Goal: Contribute content: Contribute content

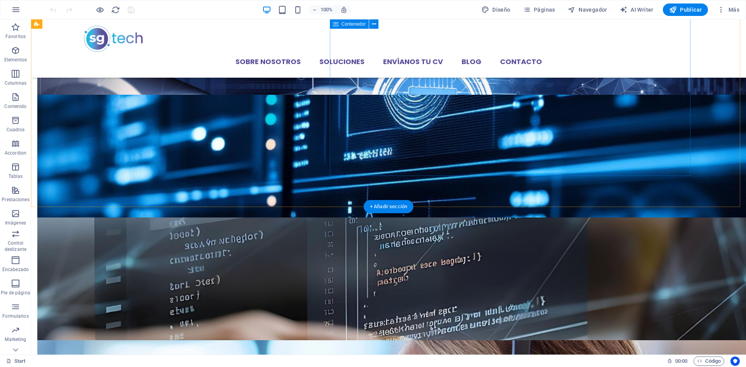
scroll to position [1883, 0]
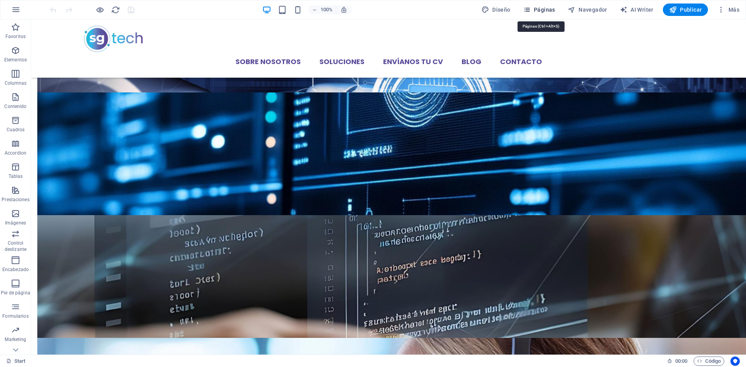
click at [542, 9] on span "Páginas" at bounding box center [539, 10] width 32 height 8
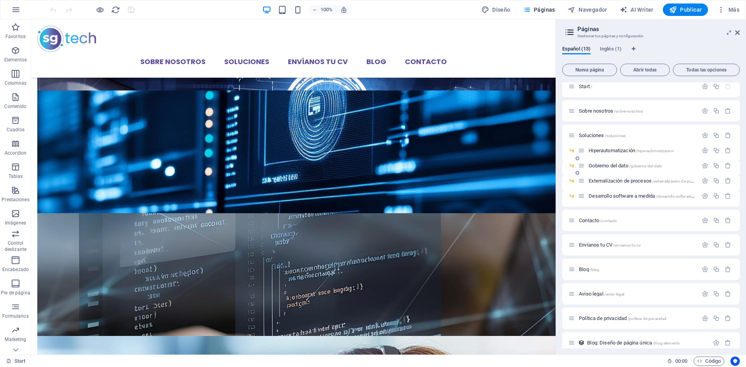
scroll to position [15, 0]
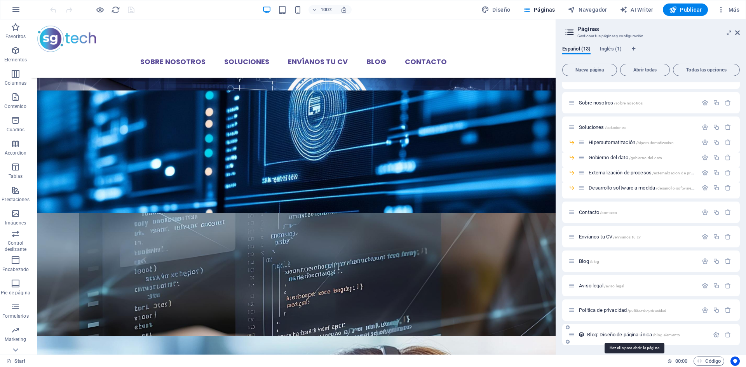
click at [598, 335] on span "Blog: Diseño de página única /blog-elemento" at bounding box center [633, 335] width 93 height 6
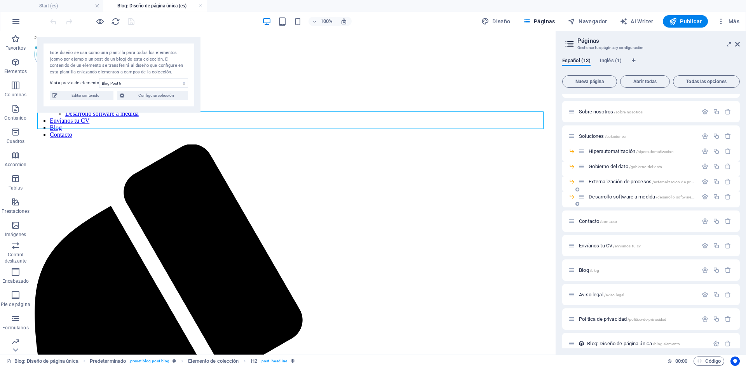
scroll to position [26, 0]
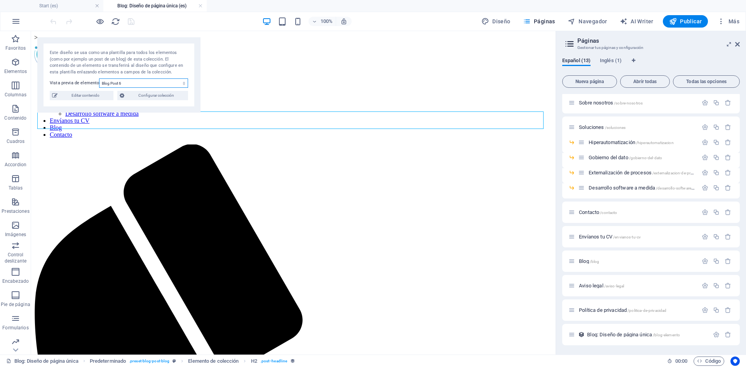
click at [120, 83] on select "Blog Post 6 Blog Post 5 Blog Post 4 Blog Post 3 Blog Post 2 Blog Post 1" at bounding box center [143, 82] width 89 height 9
select select "68dbe892a0e618b8210c05e2"
click at [99, 78] on select "Blog Post 6 Blog Post 5 Blog Post 4 Blog Post 3 Blog Post 2 Blog Post 1" at bounding box center [143, 82] width 89 height 9
drag, startPoint x: 277, startPoint y: 118, endPoint x: 141, endPoint y: 118, distance: 136.4
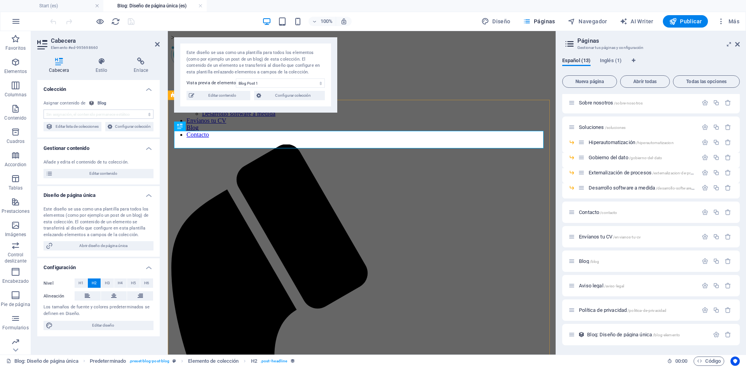
select select "name"
click at [271, 98] on span "Configurar colección" at bounding box center [292, 95] width 59 height 9
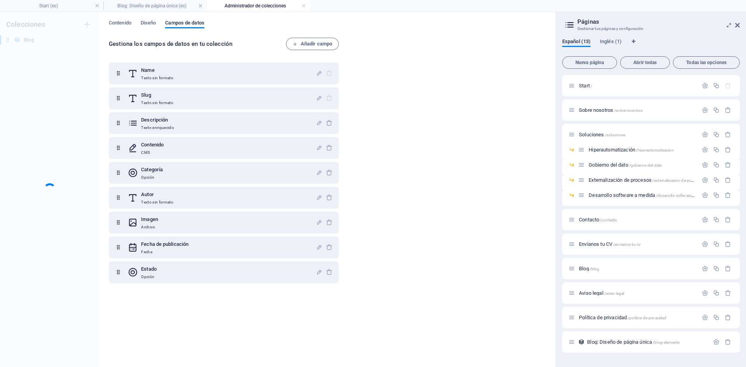
scroll to position [0, 0]
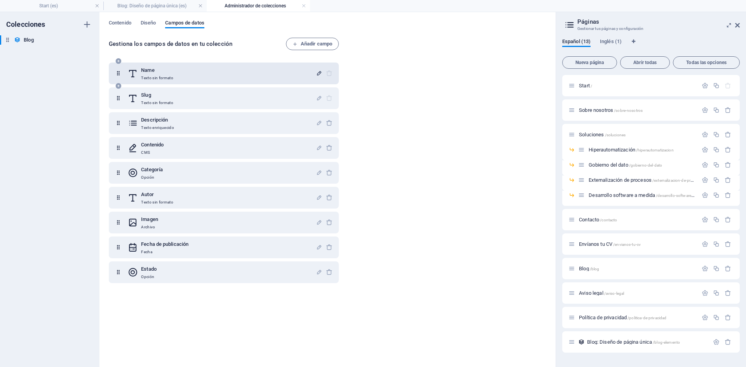
click at [320, 73] on icon "button" at bounding box center [319, 73] width 7 height 7
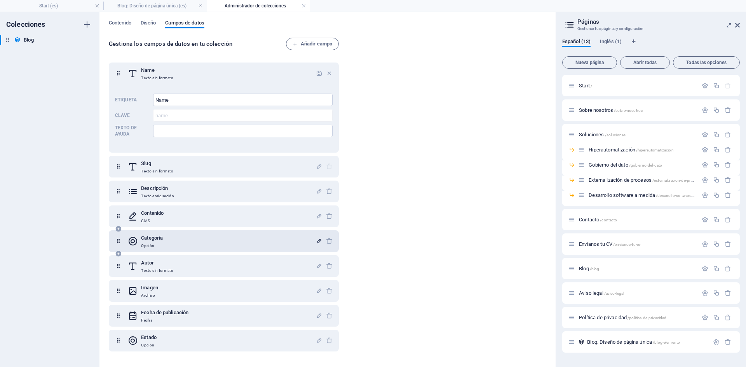
click at [317, 238] on icon "button" at bounding box center [319, 241] width 7 height 7
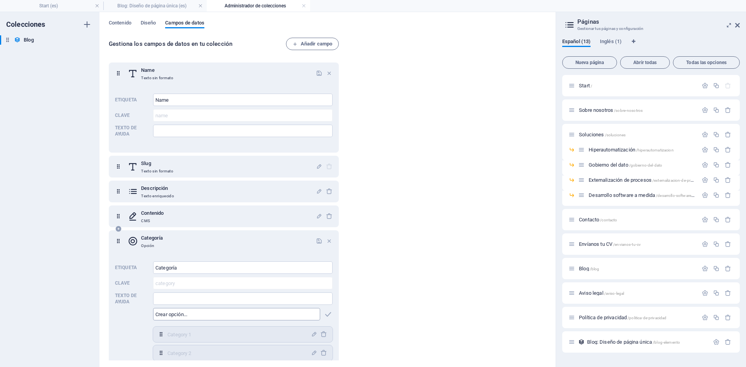
click at [193, 317] on input "text" at bounding box center [236, 314] width 167 height 12
click at [120, 25] on span "Contenido" at bounding box center [120, 23] width 23 height 11
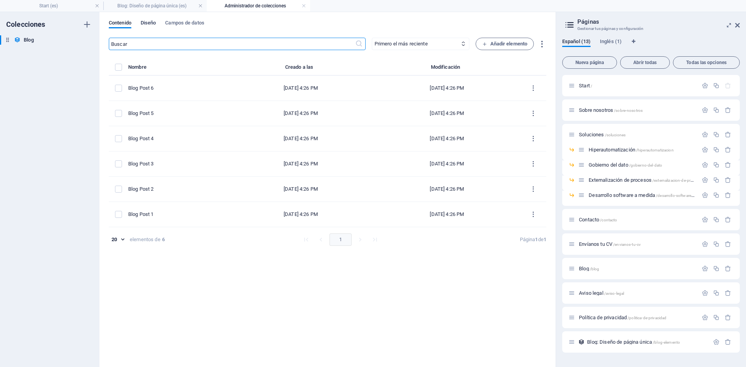
click at [155, 21] on span "Diseño" at bounding box center [149, 23] width 16 height 11
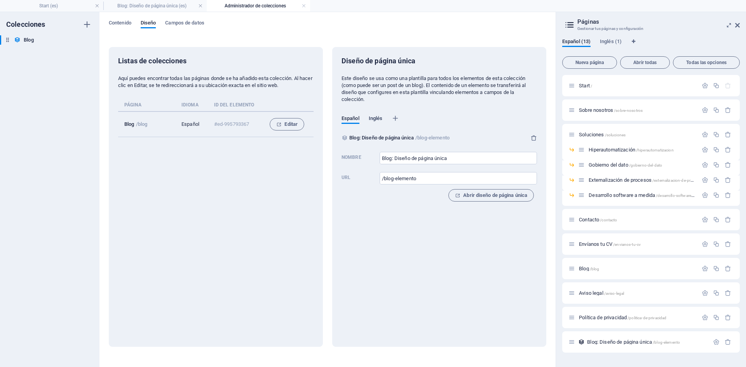
click at [378, 117] on span "Inglés" at bounding box center [376, 119] width 14 height 11
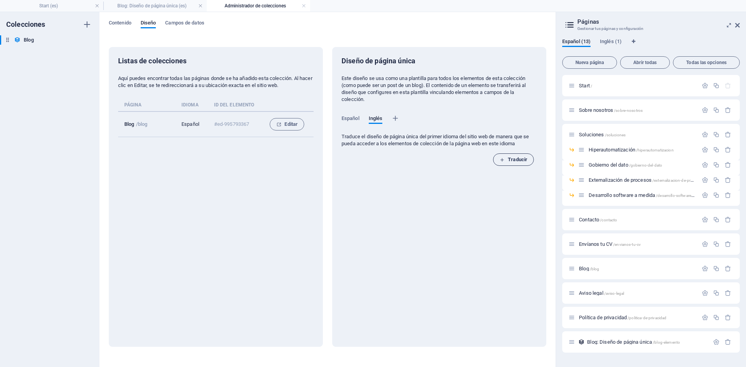
click at [518, 162] on span "Traducir" at bounding box center [514, 159] width 28 height 9
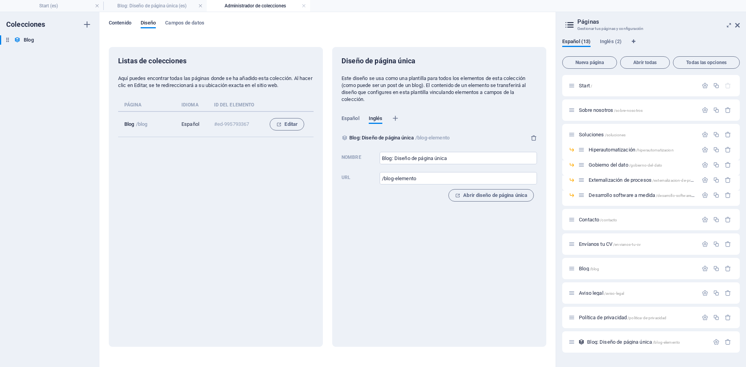
click at [124, 25] on span "Contenido" at bounding box center [120, 23] width 23 height 11
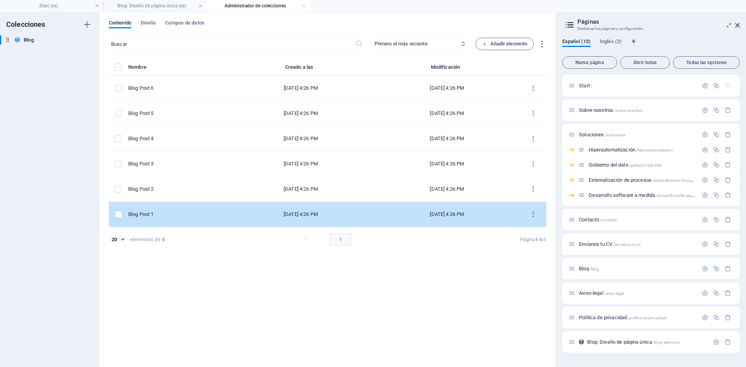
click at [157, 213] on div "Blog Post 1" at bounding box center [174, 214] width 93 height 7
select select "Category 2"
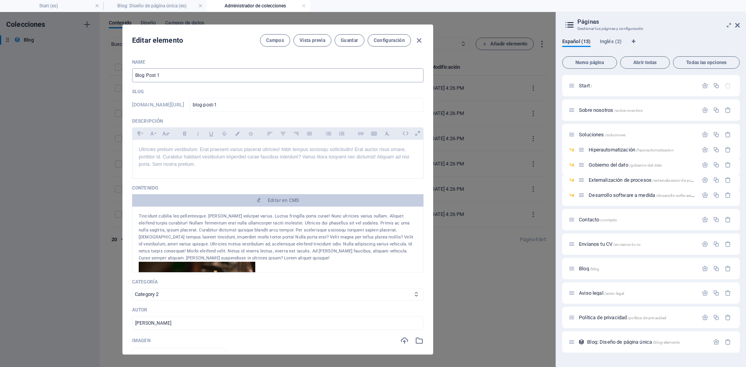
click at [183, 73] on input "Blog Post 1" at bounding box center [277, 75] width 291 height 14
click at [143, 78] on input "Blog Post 1" at bounding box center [277, 75] width 291 height 14
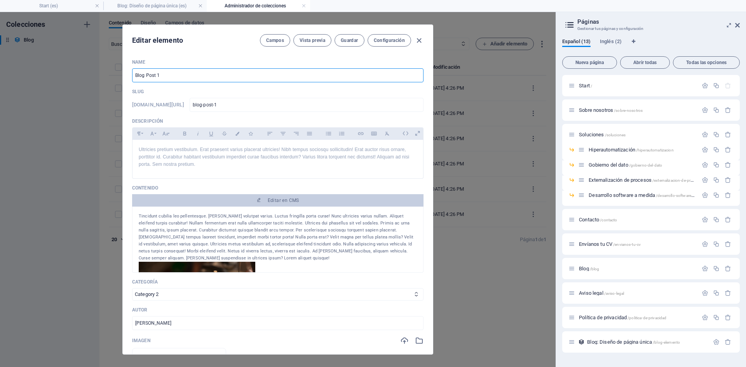
click at [143, 78] on input "Blog Post 1" at bounding box center [277, 75] width 291 height 14
paste input "Serviguide lanza su nueva marca especializada en el sector IT: Serviguide TECH"
type input "Serviguide lanza su nueva marca especializada en el sector IT: Serviguide TECH"
type input "serviguide-lanza-su-nueva-marca-especializada-en-el-sector-it-serviguide-tech"
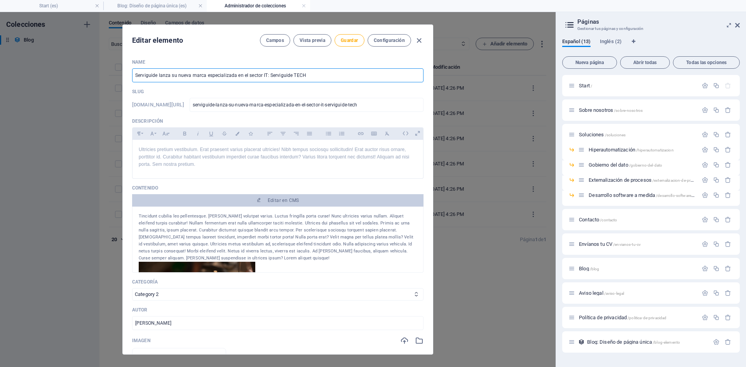
type input "Serviguide lanza su nueva marca especializada en el sector IT: Serviguide TECH"
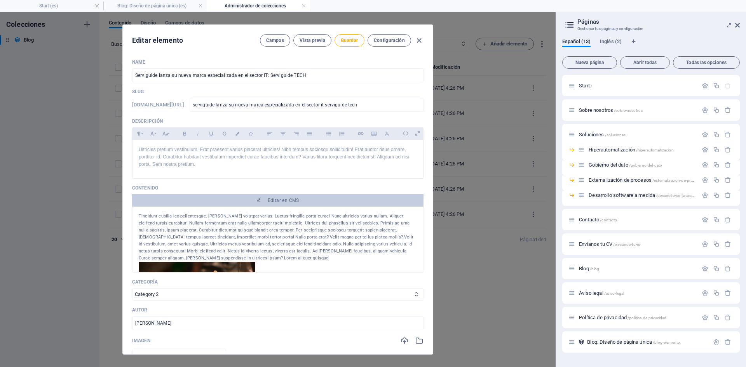
click at [149, 214] on div "Tincidunt cubilia leo pellentesque. [PERSON_NAME] volutpat varius. Luctus fring…" at bounding box center [278, 237] width 278 height 49
click at [139, 216] on div "Tincidunt cubilia leo pellentesque. [PERSON_NAME] volutpat varius. Luctus fring…" at bounding box center [278, 237] width 278 height 49
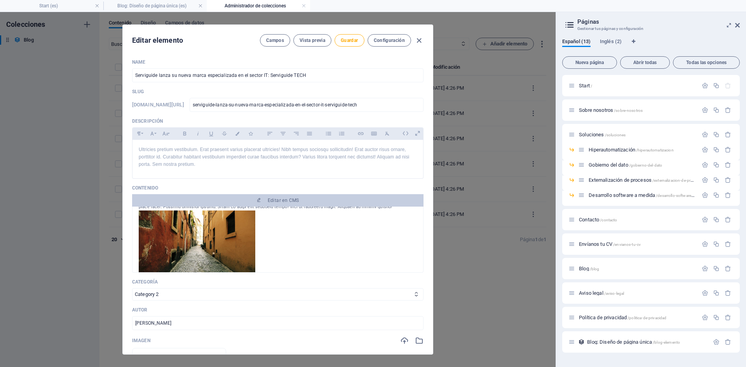
scroll to position [214, 0]
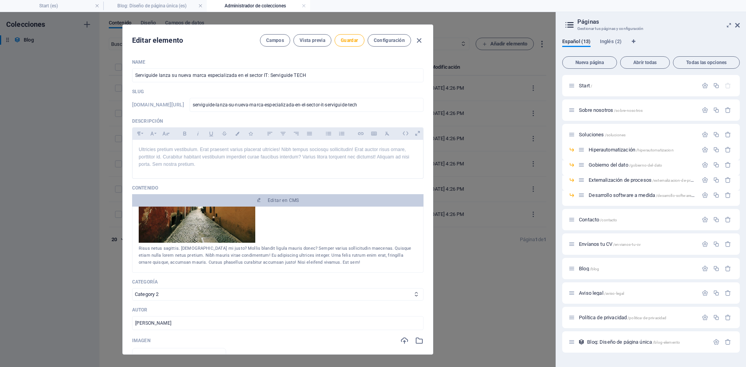
drag, startPoint x: 139, startPoint y: 216, endPoint x: 307, endPoint y: 263, distance: 173.8
click at [307, 263] on div "Tincidunt cubilia leo pellentesque. [PERSON_NAME] volutpat varius. Luctus fring…" at bounding box center [278, 132] width 278 height 267
click at [307, 262] on div "Risus netus sagittis. [DEMOGRAPHIC_DATA] mi justo? Mollis blandit ligula mauris…" at bounding box center [278, 255] width 278 height 21
click at [304, 262] on div "Risus netus sagittis. [DEMOGRAPHIC_DATA] mi justo? Mollis blandit ligula mauris…" at bounding box center [278, 255] width 278 height 21
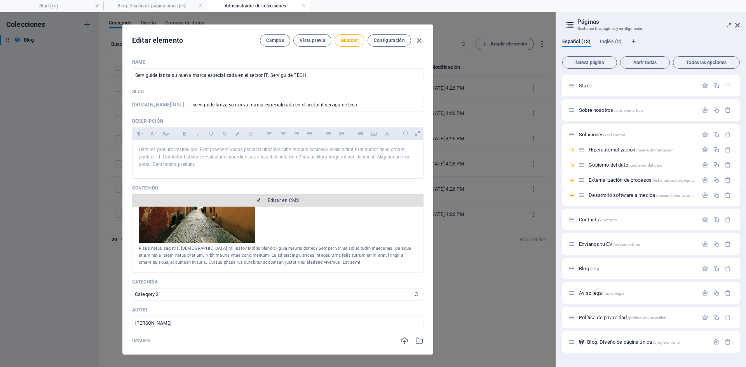
click at [282, 203] on span "Editar en CMS" at bounding box center [283, 200] width 31 height 6
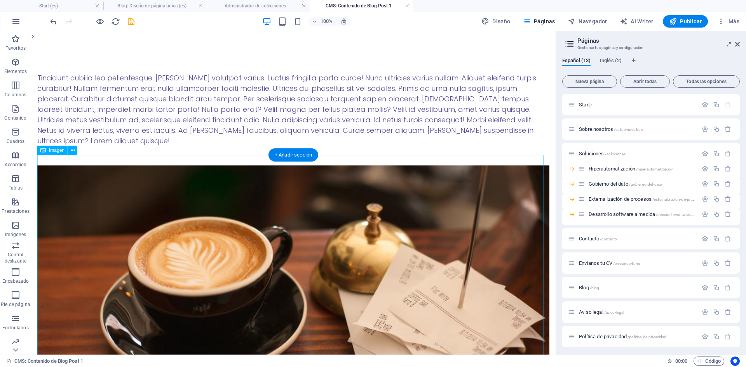
scroll to position [0, 0]
click at [221, 184] on figure at bounding box center [293, 316] width 512 height 301
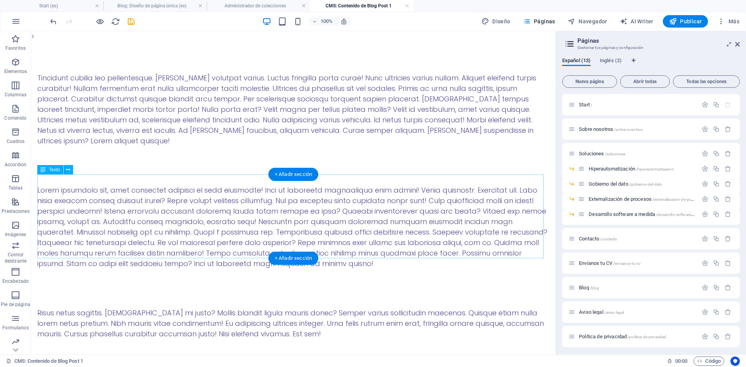
click at [106, 219] on div at bounding box center [293, 227] width 512 height 84
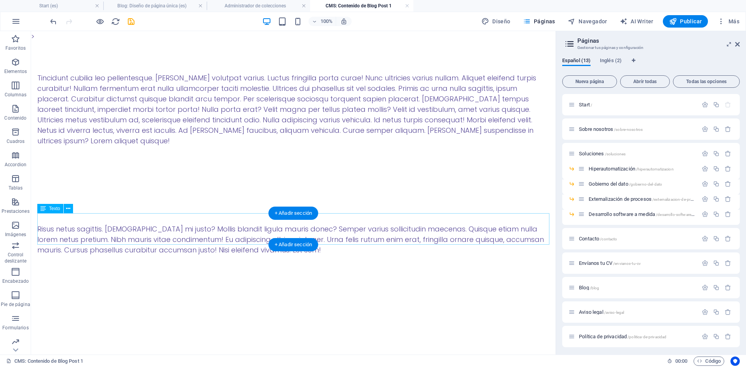
click at [124, 225] on div "Risus netus sagittis. [DEMOGRAPHIC_DATA] mi justo? Mollis blandit ligula mauris…" at bounding box center [293, 239] width 512 height 31
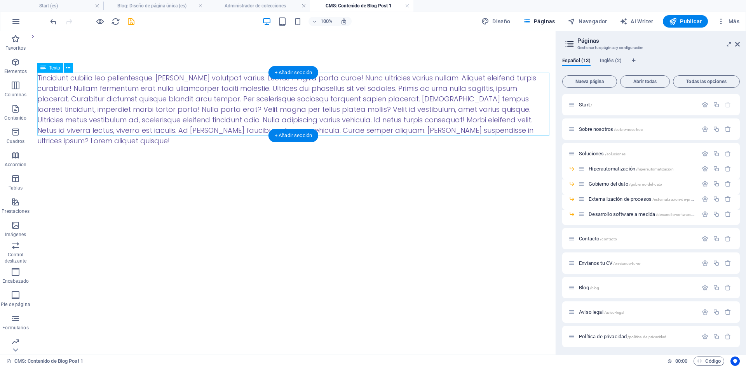
click at [108, 105] on div "Tincidunt cubilia leo pellentesque. [PERSON_NAME] volutpat varius. Luctus fring…" at bounding box center [293, 109] width 512 height 73
click at [108, 105] on div "Arrastra aquí para reemplazar el contenido existente. Si quieres crear un eleme…" at bounding box center [293, 193] width 525 height 324
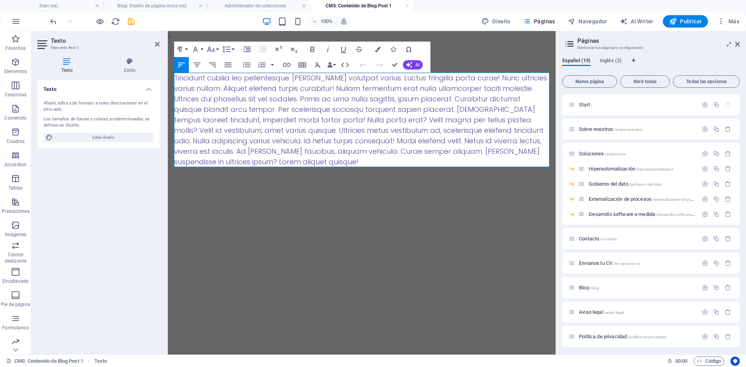
click at [243, 154] on div "Tincidunt cubilia leo pellentesque. [PERSON_NAME] volutpat varius. Luctus fring…" at bounding box center [361, 120] width 375 height 94
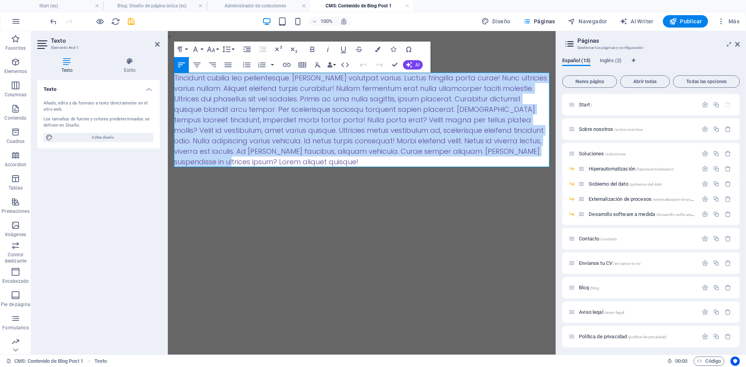
drag, startPoint x: 226, startPoint y: 155, endPoint x: 171, endPoint y: 75, distance: 97.0
click at [171, 75] on div "Tincidunt cubilia leo pellentesque. [PERSON_NAME] volutpat varius. Luctus fring…" at bounding box center [362, 159] width 388 height 234
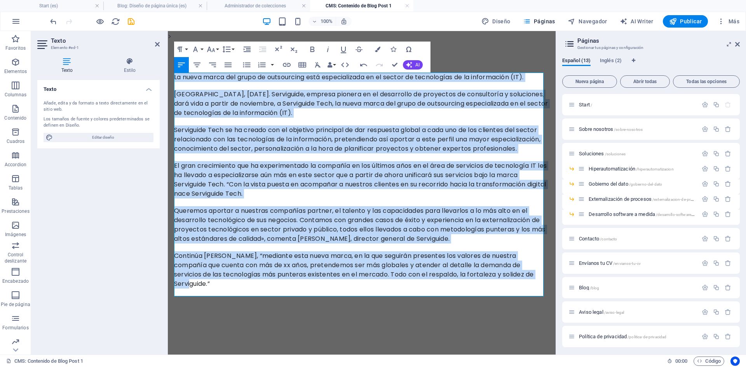
drag, startPoint x: 530, startPoint y: 283, endPoint x: 380, endPoint y: 73, distance: 257.6
click at [168, 65] on html "> La nueva marca del grupo de outsourcing está especializada en el sector de te…" at bounding box center [362, 218] width 388 height 374
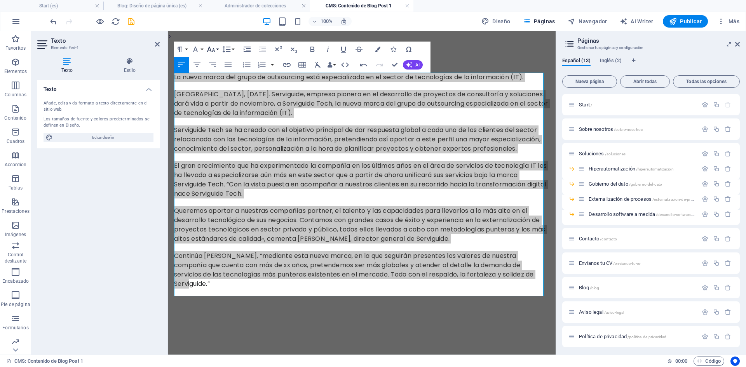
click at [216, 49] on button "Font Size" at bounding box center [212, 50] width 15 height 16
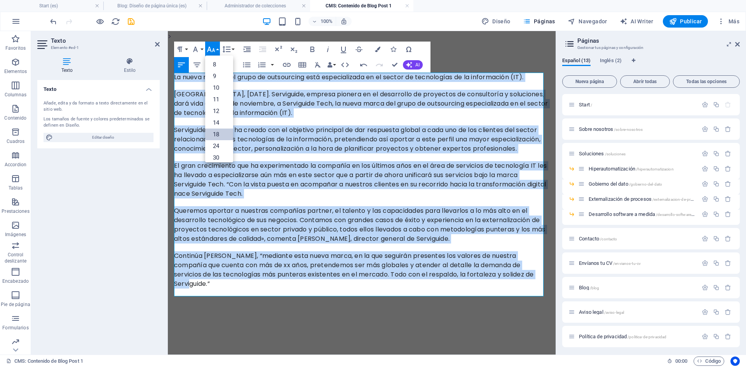
click at [219, 132] on link "18" at bounding box center [219, 135] width 28 height 12
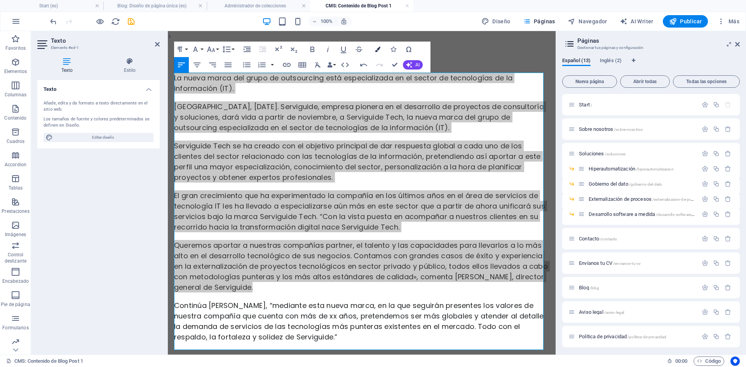
click at [376, 49] on icon "button" at bounding box center [377, 49] width 5 height 5
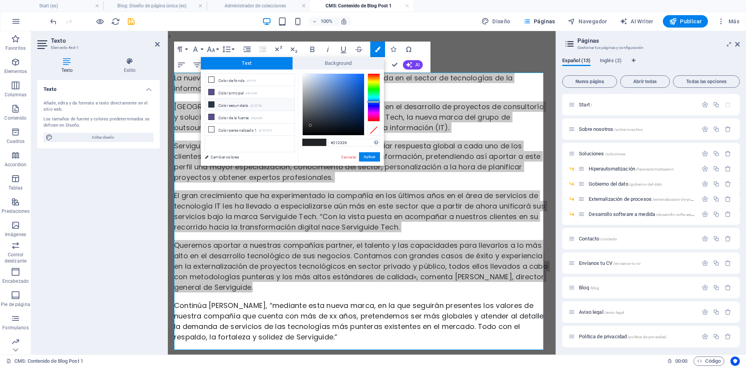
click at [257, 103] on small "#23374b" at bounding box center [256, 105] width 12 height 5
type input "#23374b"
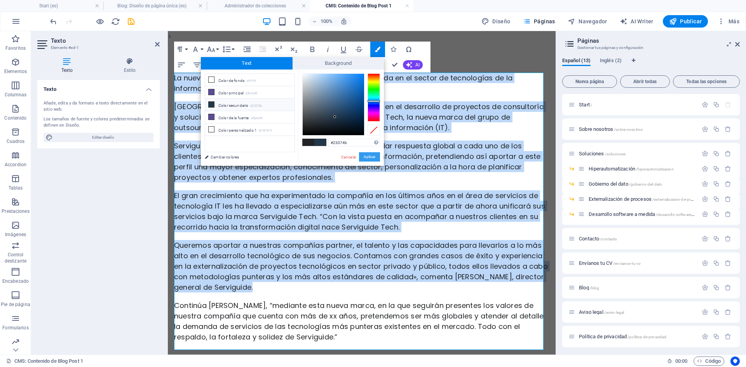
click at [372, 157] on button "Aplicar" at bounding box center [369, 156] width 21 height 9
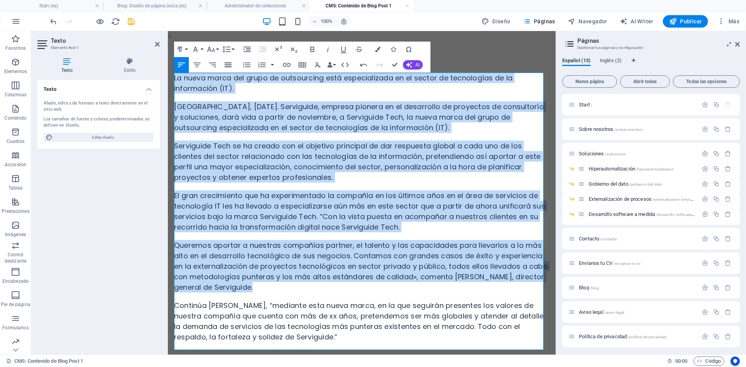
click at [226, 68] on icon "button" at bounding box center [227, 64] width 9 height 9
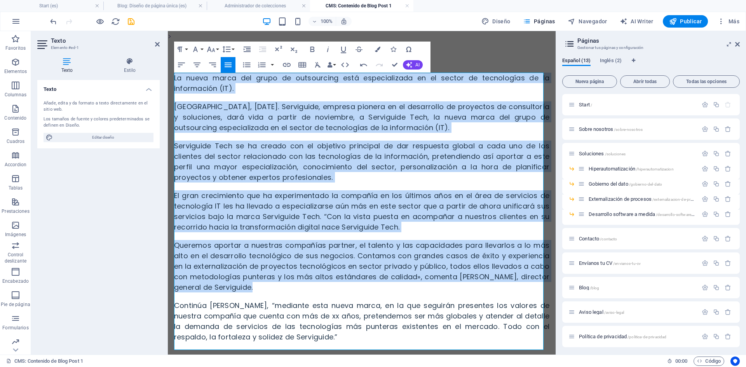
click at [287, 106] on span "[GEOGRAPHIC_DATA], [DATE]. Serviguide, empresa pionera en el desarrollo de proy…" at bounding box center [361, 117] width 375 height 31
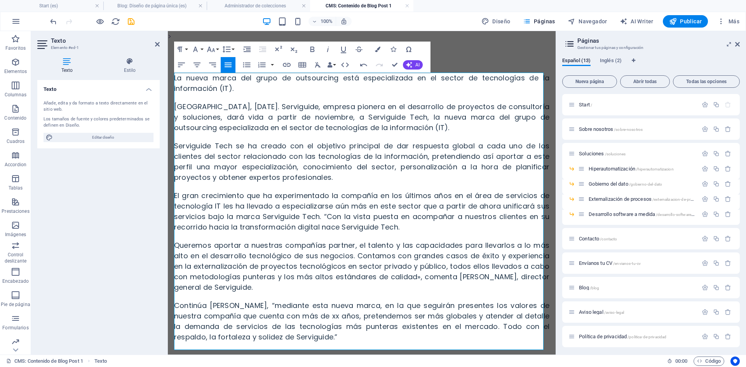
click at [193, 112] on span "[GEOGRAPHIC_DATA], [DATE]. Serviguide, empresa pionera en el desarrollo de proy…" at bounding box center [361, 117] width 375 height 31
click at [508, 46] on div "La nueva marca del grupo de outsourcing está especializada en el sector de tecn…" at bounding box center [362, 250] width 388 height 417
click at [477, 51] on div "La nueva marca del grupo de outsourcing está especializada en el sector de tecn…" at bounding box center [362, 250] width 388 height 417
click at [424, 128] on span "[GEOGRAPHIC_DATA], [DATE]. Serviguide, empresa pionera en el desarrollo de proy…" at bounding box center [361, 117] width 375 height 31
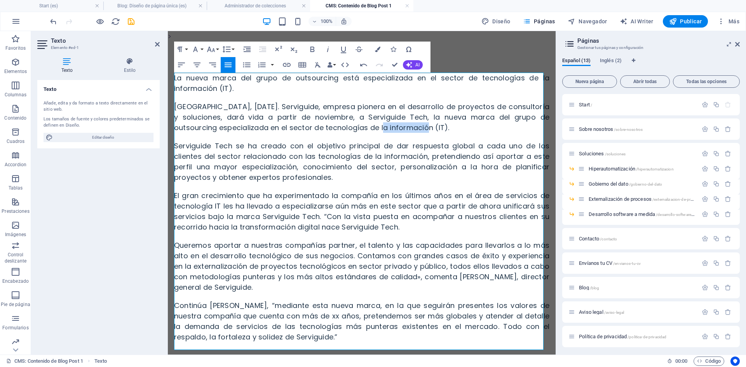
click at [424, 128] on span "[GEOGRAPHIC_DATA], [DATE]. Serviguide, empresa pionera en el desarrollo de proy…" at bounding box center [361, 117] width 375 height 31
drag, startPoint x: 155, startPoint y: 43, endPoint x: 124, endPoint y: 14, distance: 42.3
click at [155, 43] on icon at bounding box center [157, 44] width 5 height 6
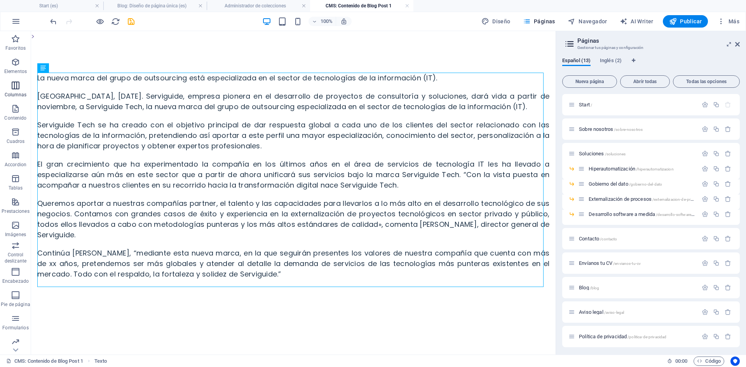
click at [16, 88] on icon "button" at bounding box center [15, 85] width 9 height 9
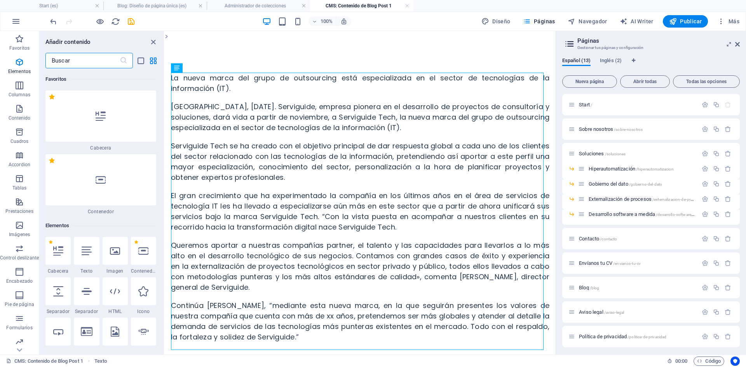
scroll to position [448, 0]
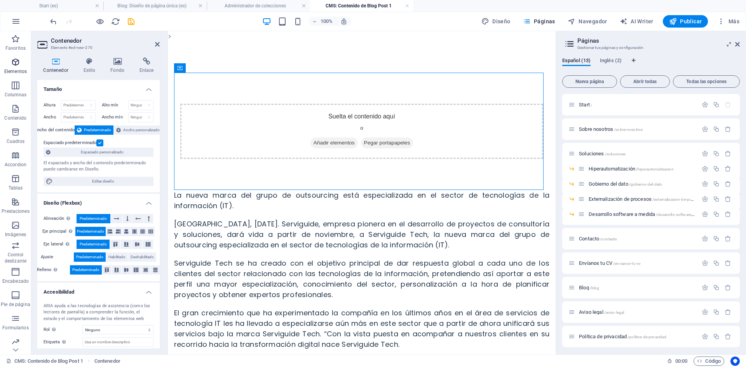
click at [17, 55] on button "Elementos" at bounding box center [15, 65] width 31 height 23
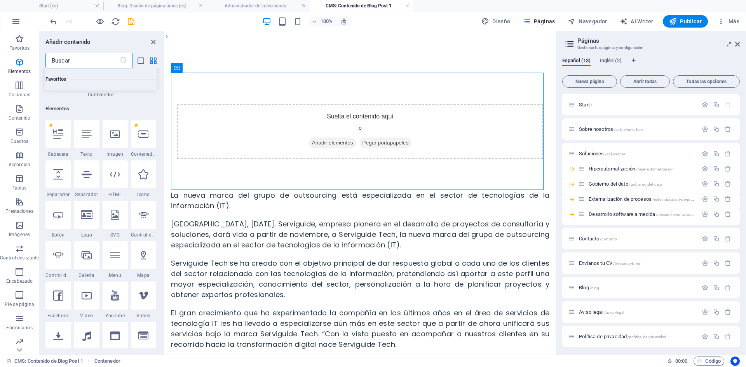
scroll to position [146, 0]
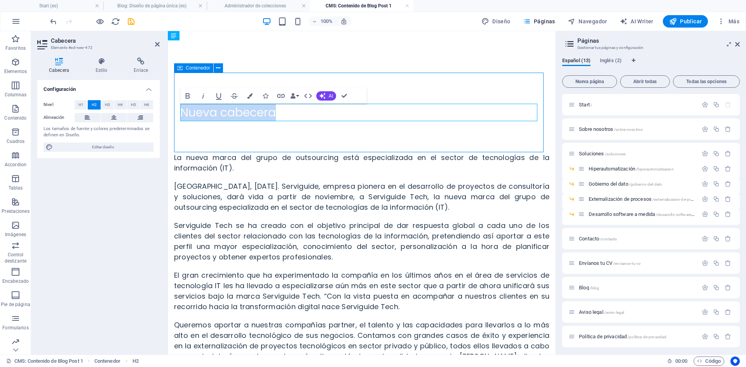
click at [225, 110] on h2 "Nueva cabecera" at bounding box center [361, 112] width 363 height 17
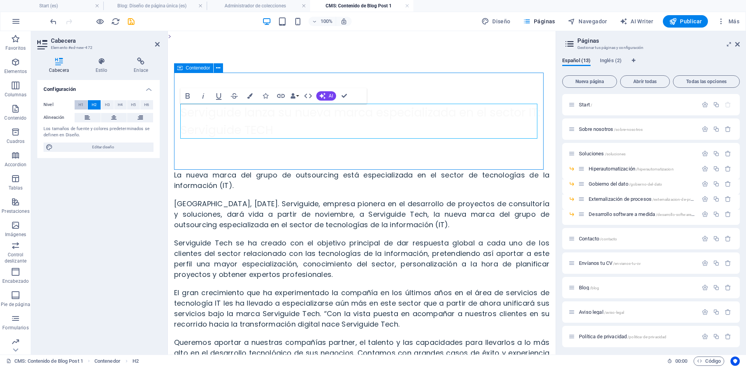
click at [79, 106] on span "H1" at bounding box center [80, 104] width 5 height 9
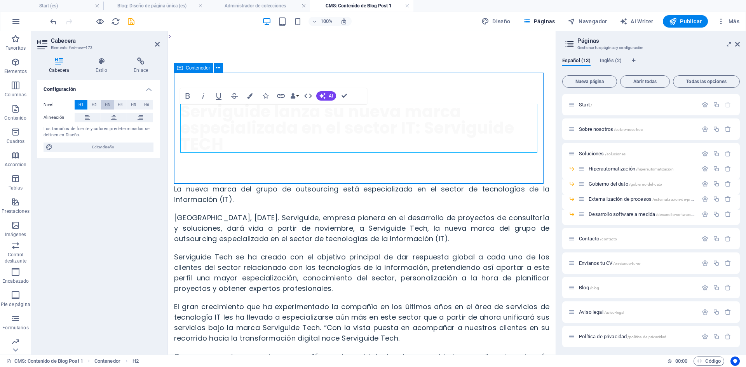
click at [108, 105] on span "H3" at bounding box center [107, 104] width 5 height 9
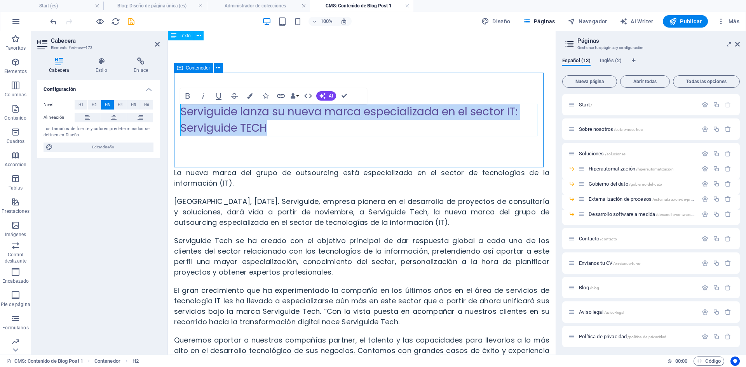
drag, startPoint x: 277, startPoint y: 130, endPoint x: 278, endPoint y: 151, distance: 21.0
click at [176, 118] on div "Serviguide lanza su nueva marca especializada en el sector IT: Serviguide TECH" at bounding box center [361, 120] width 375 height 95
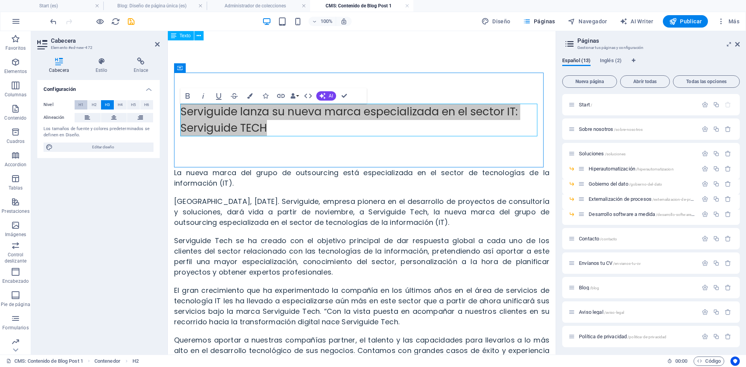
click at [82, 104] on span "H1" at bounding box center [80, 104] width 5 height 9
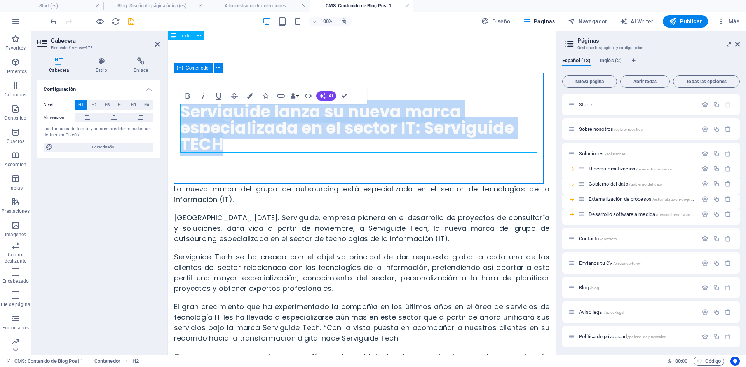
drag, startPoint x: 231, startPoint y: 148, endPoint x: 179, endPoint y: 107, distance: 66.5
click at [179, 107] on div "Serviguide lanza su nueva marca especializada en el sector IT: Serviguide TECH" at bounding box center [361, 128] width 375 height 111
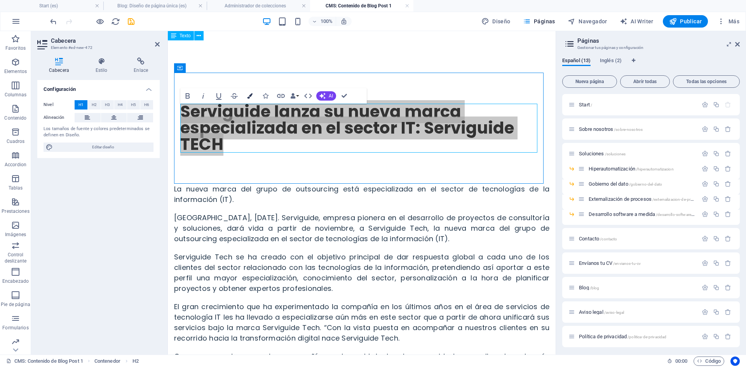
click at [250, 95] on icon "button" at bounding box center [249, 95] width 5 height 5
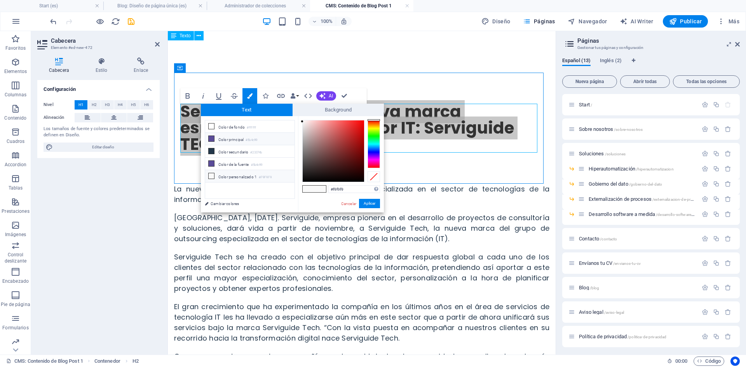
click at [262, 133] on li "Color principal #5b4c99" at bounding box center [249, 139] width 89 height 12
type input "#5b4c99"
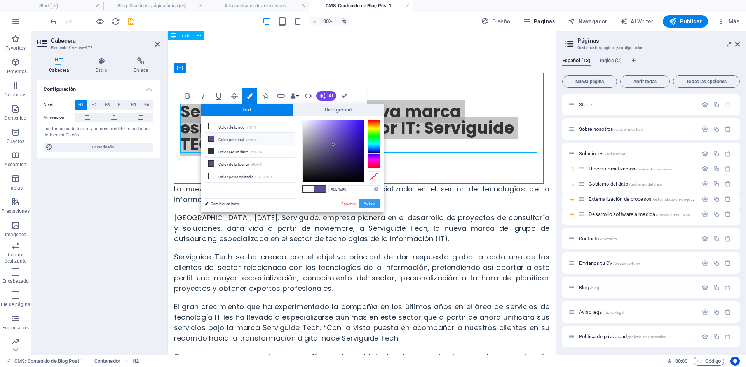
click at [370, 202] on div "#5b4c99 Formatos soportados #0852ed rgb(8, 82, 237) rgba(8, 82, 237, 90%) hsv(2…" at bounding box center [341, 220] width 86 height 209
click at [370, 202] on button "Aplicar" at bounding box center [369, 203] width 21 height 9
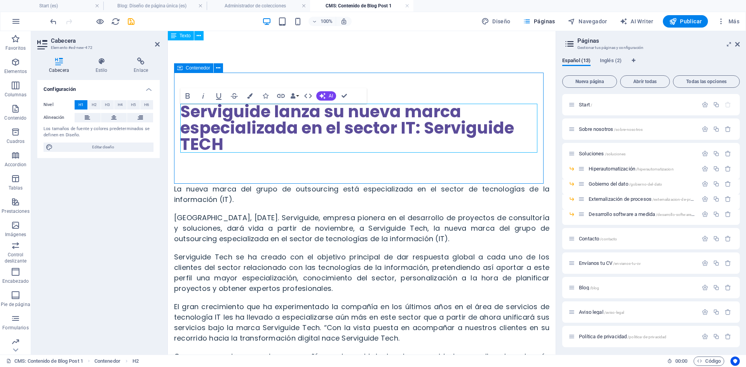
click at [361, 149] on h1 "Serviguide lanza su nueva marca especializada en el sector IT: Serviguide TECH" at bounding box center [361, 128] width 363 height 49
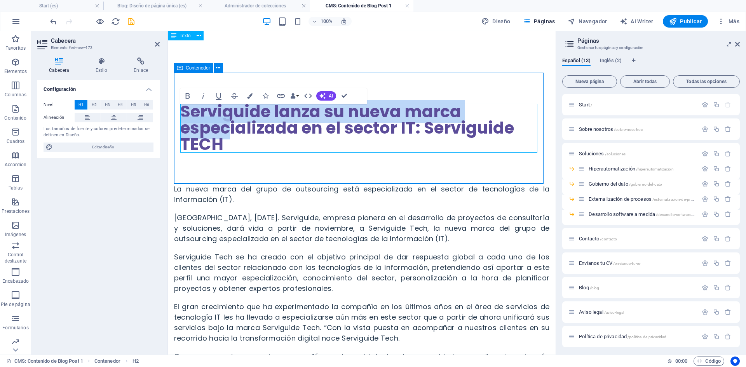
drag, startPoint x: 231, startPoint y: 139, endPoint x: 178, endPoint y: 108, distance: 61.3
click at [178, 108] on div "Serviguide lanza su nueva marca especializada en el sector IT: Serviguide TECH" at bounding box center [361, 128] width 375 height 111
click at [225, 137] on span "Serviguide lanza su nueva marca especializada en el sector IT: Serviguide TECH" at bounding box center [347, 128] width 334 height 56
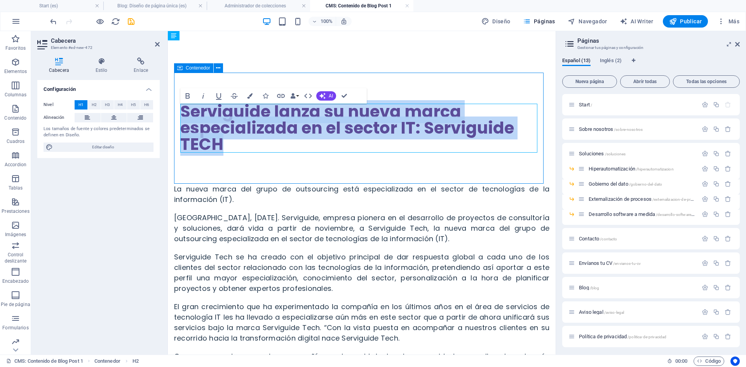
drag, startPoint x: 230, startPoint y: 143, endPoint x: 183, endPoint y: 114, distance: 55.9
click at [183, 114] on h1 "Serviguide lanza su nueva marca especializada en el sector IT: Serviguide TECH" at bounding box center [361, 128] width 363 height 49
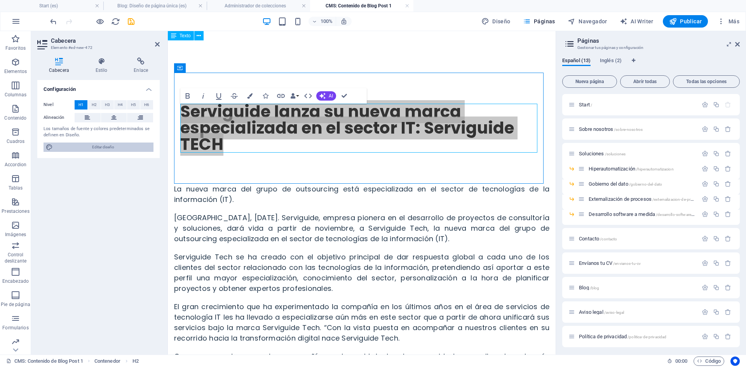
click at [108, 148] on span "Editar diseño" at bounding box center [103, 147] width 96 height 9
select select "px"
select select "300"
select select "px"
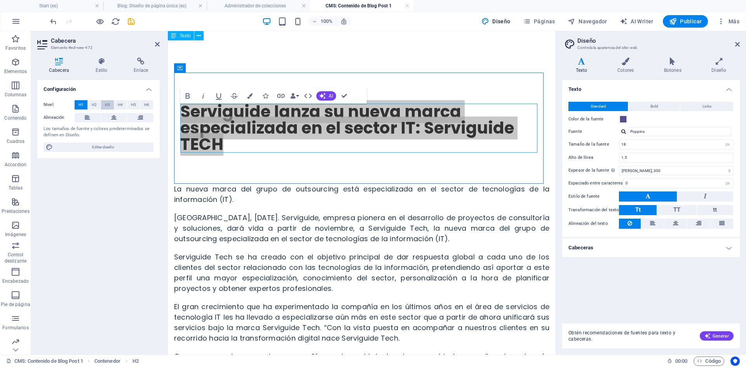
click at [103, 106] on button "H3" at bounding box center [107, 104] width 13 height 9
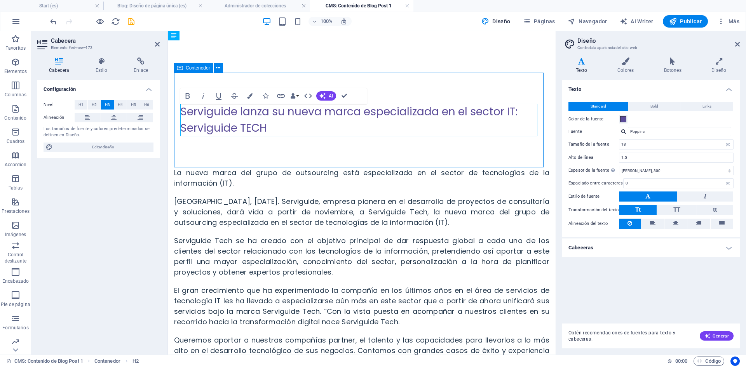
click at [276, 120] on h3 "Serviguide lanza su nueva marca especializada en el sector IT: Serviguide TECH" at bounding box center [361, 120] width 363 height 33
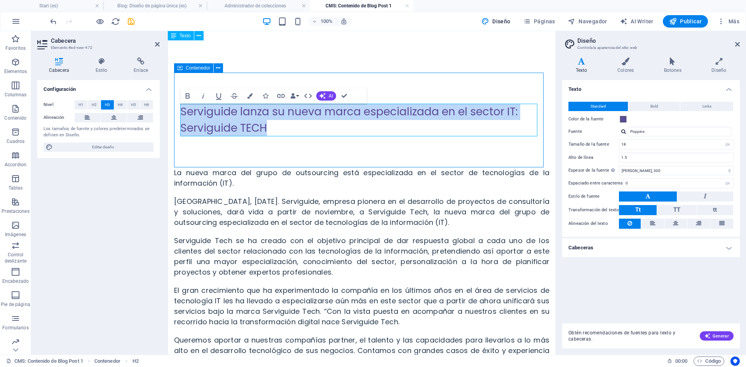
drag, startPoint x: 275, startPoint y: 126, endPoint x: 175, endPoint y: 115, distance: 100.9
click at [175, 115] on div "Serviguide lanza su nueva marca especializada en el sector IT: Serviguide TECH" at bounding box center [361, 120] width 375 height 95
click at [187, 96] on icon "button" at bounding box center [188, 95] width 4 height 5
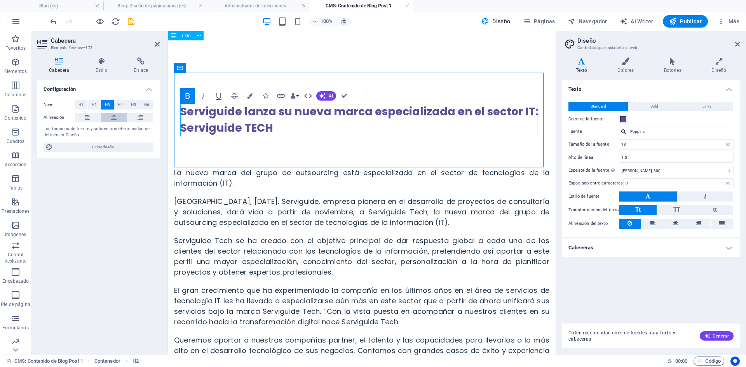
click at [118, 118] on button at bounding box center [114, 117] width 26 height 9
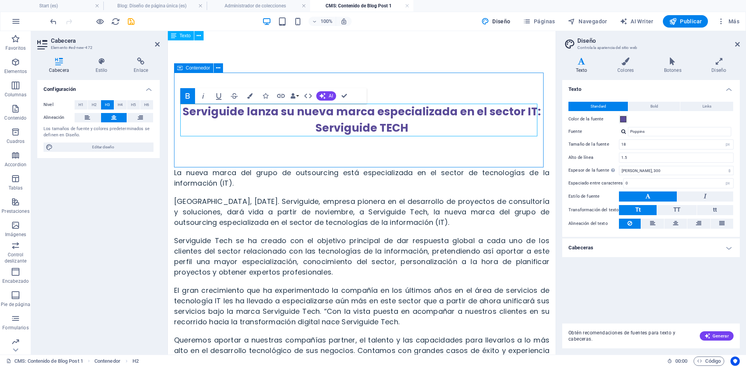
click at [291, 146] on div "Serviguide lanza su nueva marca especializada en el sector IT: Serviguide TECH" at bounding box center [361, 120] width 375 height 95
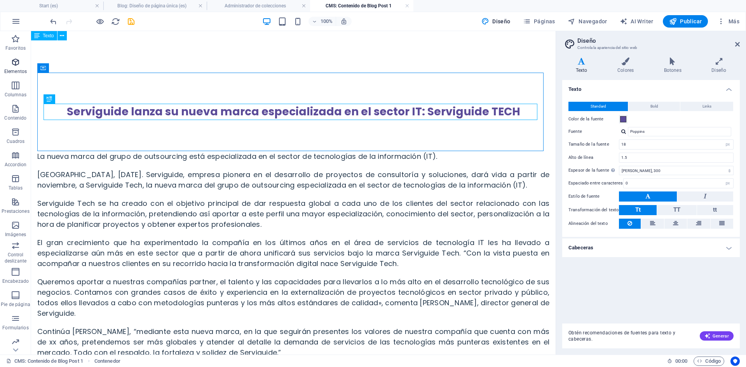
click at [11, 66] on icon "button" at bounding box center [15, 62] width 9 height 9
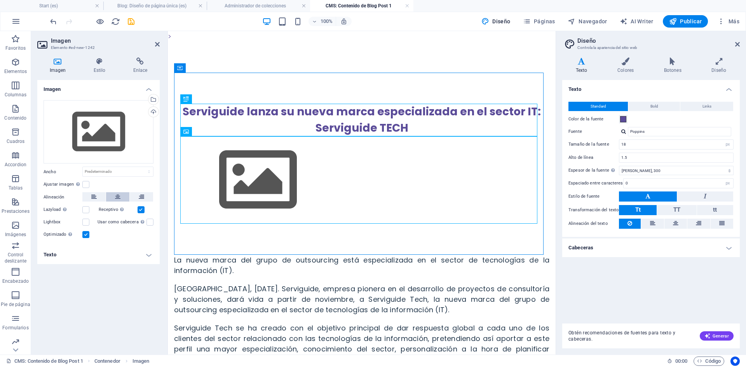
click at [116, 198] on icon at bounding box center [117, 196] width 5 height 9
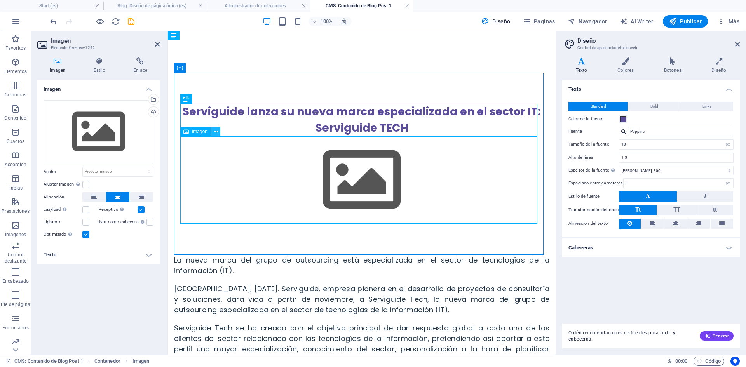
click at [214, 130] on icon at bounding box center [216, 132] width 4 height 8
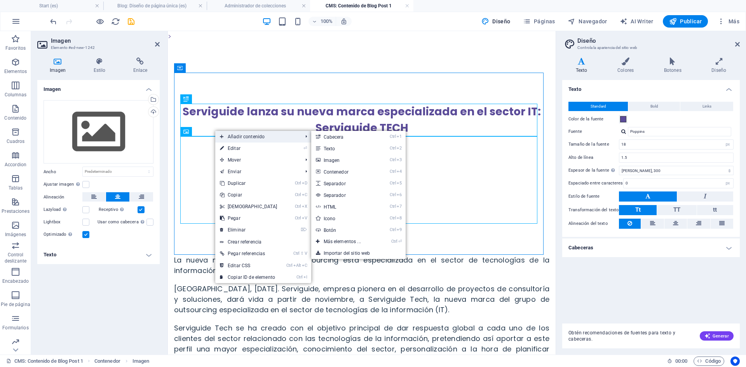
click at [244, 139] on span "Añadir contenido" at bounding box center [257, 137] width 84 height 12
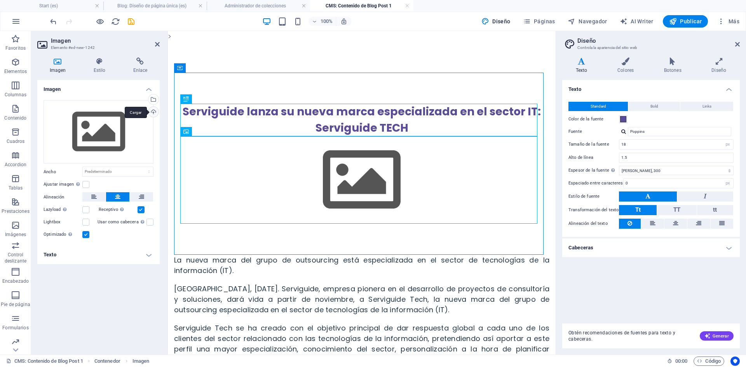
click at [155, 110] on div "Cargar" at bounding box center [153, 113] width 12 height 12
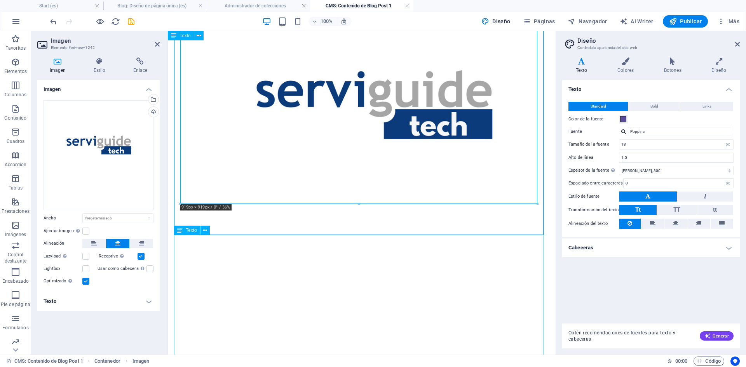
scroll to position [311, 0]
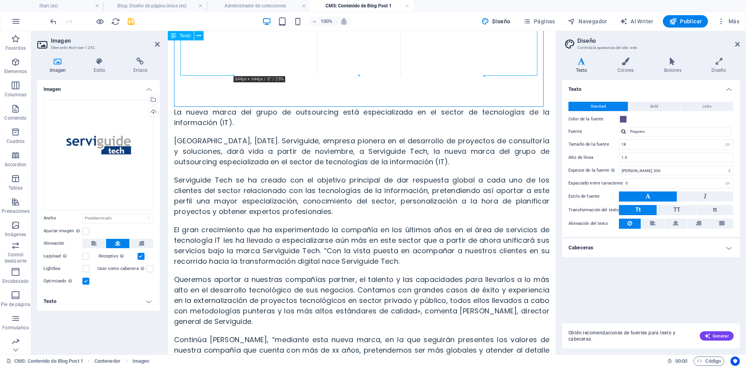
drag, startPoint x: 528, startPoint y: 165, endPoint x: 256, endPoint y: 40, distance: 299.0
type input "644"
select select "px"
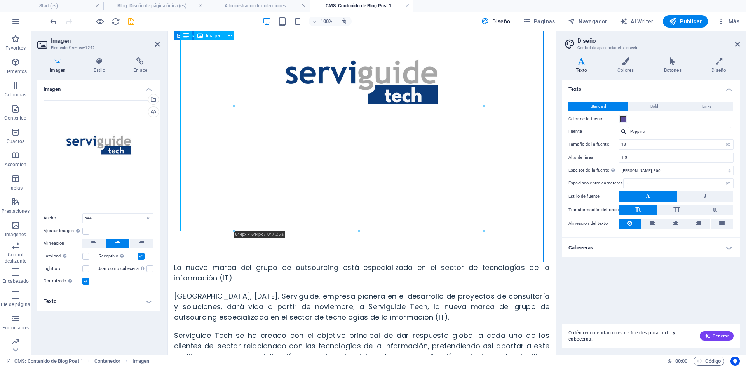
scroll to position [39, 0]
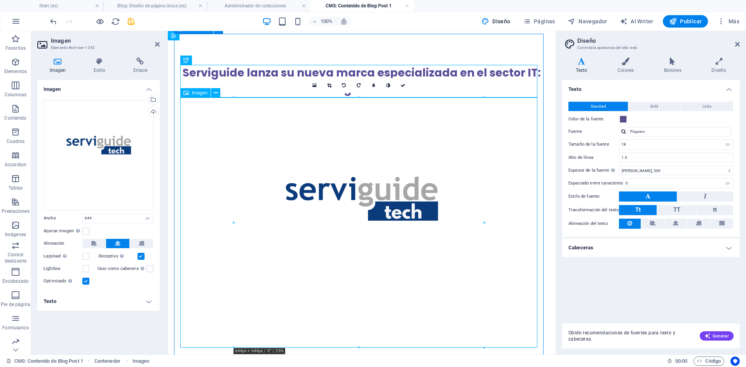
click at [265, 152] on figure at bounding box center [361, 223] width 363 height 250
click at [329, 85] on icon at bounding box center [329, 85] width 4 height 5
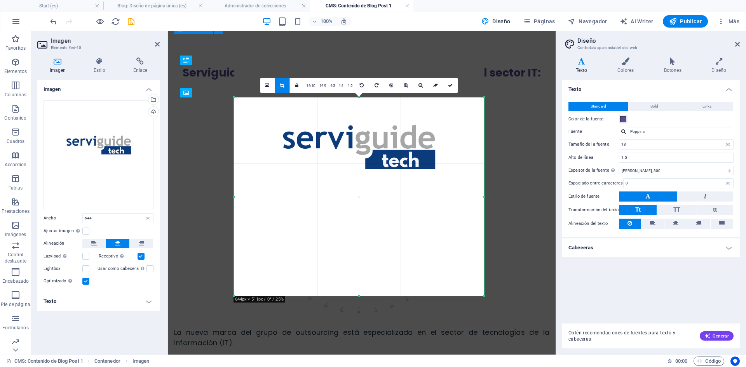
drag, startPoint x: 359, startPoint y: 98, endPoint x: 354, endPoint y: 149, distance: 52.0
click at [354, 149] on div "180 170 160 150 140 130 120 110 100 90 80 70 60 50 40 30 20 10 0 -10 -20 -30 -4…" at bounding box center [359, 197] width 250 height 199
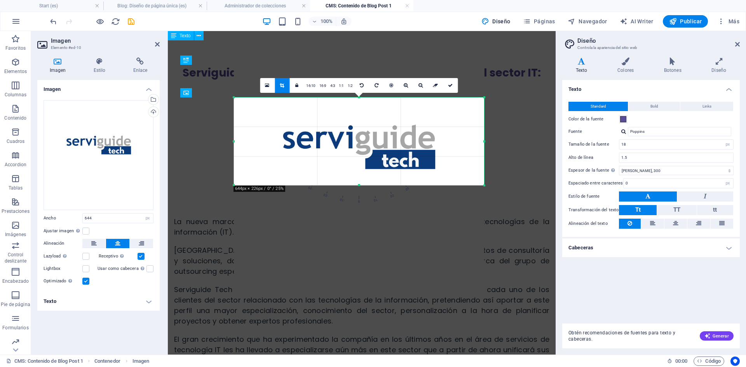
drag, startPoint x: 361, startPoint y: 295, endPoint x: 382, endPoint y: 185, distance: 112.6
click at [382, 185] on div at bounding box center [359, 185] width 250 height 3
click at [449, 84] on icon at bounding box center [450, 85] width 5 height 5
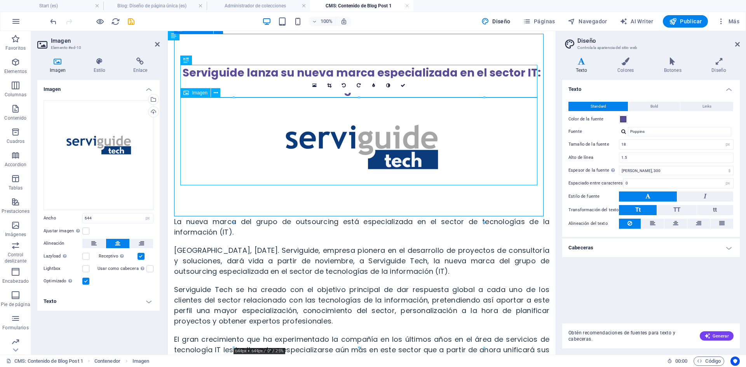
click at [480, 157] on figure at bounding box center [361, 142] width 363 height 88
click at [443, 220] on div "La nueva marca del grupo de outsourcing está especializada en el sector de tecn…" at bounding box center [361, 354] width 375 height 277
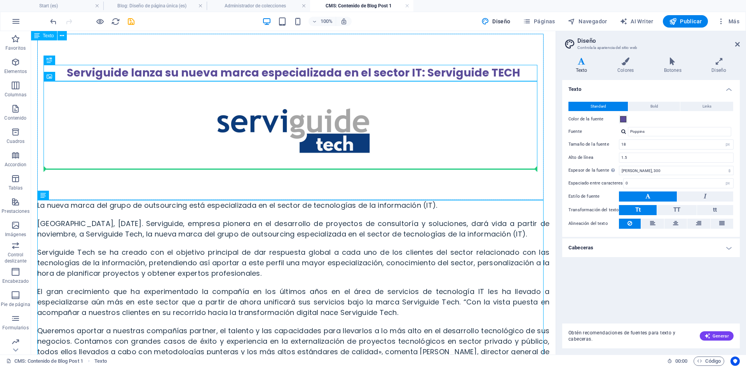
drag, startPoint x: 76, startPoint y: 227, endPoint x: 210, endPoint y: 167, distance: 147.0
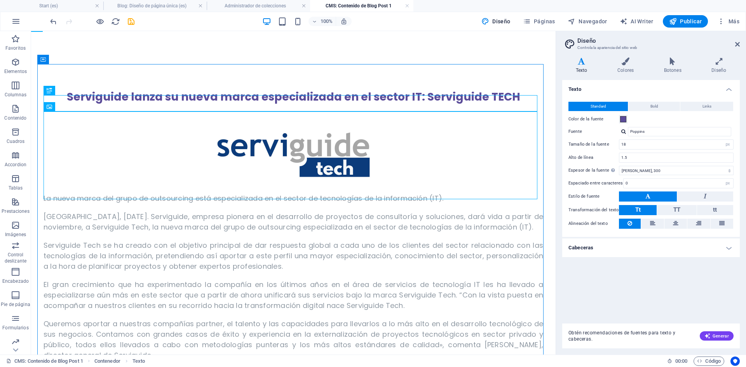
scroll to position [61, 0]
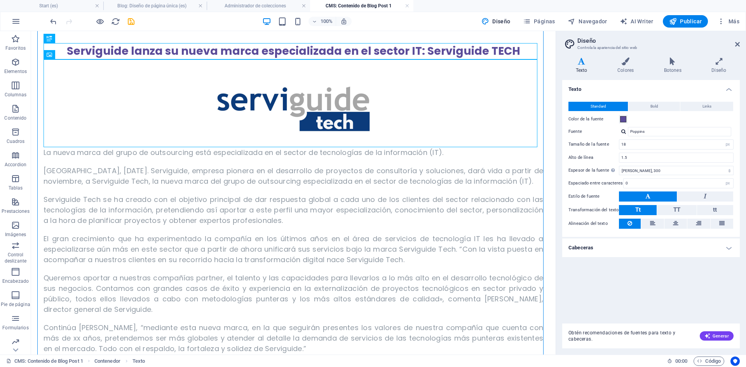
drag, startPoint x: 79, startPoint y: 195, endPoint x: 251, endPoint y: 289, distance: 196.3
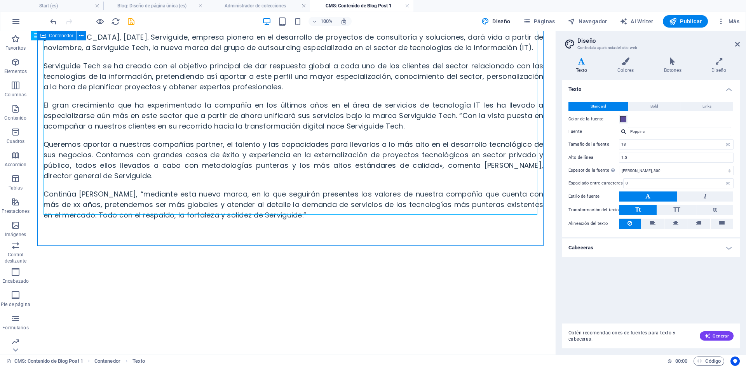
scroll to position [207, 0]
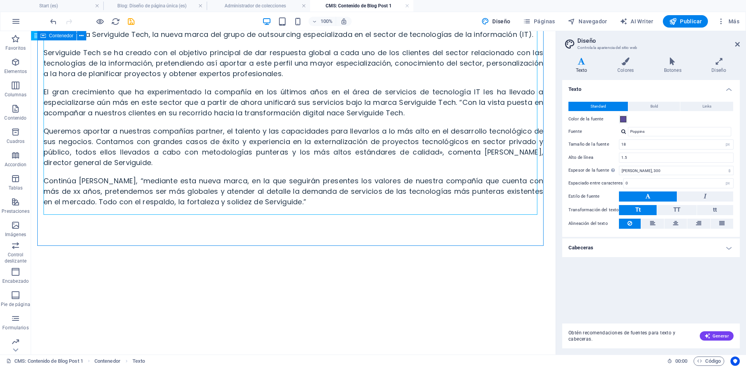
click at [282, 235] on div "Serviguide lanza su nueva marca especializada en el sector IT: Serviguide TECH …" at bounding box center [293, 55] width 512 height 381
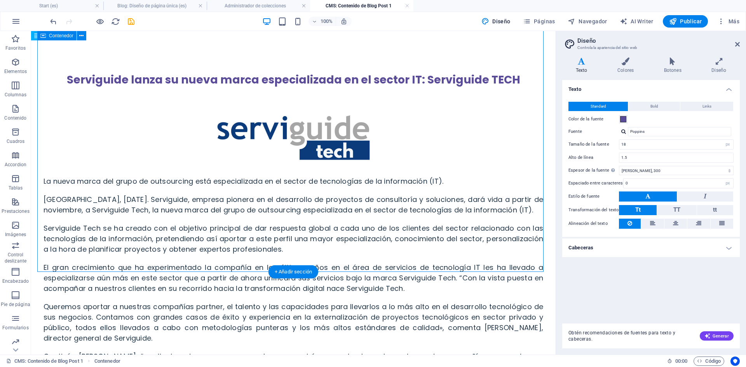
scroll to position [0, 0]
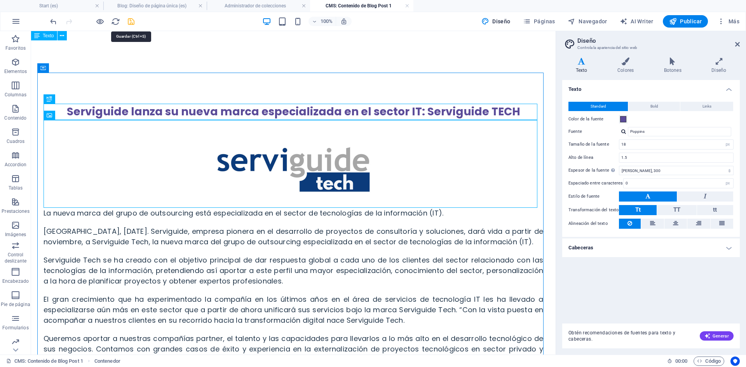
click at [130, 24] on icon "save" at bounding box center [131, 21] width 9 height 9
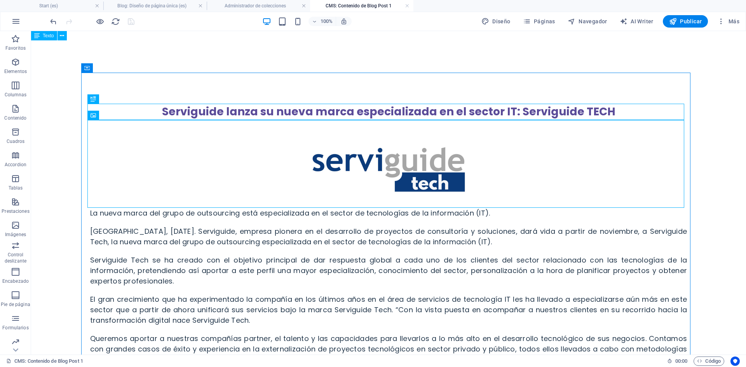
click at [356, 4] on h4 "CMS: Contenido de Blog Post 1" at bounding box center [361, 6] width 103 height 9
click at [16, 337] on icon "button" at bounding box center [15, 339] width 9 height 9
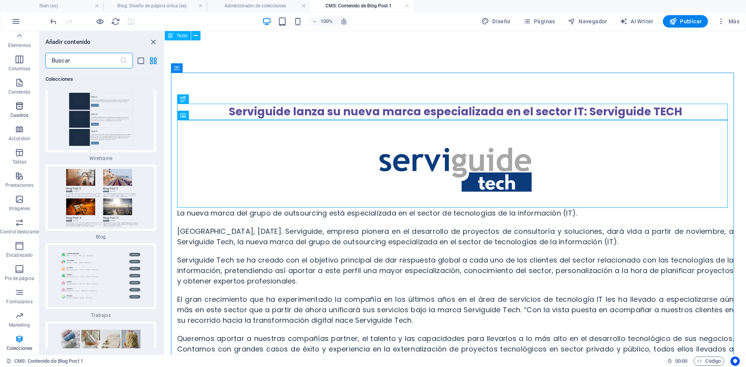
scroll to position [0, 0]
click at [194, 33] on icon at bounding box center [196, 36] width 4 height 8
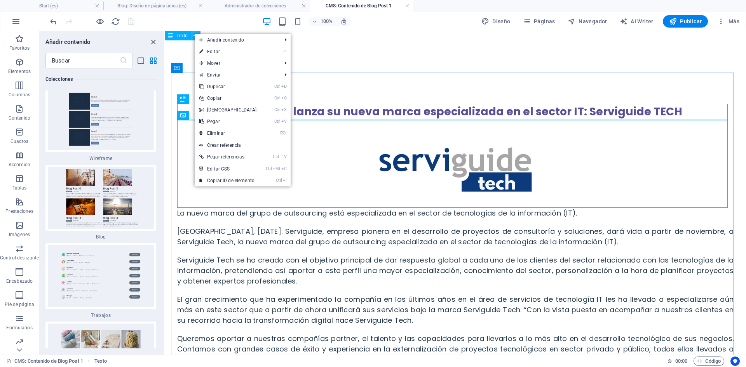
click at [194, 33] on icon at bounding box center [196, 36] width 4 height 8
click at [548, 19] on span "Páginas" at bounding box center [539, 21] width 32 height 8
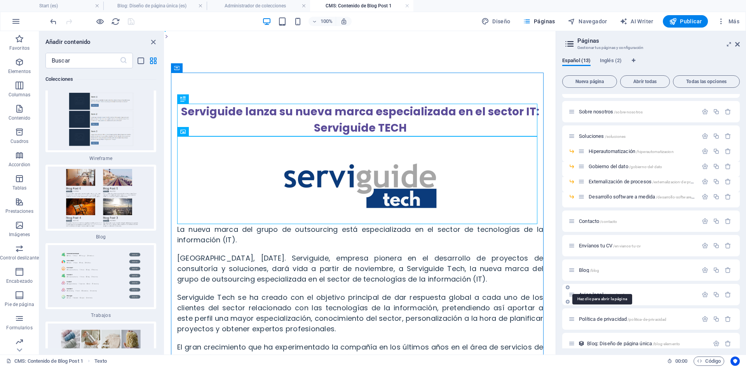
scroll to position [26, 0]
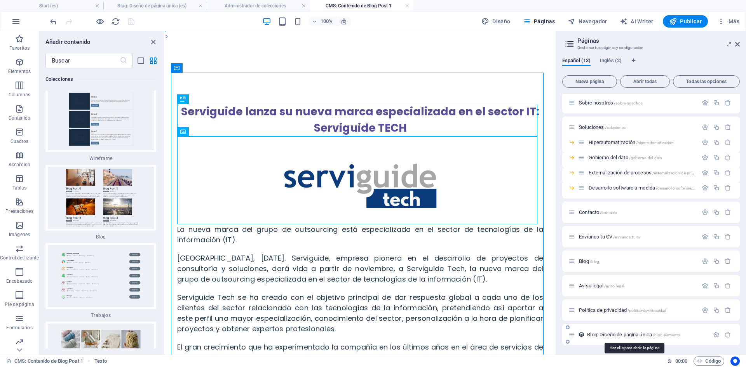
click at [616, 334] on span "Blog: Diseño de página única /blog-elemento" at bounding box center [633, 335] width 93 height 6
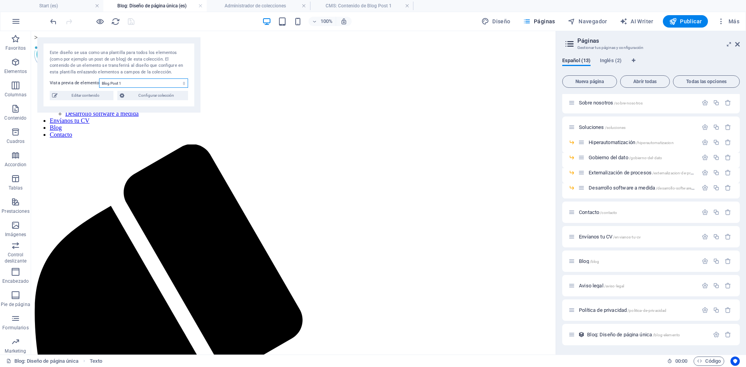
click at [127, 83] on select "Blog Post 6 Blog Post 5 Blog Post 4 Blog Post 3 Blog Post 2 Blog Post 1" at bounding box center [143, 82] width 89 height 9
click at [99, 78] on select "Blog Post 6 Blog Post 5 Blog Post 4 Blog Post 3 Blog Post 2 Blog Post 1" at bounding box center [143, 82] width 89 height 9
click at [137, 77] on div "Este diseño se usa como una plantilla para todos los elementos (como por ejempl…" at bounding box center [118, 74] width 163 height 75
click at [135, 87] on select "Blog Post 6 Blog Post 5 Blog Post 4 Blog Post 3 Blog Post 2 Blog Post 1" at bounding box center [143, 82] width 89 height 9
click at [99, 78] on select "Blog Post 6 Blog Post 5 Blog Post 4 Blog Post 3 Blog Post 2 Blog Post 1" at bounding box center [143, 82] width 89 height 9
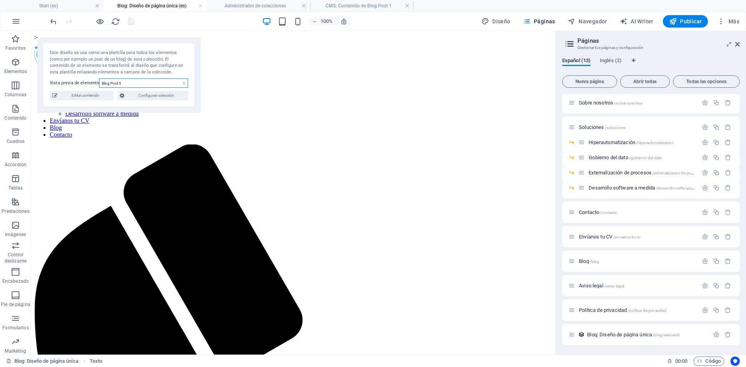
click at [139, 83] on select "Blog Post 6 Blog Post 5 Blog Post 4 Blog Post 3 Blog Post 2 Blog Post 1" at bounding box center [143, 82] width 89 height 9
click at [99, 78] on select "Blog Post 6 Blog Post 5 Blog Post 4 Blog Post 3 Blog Post 2 Blog Post 1" at bounding box center [143, 82] width 89 height 9
click at [138, 80] on select "Blog Post 6 Blog Post 5 Blog Post 4 Blog Post 3 Blog Post 2 Blog Post 1" at bounding box center [143, 82] width 89 height 9
click at [99, 78] on select "Blog Post 6 Blog Post 5 Blog Post 4 Blog Post 3 Blog Post 2 Blog Post 1" at bounding box center [143, 82] width 89 height 9
click at [134, 82] on select "Blog Post 6 Blog Post 5 Blog Post 4 Blog Post 3 Blog Post 2 Blog Post 1" at bounding box center [143, 82] width 89 height 9
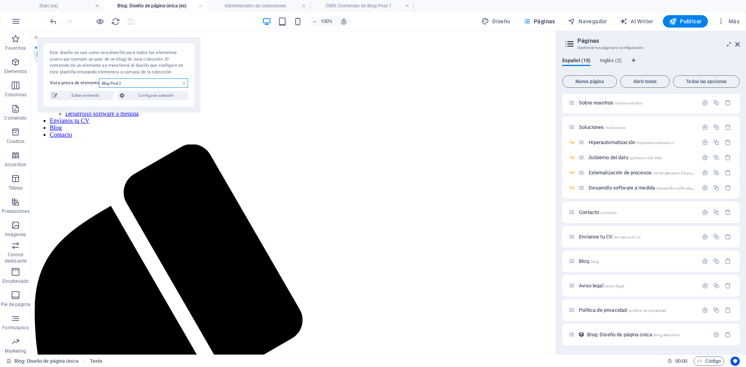
click at [99, 78] on select "Blog Post 6 Blog Post 5 Blog Post 4 Blog Post 3 Blog Post 2 Blog Post 1" at bounding box center [143, 82] width 89 height 9
click at [136, 82] on select "Blog Post 6 Blog Post 5 Blog Post 4 Blog Post 3 Blog Post 2 Blog Post 1" at bounding box center [143, 82] width 89 height 9
select select "68dbe892a0e618b8210c05e2"
click at [99, 78] on select "Blog Post 6 Blog Post 5 Blog Post 4 Blog Post 3 Blog Post 2 Blog Post 1" at bounding box center [143, 82] width 89 height 9
click at [148, 96] on span "Configurar colección" at bounding box center [156, 95] width 59 height 9
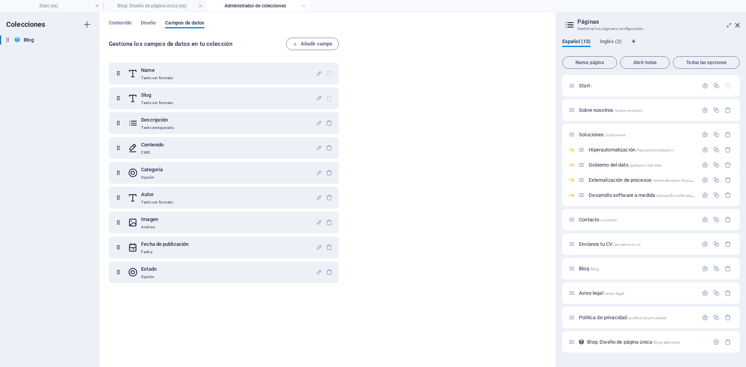
scroll to position [0, 0]
click at [146, 21] on span "Diseño" at bounding box center [149, 23] width 16 height 11
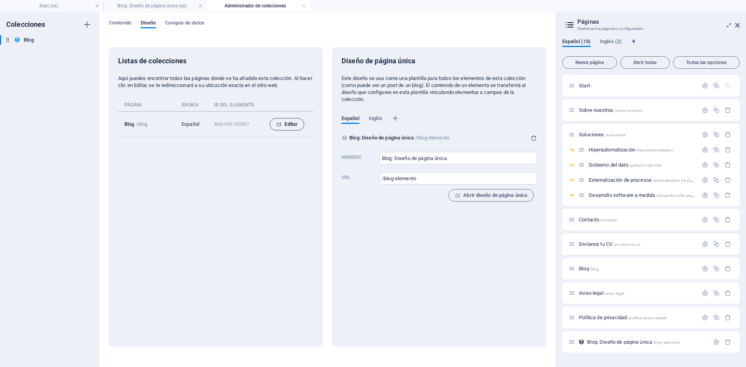
click at [282, 122] on span "Editar" at bounding box center [286, 124] width 21 height 9
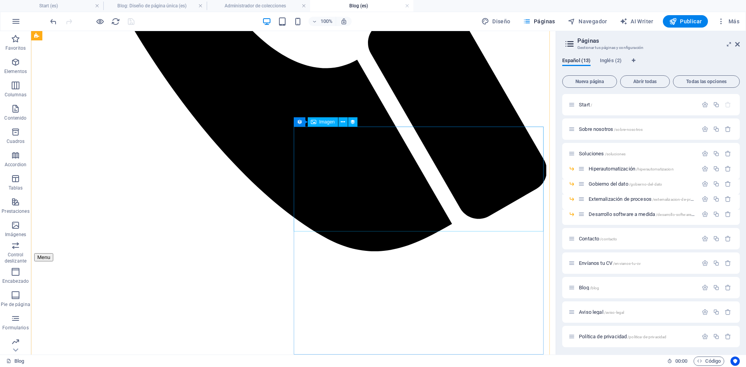
scroll to position [585, 0]
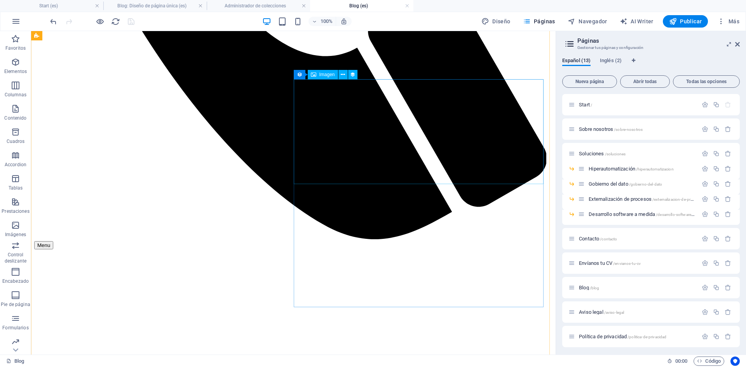
drag, startPoint x: 412, startPoint y: 126, endPoint x: 275, endPoint y: 126, distance: 137.2
select select "image"
select select "px"
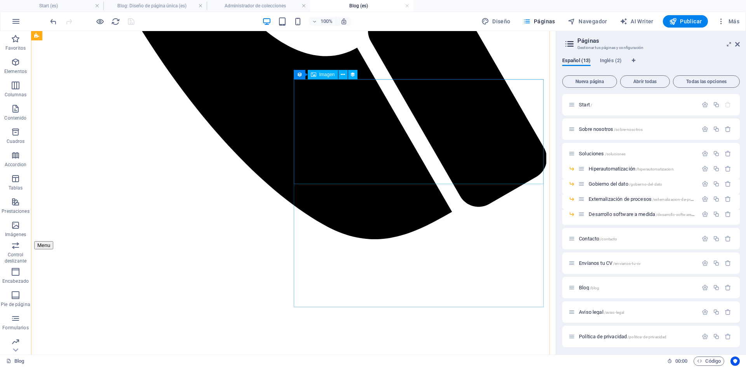
select select "px"
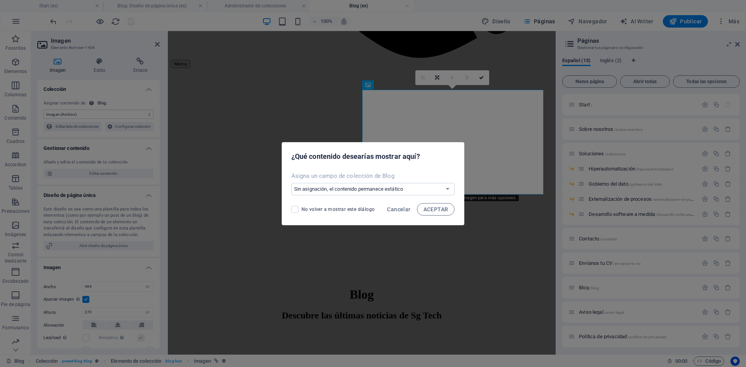
scroll to position [595, 0]
click at [404, 191] on select "Sin asignación, el contenido permanece estático Crear un campo nuevo Creado a l…" at bounding box center [373, 189] width 164 height 12
select select "image"
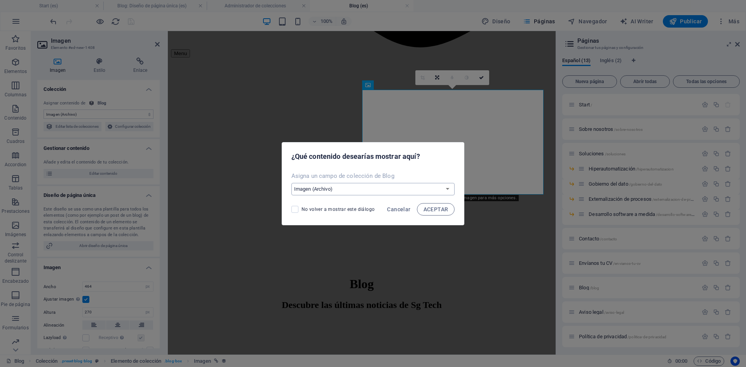
click at [292, 183] on select "Sin asignación, el contenido permanece estático Crear un campo nuevo Creado a l…" at bounding box center [373, 189] width 164 height 12
click at [432, 209] on span "ACEPTAR" at bounding box center [436, 209] width 25 height 6
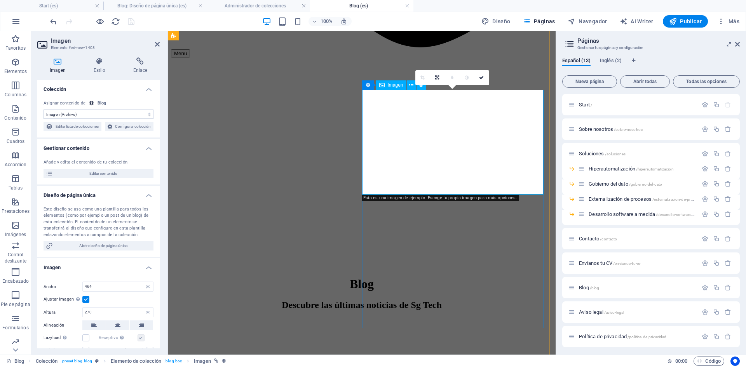
click at [101, 63] on icon at bounding box center [99, 62] width 37 height 8
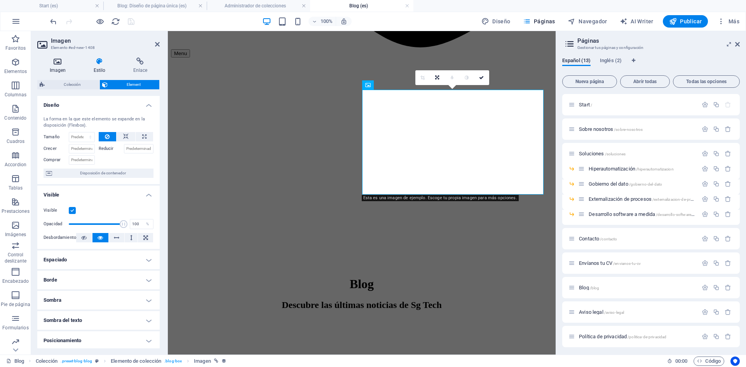
click at [59, 63] on icon at bounding box center [57, 62] width 41 height 8
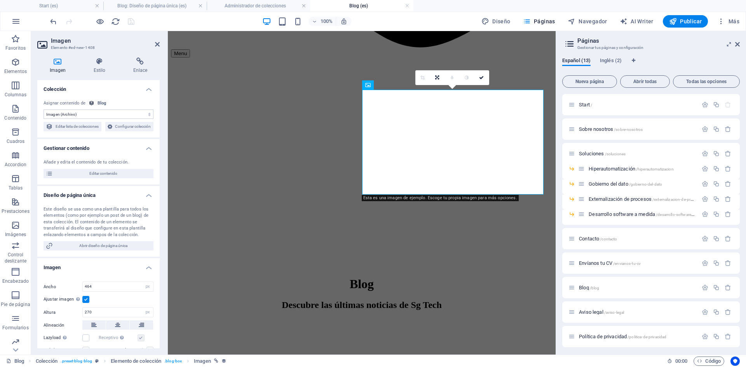
click at [84, 113] on select "Sin asignación, el contenido permanece estático Creado a las (Fecha) Actualizad…" at bounding box center [99, 114] width 110 height 9
click at [99, 126] on span "Editar lista de colecciones" at bounding box center [77, 126] width 44 height 9
select select "columns.publishing_date_DESC"
select select "columns.status"
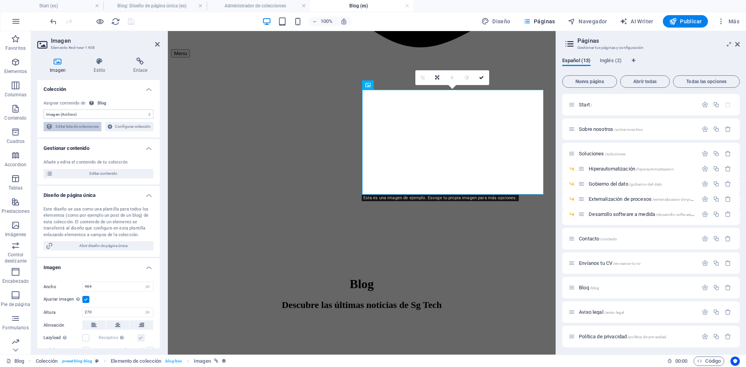
select select "columns.publishing_date"
select select "past"
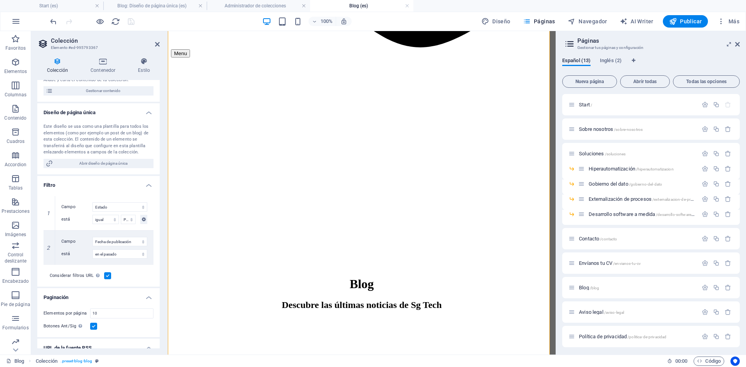
scroll to position [146, 0]
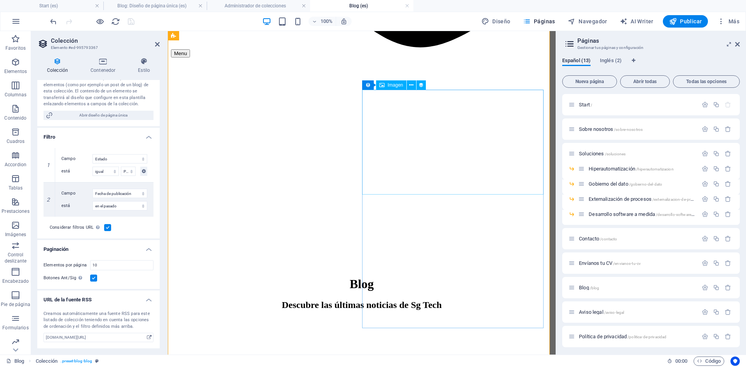
click at [393, 83] on span "Imagen" at bounding box center [396, 85] width 16 height 5
click at [409, 82] on icon at bounding box center [411, 85] width 4 height 8
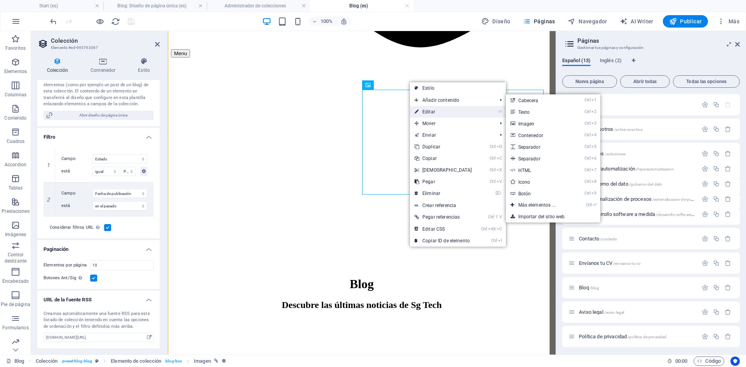
click at [427, 111] on link "⏎ Editar" at bounding box center [443, 112] width 67 height 12
select select "image"
select select "px"
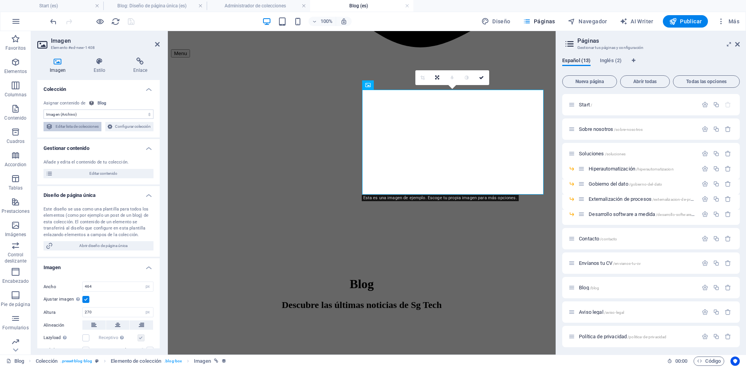
click at [90, 129] on span "Editar lista de colecciones" at bounding box center [77, 126] width 44 height 9
select select "columns.publishing_date_DESC"
select select "columns.status"
select select "columns.publishing_date"
select select "past"
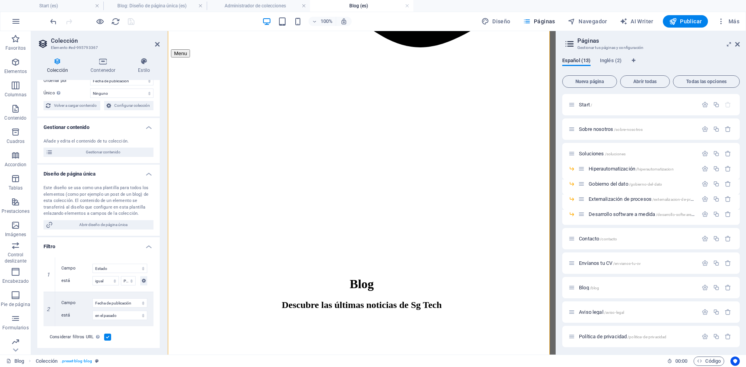
scroll to position [0, 0]
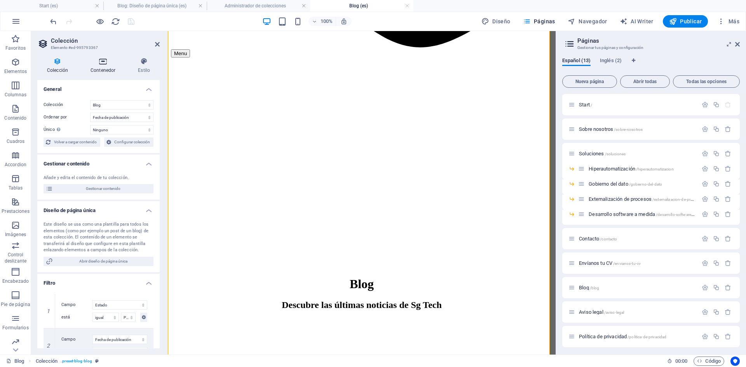
click at [102, 59] on icon at bounding box center [103, 62] width 44 height 8
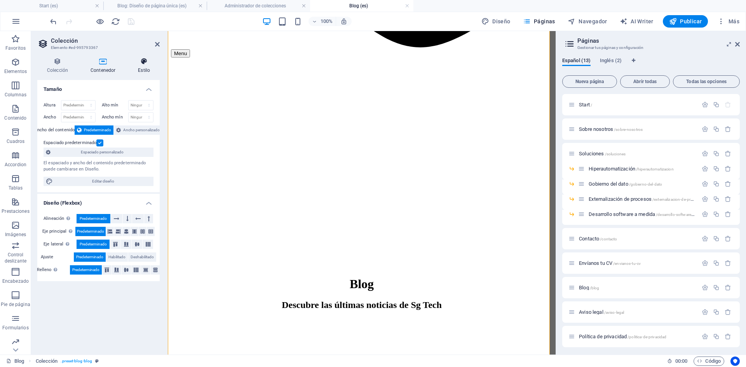
click at [145, 66] on h4 "Estilo" at bounding box center [143, 66] width 31 height 16
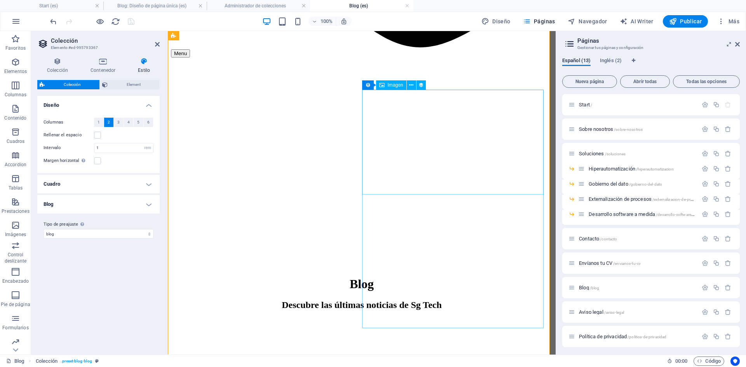
click at [385, 85] on div "Imagen" at bounding box center [391, 84] width 30 height 9
click at [409, 85] on button at bounding box center [411, 84] width 9 height 9
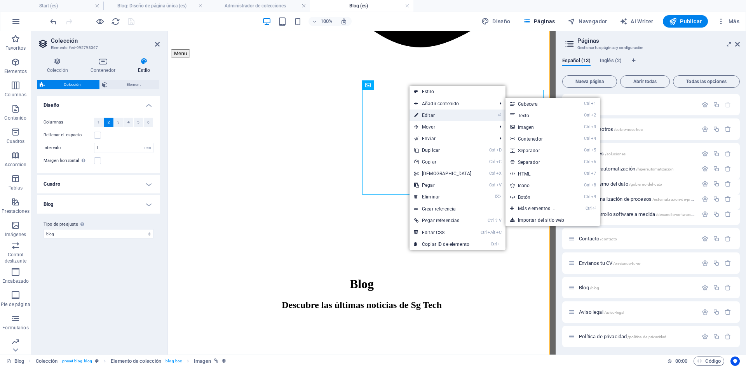
click at [429, 112] on link "⏎ Editar" at bounding box center [443, 116] width 67 height 12
select select "image"
select select "px"
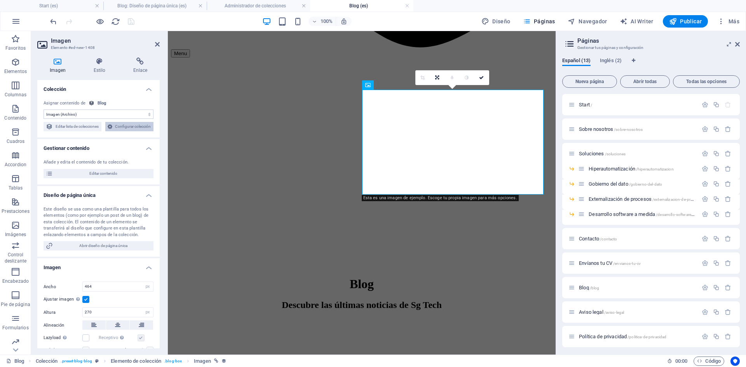
click at [115, 131] on span "Configurar colección" at bounding box center [133, 126] width 37 height 9
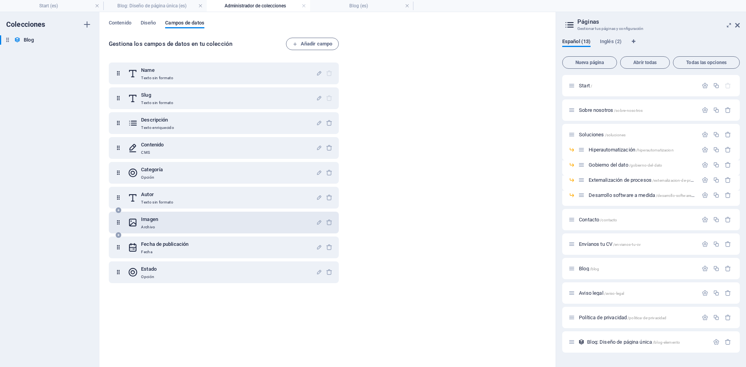
click at [168, 225] on div "Imagen Archivo" at bounding box center [222, 223] width 188 height 16
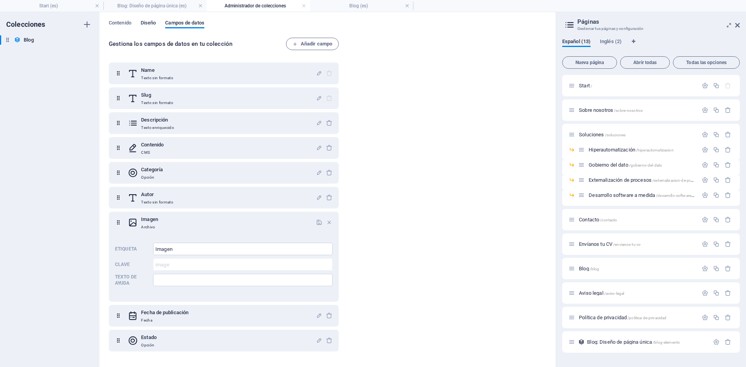
click at [144, 22] on span "Diseño" at bounding box center [149, 23] width 16 height 11
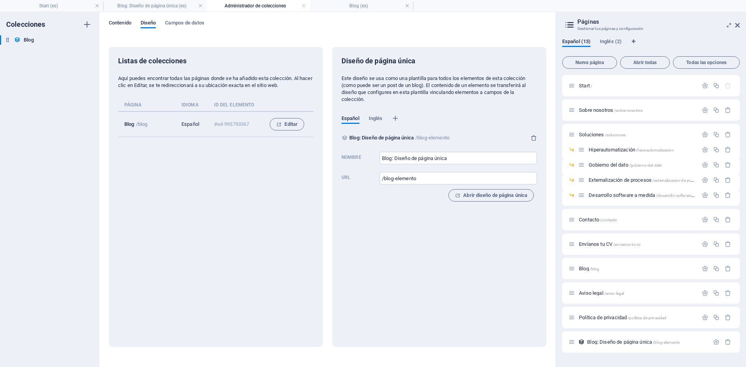
click at [124, 23] on span "Contenido" at bounding box center [120, 23] width 23 height 11
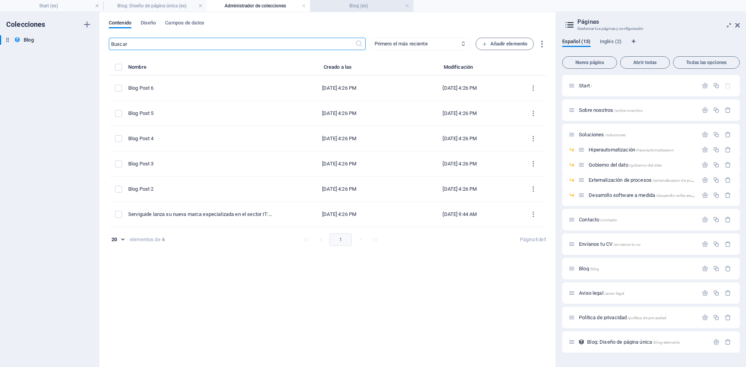
click at [349, 6] on h4 "Blog (es)" at bounding box center [361, 6] width 103 height 9
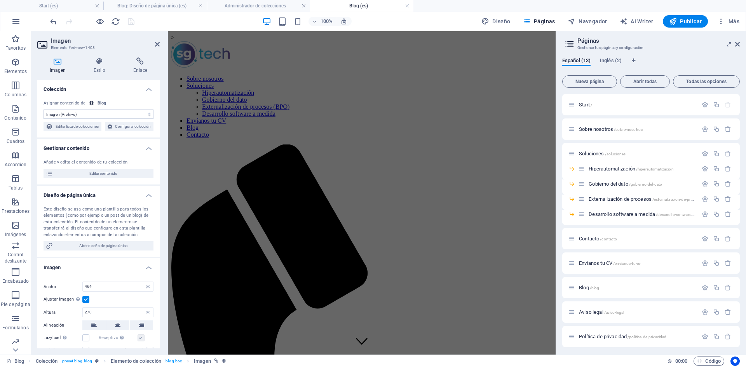
scroll to position [595, 0]
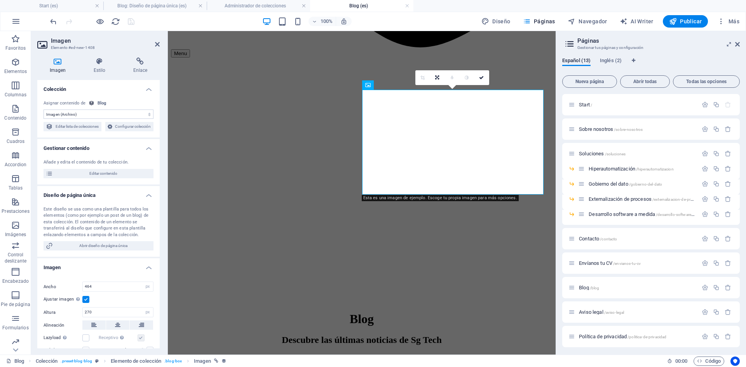
click at [100, 113] on select "Sin asignación, el contenido permanece estático Creado a las (Fecha) Actualizad…" at bounding box center [99, 114] width 110 height 9
click at [44, 110] on select "Sin asignación, el contenido permanece estático Creado a las (Fecha) Actualizad…" at bounding box center [99, 114] width 110 height 9
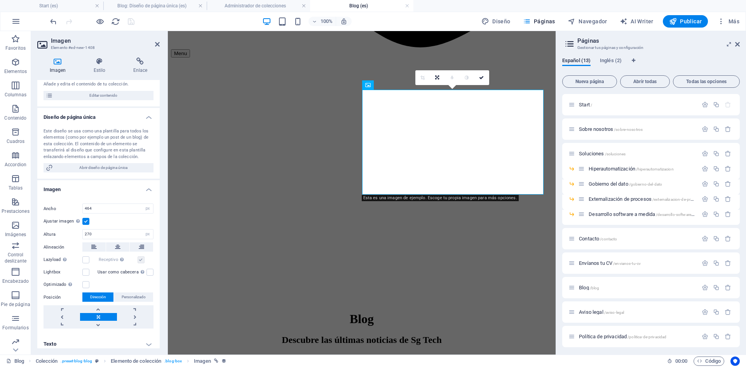
scroll to position [161, 0]
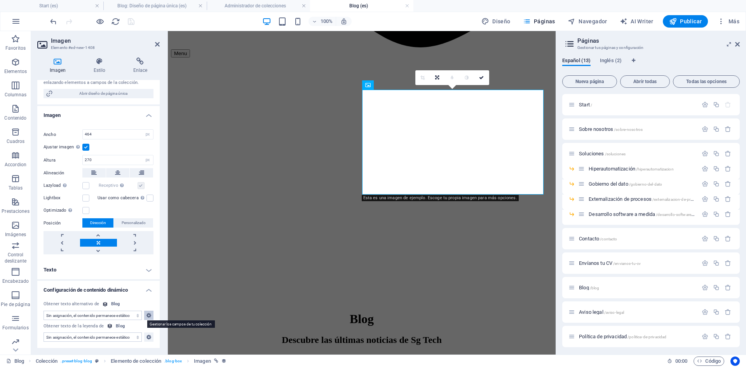
click at [146, 315] on icon at bounding box center [148, 315] width 5 height 9
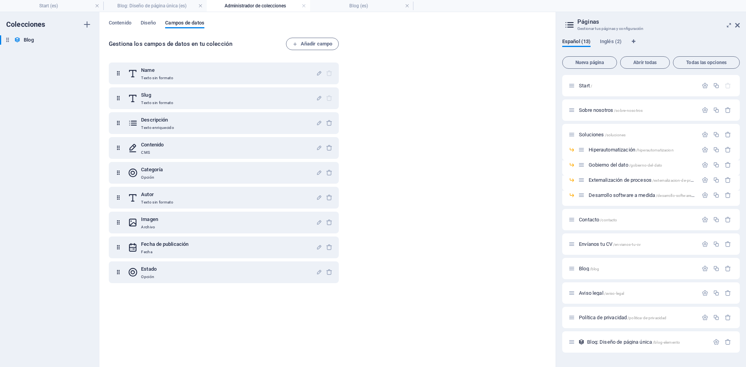
scroll to position [0, 0]
click at [342, 2] on h4 "Blog (es)" at bounding box center [361, 6] width 103 height 9
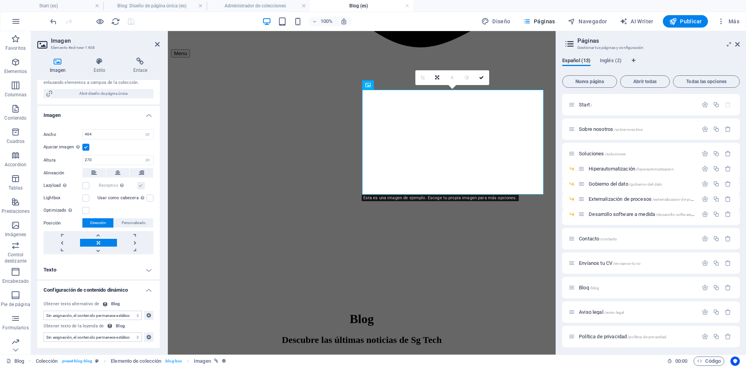
click at [263, 6] on h4 "Administrador de colecciones" at bounding box center [258, 6] width 103 height 9
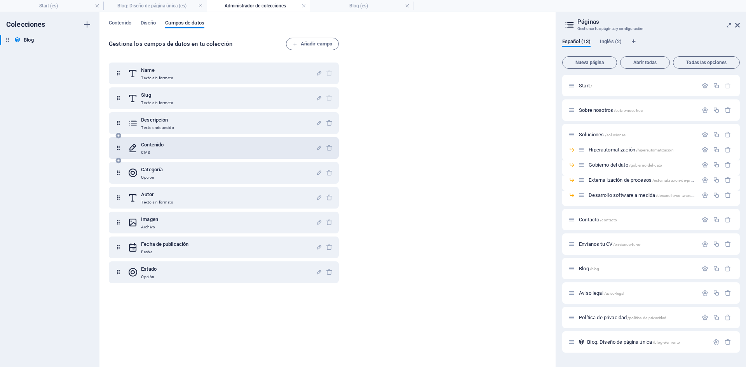
scroll to position [0, 0]
click at [122, 24] on span "Contenido" at bounding box center [120, 23] width 23 height 11
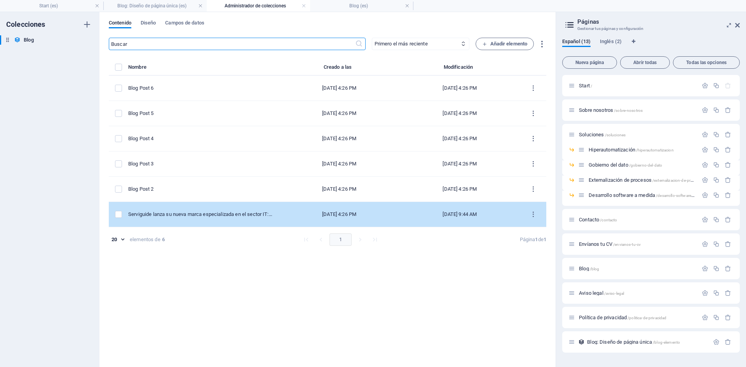
click at [187, 225] on td "Serviguide lanza su nueva marca especializada en el sector IT: Serviguide TECH" at bounding box center [203, 214] width 151 height 25
select select "Category 2"
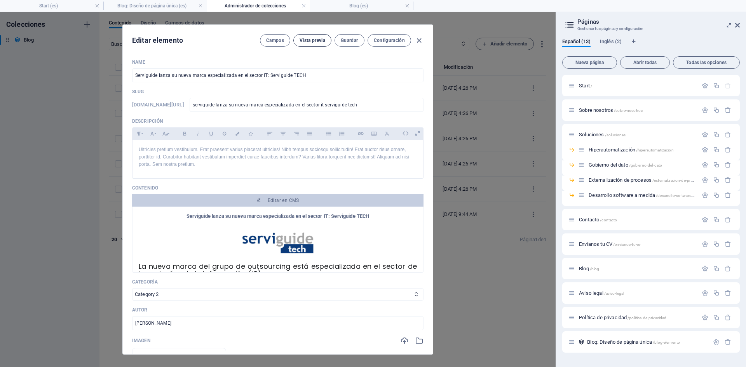
click at [318, 41] on span "Vista previa" at bounding box center [313, 40] width 26 height 6
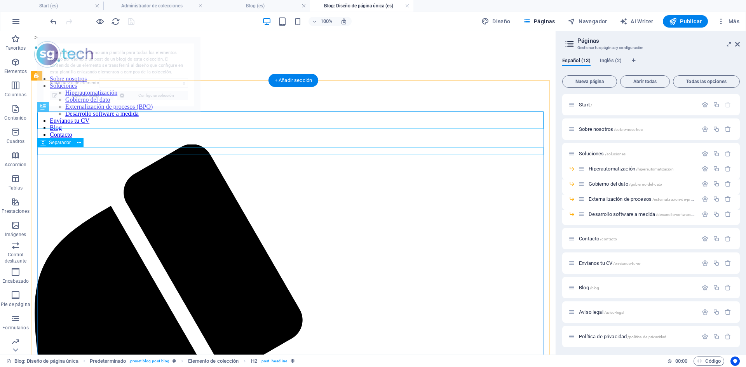
select select "68dbe892a0e618b8210c05e2"
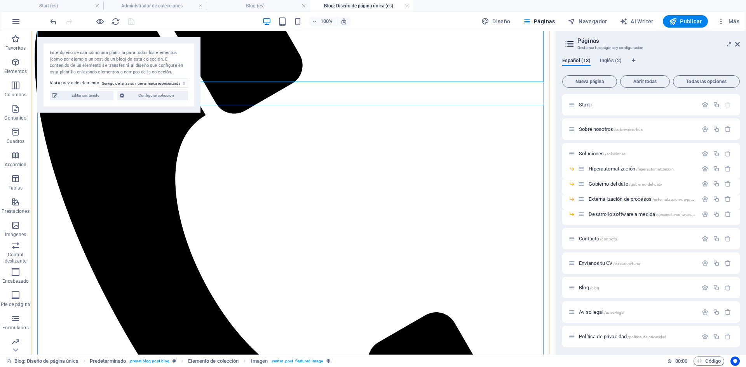
scroll to position [155, 0]
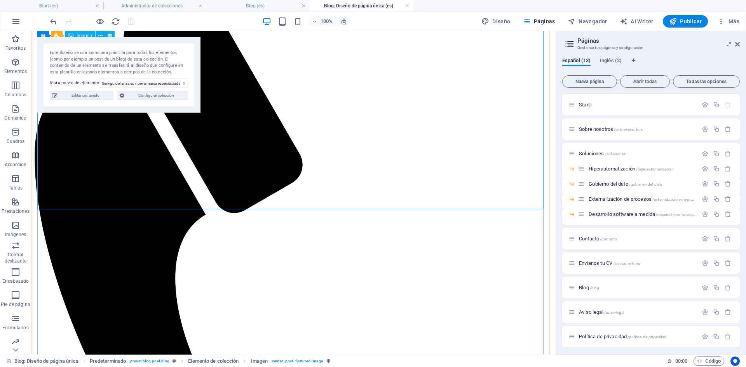
select select "image"
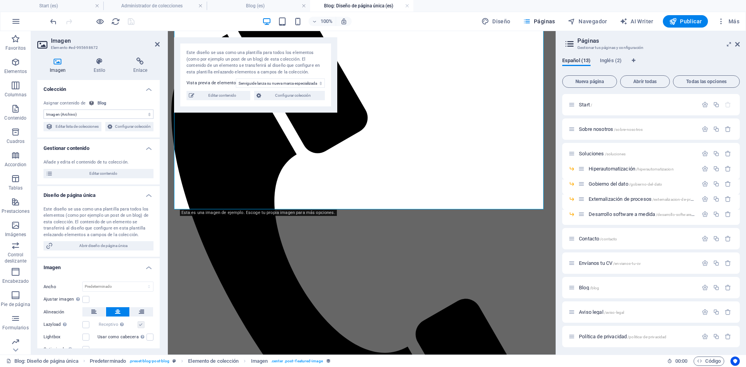
scroll to position [192, 0]
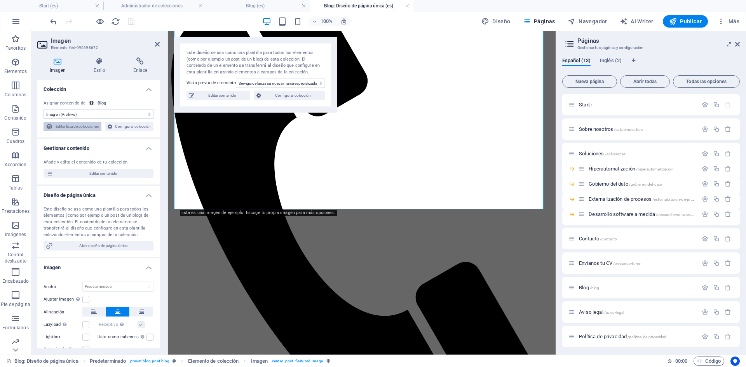
click at [99, 127] on span "Editar lista de colecciones" at bounding box center [77, 126] width 44 height 9
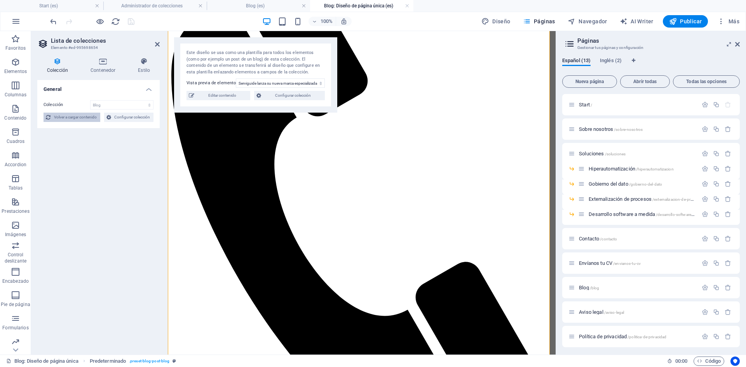
click at [81, 119] on span "Volver a cargar contenido" at bounding box center [75, 117] width 45 height 9
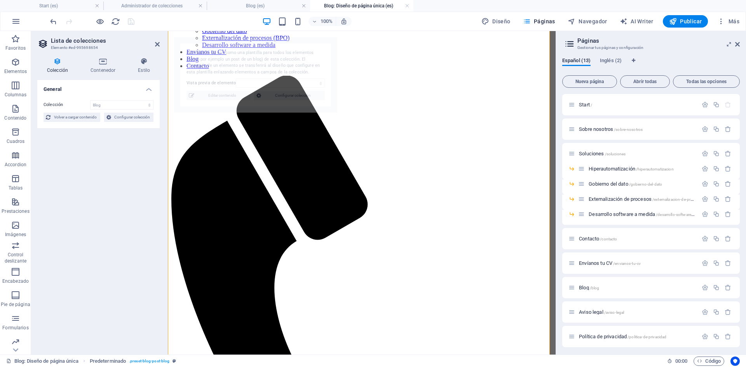
select select "68dbe892a0e618b8210c05e2"
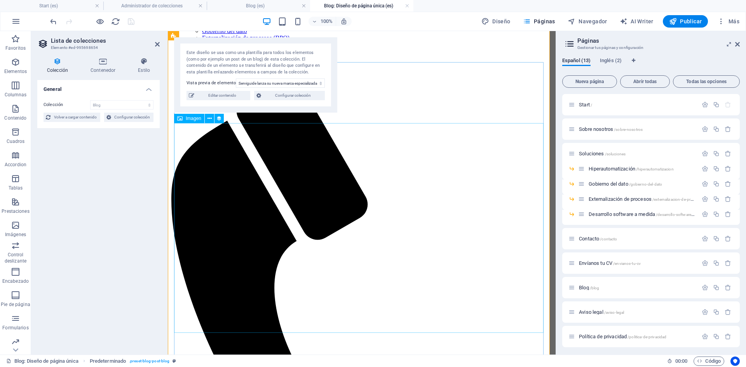
click at [192, 122] on div "Imagen" at bounding box center [189, 118] width 30 height 9
click at [197, 119] on span "Imagen" at bounding box center [194, 118] width 16 height 5
click at [207, 119] on icon at bounding box center [209, 119] width 4 height 8
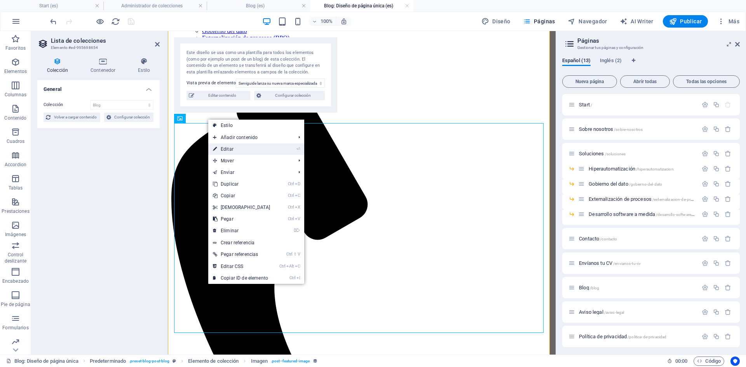
click at [241, 146] on link "⏎ Editar" at bounding box center [241, 149] width 67 height 12
select select "image"
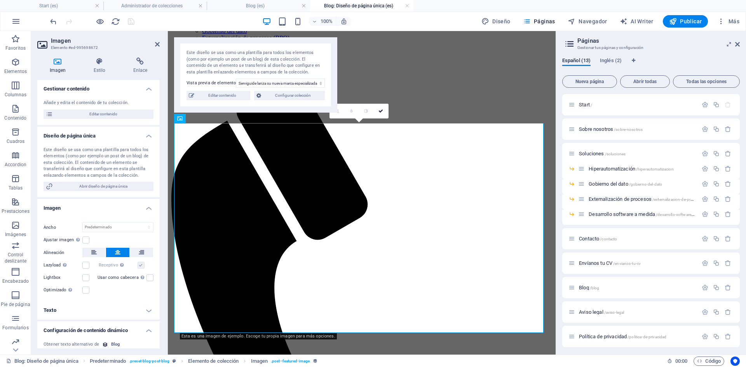
scroll to position [109, 0]
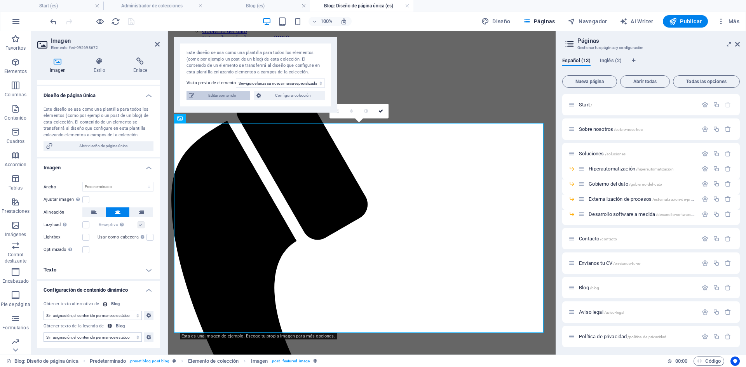
click at [230, 97] on span "Editar contenido" at bounding box center [222, 95] width 51 height 9
type input "[DATE]"
type input "serviguide-lanza-su-nueva-marca-especializada-en-el-sector-it-serviguide-tech"
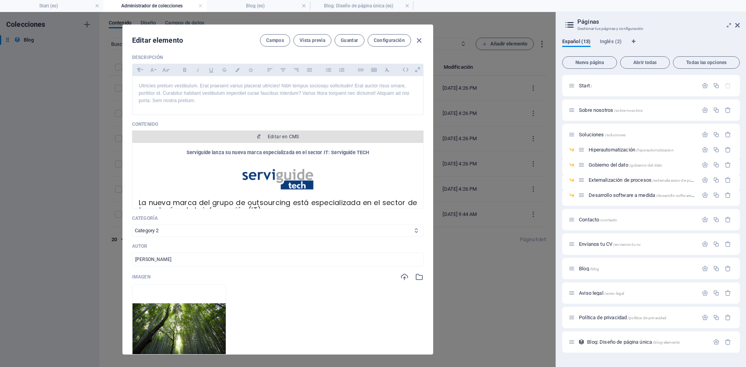
scroll to position [155, 0]
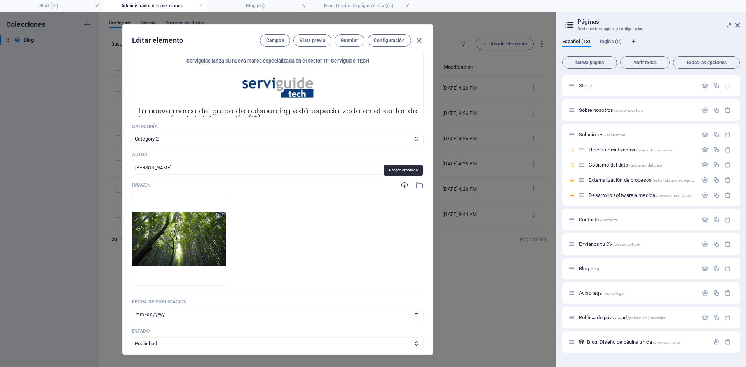
click at [406, 186] on icon "button" at bounding box center [404, 185] width 9 height 9
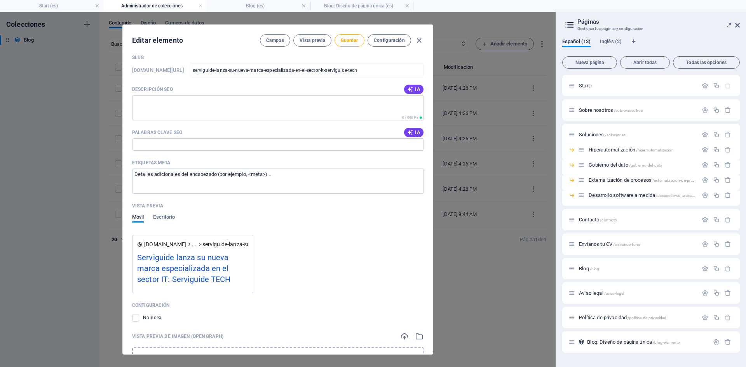
scroll to position [427, 0]
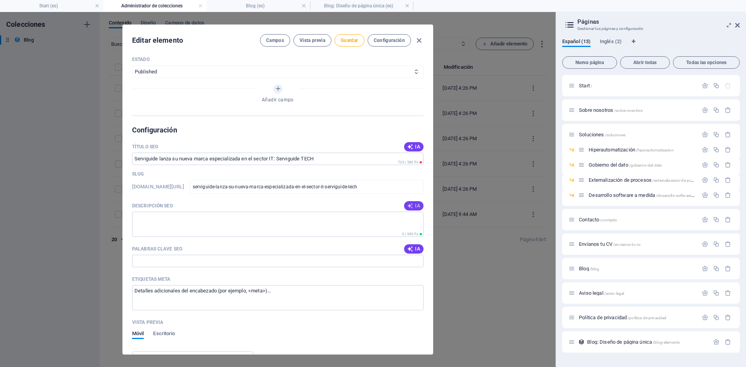
click at [414, 206] on span "IA" at bounding box center [413, 206] width 13 height 6
type textarea "Descubre Serviguide TECH: la nueva marca especializada en soluciones IT que imp…"
click at [415, 248] on span "IA" at bounding box center [413, 249] width 13 height 6
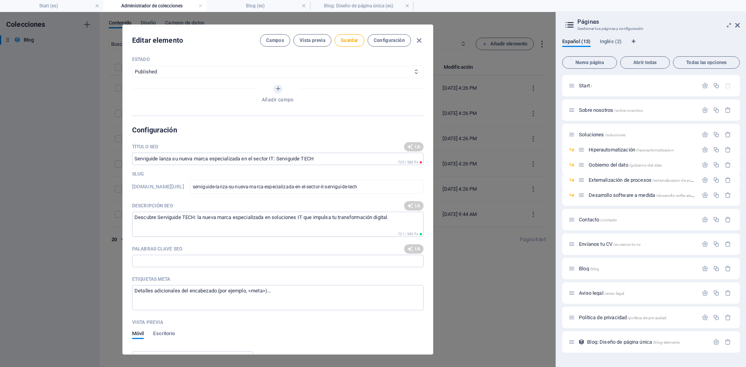
type input "Serviguide TECH, outsourcing IT, tecnologías de la información, consultoría IT,…"
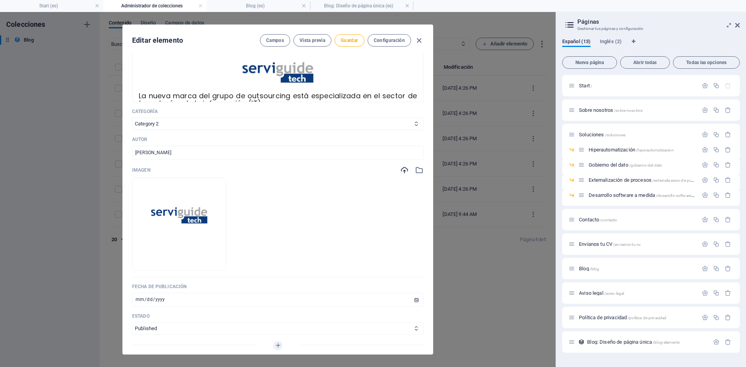
scroll to position [88, 0]
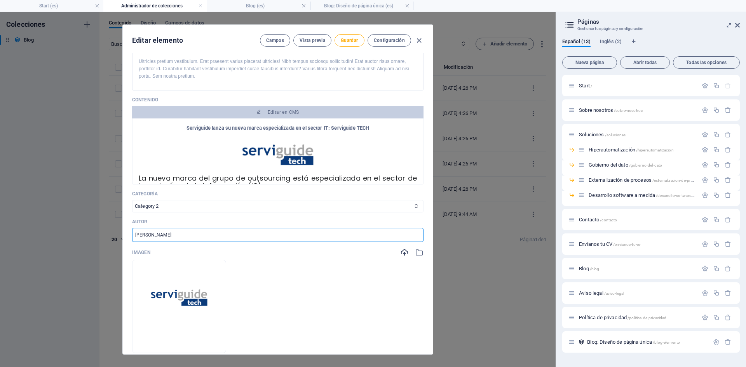
click at [172, 238] on input "[PERSON_NAME]" at bounding box center [277, 235] width 291 height 14
click at [161, 207] on select "Category 1 Category 2" at bounding box center [277, 206] width 291 height 12
select select "Category 1"
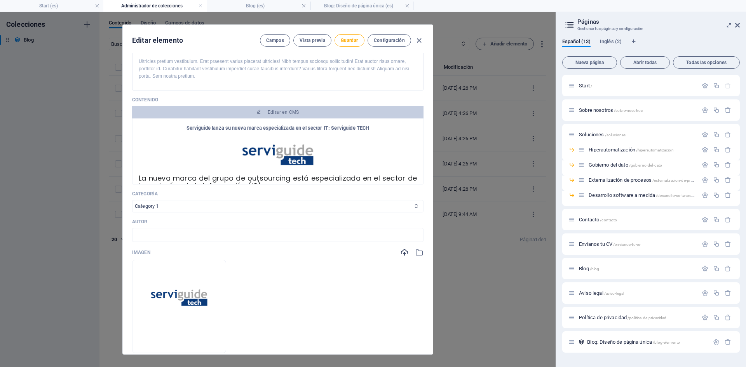
click at [132, 200] on select "Category 1 Category 2" at bounding box center [277, 206] width 291 height 12
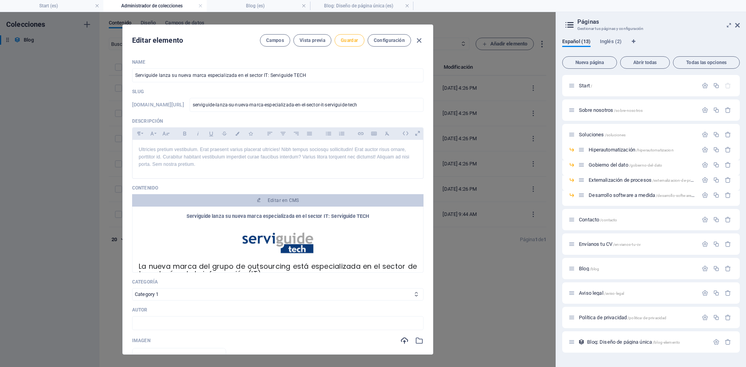
click at [347, 45] on button "Guardar" at bounding box center [350, 40] width 30 height 12
click at [419, 43] on icon "button" at bounding box center [419, 40] width 9 height 9
type input "[DATE]"
type input "serviguide-lanza-su-nueva-marca-especializada-en-el-sector-it-serviguide-tech"
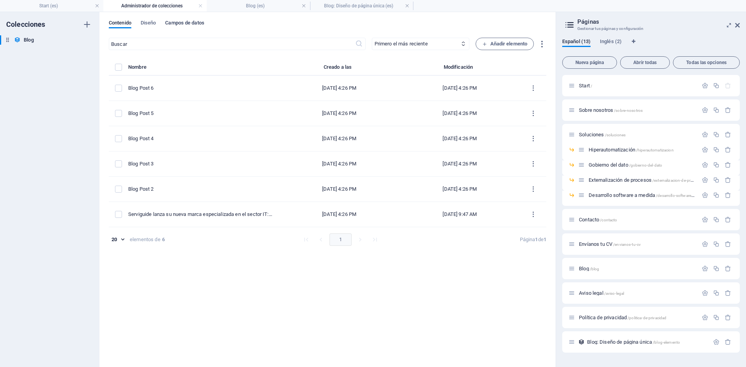
click at [186, 22] on span "Campos de datos" at bounding box center [184, 23] width 39 height 11
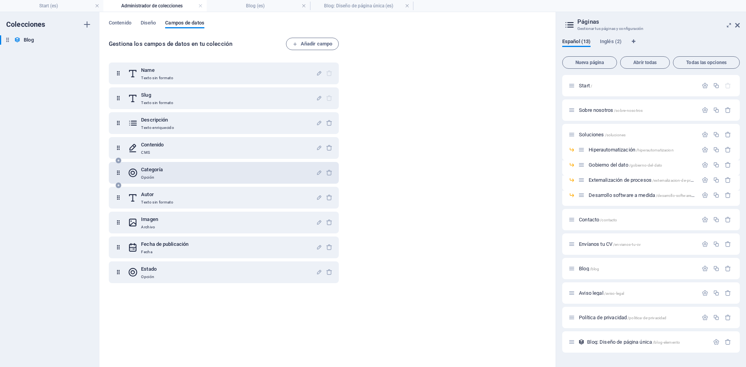
click at [166, 171] on div "Categoría Opción" at bounding box center [222, 173] width 188 height 16
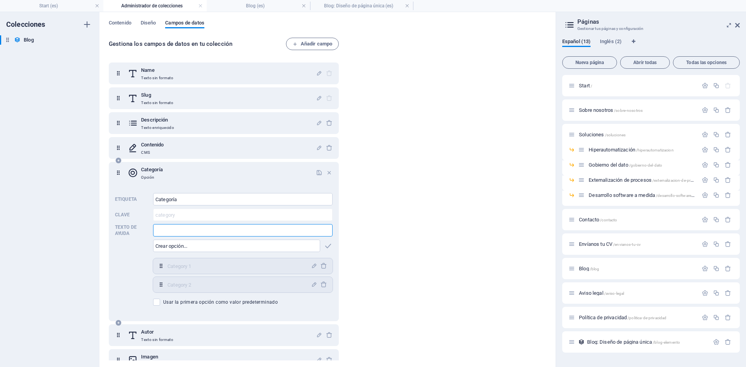
click at [171, 230] on input "Texto de ayuda" at bounding box center [243, 230] width 180 height 12
click at [176, 243] on input "text" at bounding box center [236, 246] width 167 height 12
click at [156, 243] on input "Sg Tech" at bounding box center [236, 246] width 167 height 12
drag, startPoint x: 203, startPoint y: 247, endPoint x: 152, endPoint y: 247, distance: 50.5
click at [152, 247] on div "Etiqueta Categoría ​ Clave category ​ Texto de ayuda ​ TrayectoriaSg Tech ​ Cat…" at bounding box center [224, 249] width 218 height 119
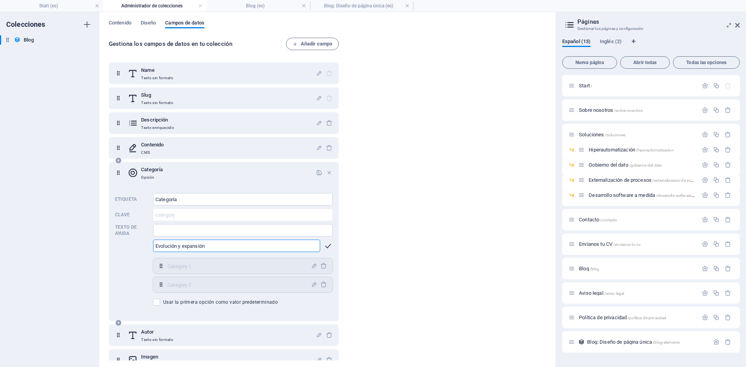
type input "Evolución y expansión"
click at [328, 246] on icon "button" at bounding box center [328, 246] width 9 height 9
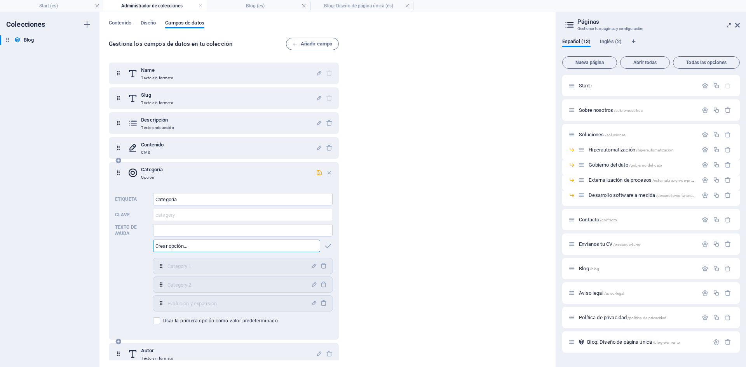
click at [172, 246] on input "text" at bounding box center [236, 246] width 167 height 12
type input "Eventos"
click at [324, 247] on icon "button" at bounding box center [328, 246] width 9 height 9
click at [190, 247] on input "text" at bounding box center [236, 246] width 167 height 12
click at [180, 232] on input "Texto de ayuda" at bounding box center [243, 230] width 180 height 12
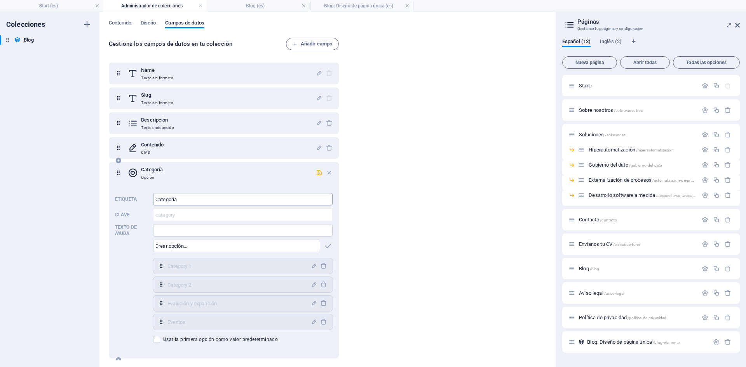
click at [183, 199] on input "Categoría" at bounding box center [243, 199] width 180 height 12
type input "Hiperautomatización"
click at [219, 249] on input "text" at bounding box center [236, 246] width 167 height 12
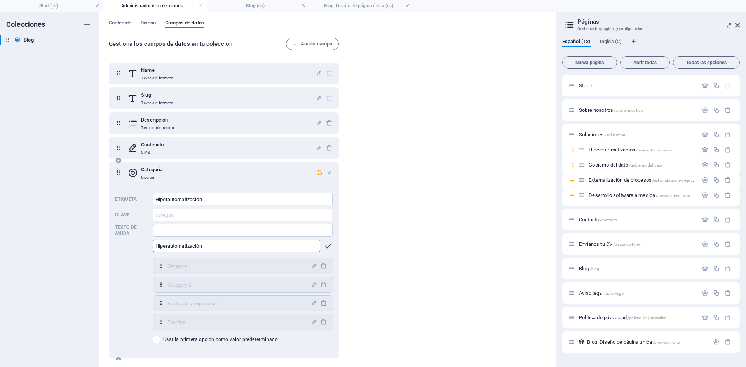
type input "Hiperautomatización"
click at [326, 244] on icon "button" at bounding box center [328, 246] width 9 height 9
click at [202, 246] on input "text" at bounding box center [236, 246] width 167 height 12
type input "D"
type input "G"
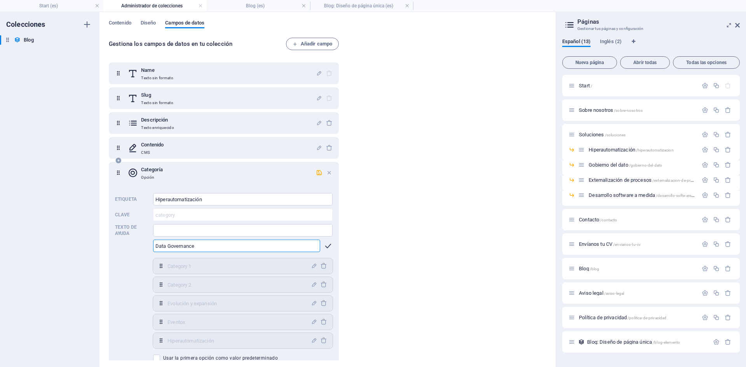
type input "Data Governance"
click at [326, 245] on icon "button" at bounding box center [328, 246] width 9 height 9
click at [282, 248] on input "text" at bounding box center [236, 246] width 167 height 12
click at [282, 247] on input "Externalizac" at bounding box center [236, 246] width 167 height 12
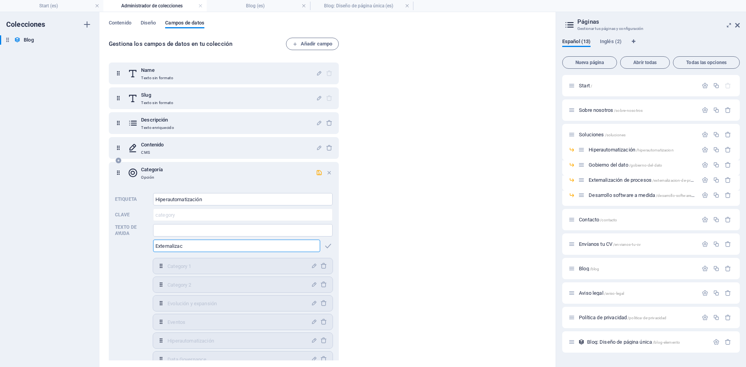
click at [282, 247] on input "Externalizac" at bounding box center [236, 246] width 167 height 12
type input "Externalización de procesos - BPO"
click at [324, 245] on icon "button" at bounding box center [328, 246] width 9 height 9
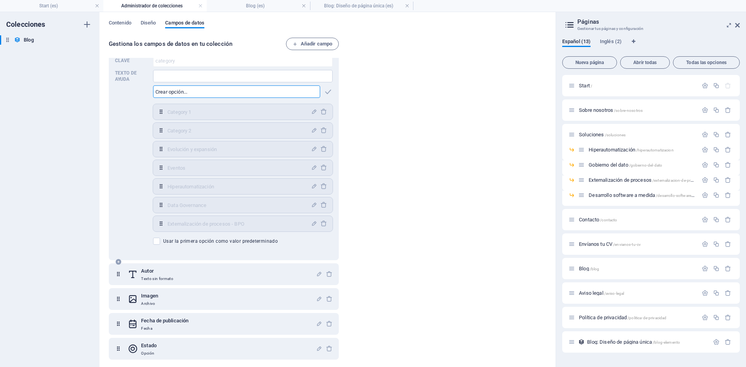
scroll to position [155, 0]
click at [186, 90] on input "text" at bounding box center [236, 90] width 167 height 12
type input "Soluciones"
click at [326, 92] on icon "button" at bounding box center [328, 90] width 9 height 9
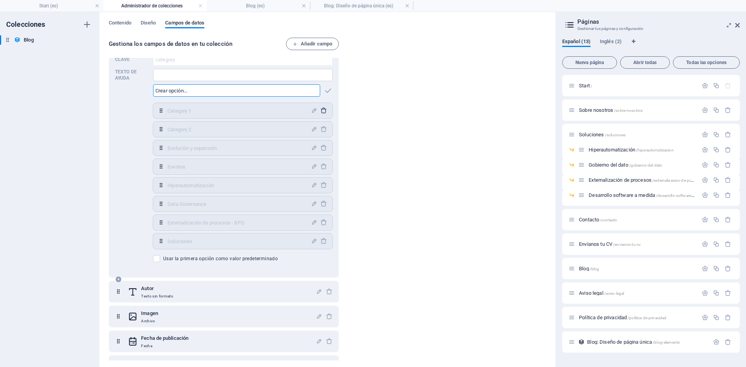
click at [320, 114] on icon "button" at bounding box center [323, 110] width 7 height 7
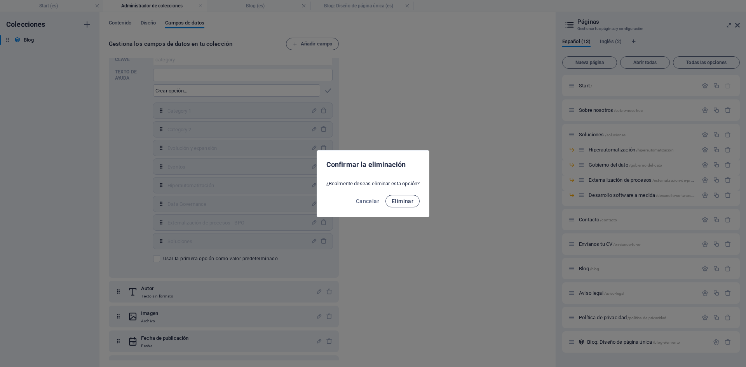
click at [401, 199] on span "Eliminar" at bounding box center [403, 201] width 22 height 6
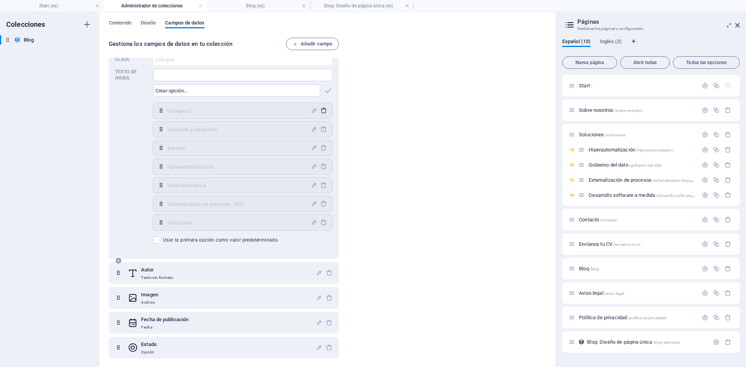
click at [320, 110] on icon "button" at bounding box center [323, 110] width 7 height 7
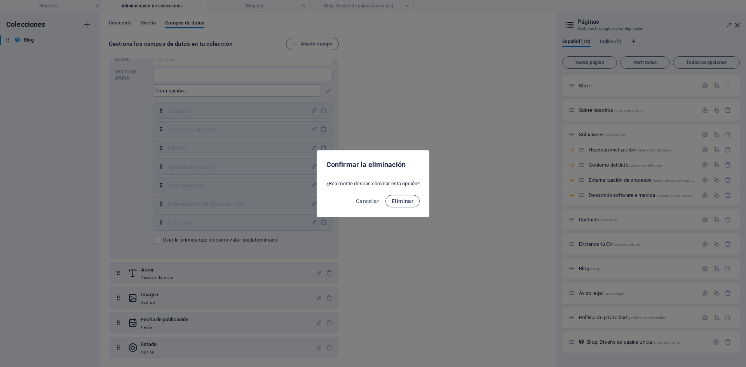
click at [398, 203] on span "Eliminar" at bounding box center [403, 201] width 22 height 6
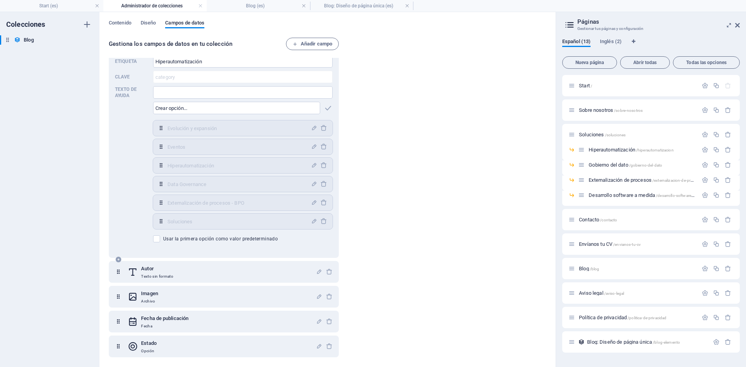
scroll to position [0, 0]
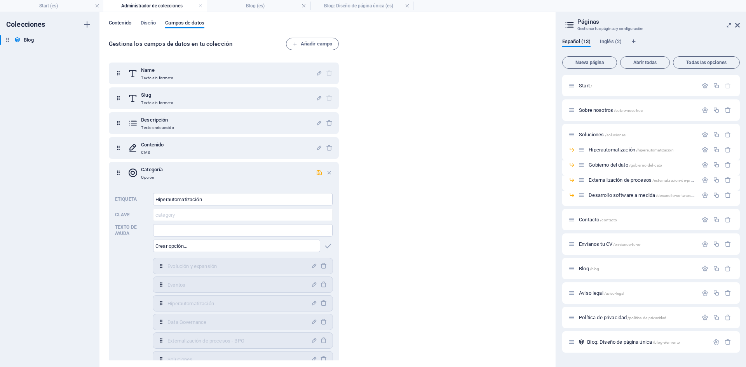
click at [122, 25] on span "Contenido" at bounding box center [120, 23] width 23 height 11
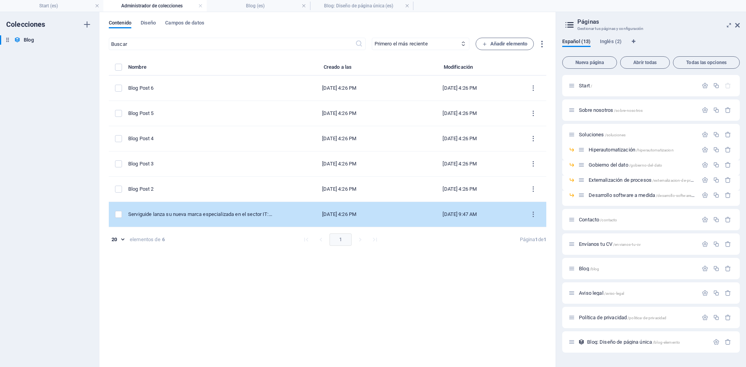
click at [185, 219] on td "Serviguide lanza su nueva marca especializada en el sector IT: Serviguide TECH" at bounding box center [203, 214] width 151 height 25
select select "Category 1"
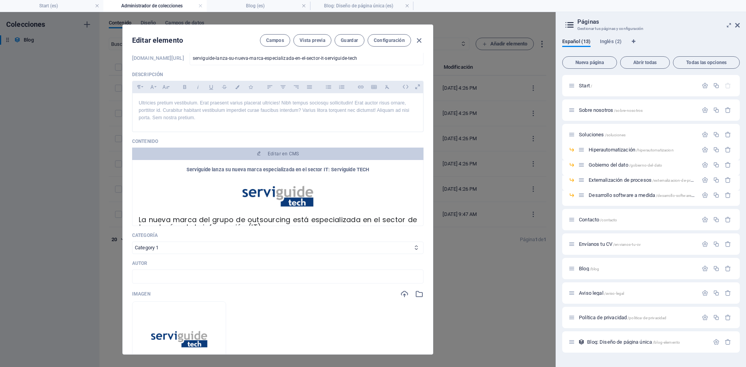
scroll to position [117, 0]
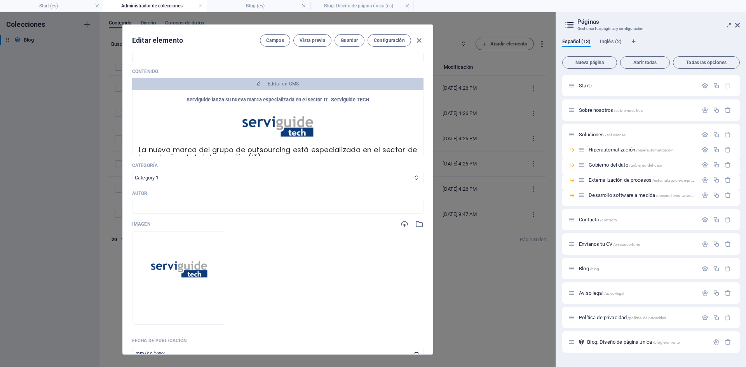
click at [174, 173] on select "Category 1 Category 2" at bounding box center [277, 178] width 291 height 12
click at [190, 176] on select "Category 1 Category 2" at bounding box center [277, 178] width 291 height 12
click at [398, 179] on select "Category 1 Category 2" at bounding box center [277, 178] width 291 height 12
click at [465, 202] on div "Editar elemento Campos Vista previa Guardar Configuración Name Serviguide lanza…" at bounding box center [278, 189] width 556 height 355
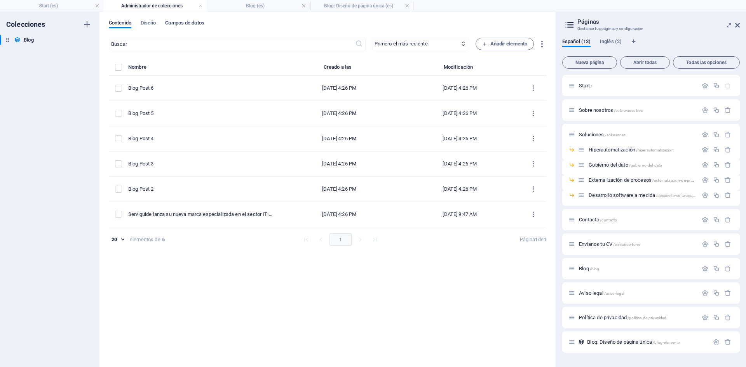
click at [189, 26] on span "Campos de datos" at bounding box center [184, 23] width 39 height 11
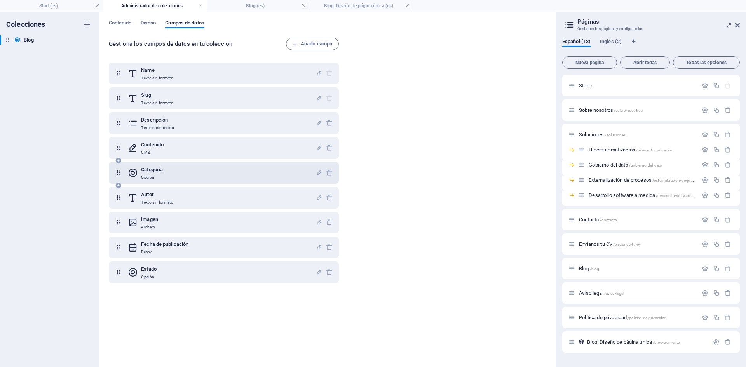
click at [157, 173] on h6 "Categoría" at bounding box center [152, 169] width 22 height 9
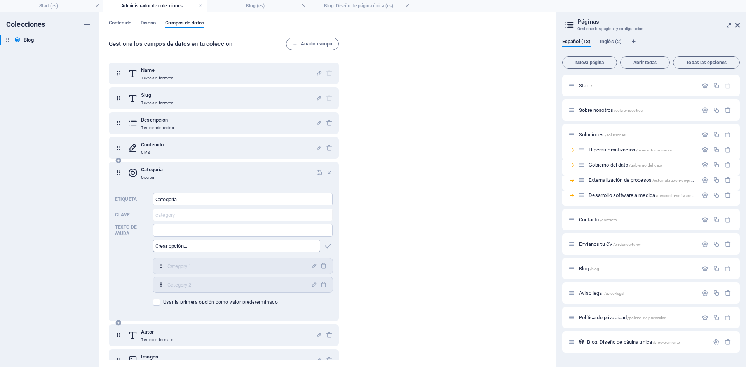
click at [212, 241] on input "text" at bounding box center [236, 246] width 167 height 12
type input "Evolución y Expansión"
click at [325, 246] on icon "button" at bounding box center [328, 246] width 9 height 9
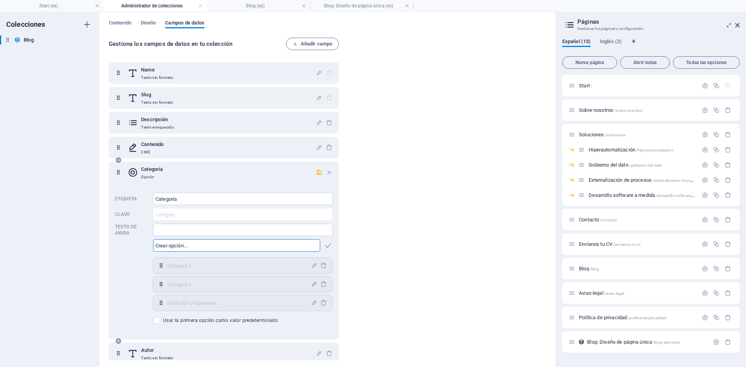
scroll to position [0, 0]
click at [215, 244] on input "text" at bounding box center [236, 246] width 167 height 12
type input "Eventos"
click at [324, 245] on icon "button" at bounding box center [328, 246] width 9 height 9
click at [200, 245] on input "text" at bounding box center [236, 246] width 167 height 12
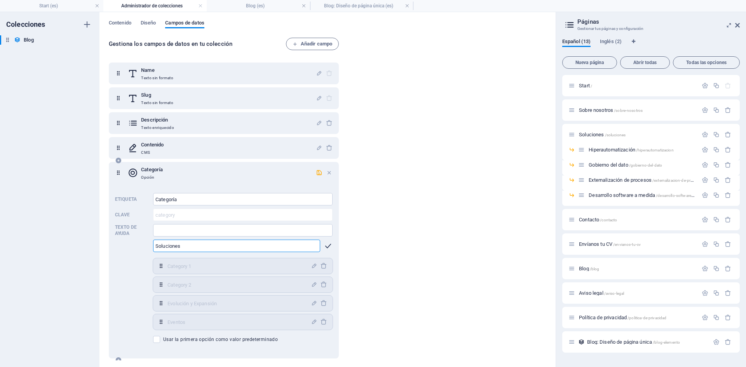
type input "Soluciones"
click at [329, 242] on icon "button" at bounding box center [328, 246] width 9 height 9
click at [290, 244] on input "text" at bounding box center [236, 246] width 167 height 12
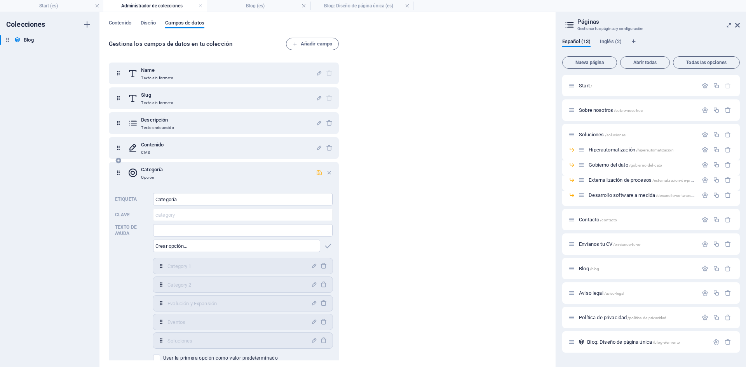
click at [317, 172] on icon "button" at bounding box center [319, 172] width 7 height 7
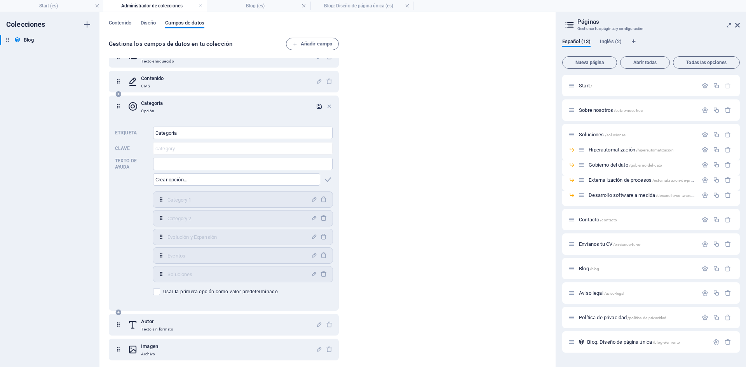
scroll to position [26, 0]
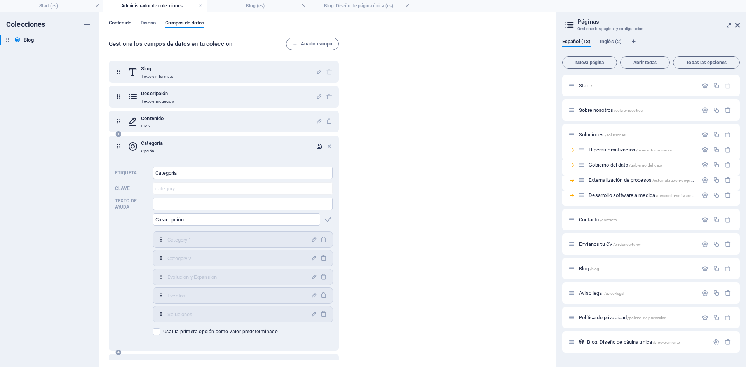
click at [125, 20] on span "Contenido" at bounding box center [120, 23] width 23 height 11
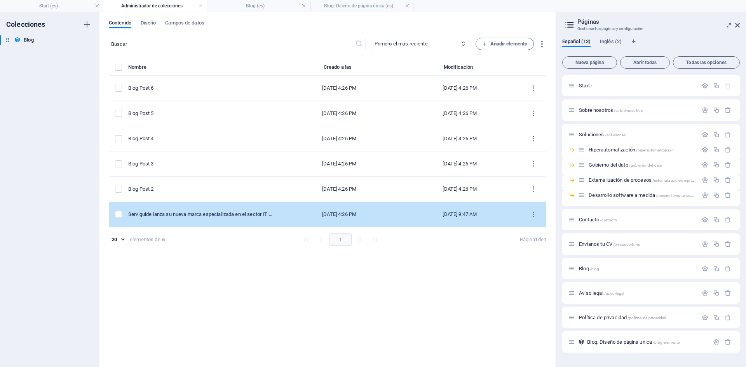
click at [214, 220] on td "Serviguide lanza su nueva marca especializada en el sector IT: Serviguide TECH" at bounding box center [203, 214] width 151 height 25
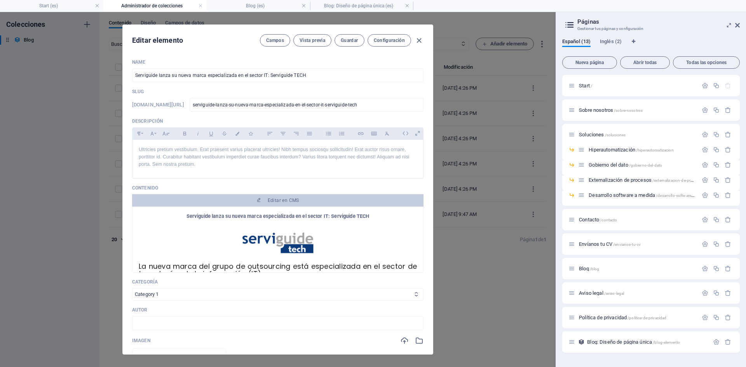
click at [170, 294] on select "Category 1 Category 2 Evolución y Expansión Eventos Soluciones" at bounding box center [277, 294] width 291 height 12
select select "Evolución y Expansión"
click at [132, 288] on select "Category 1 Category 2 Evolución y Expansión Eventos Soluciones" at bounding box center [277, 294] width 291 height 12
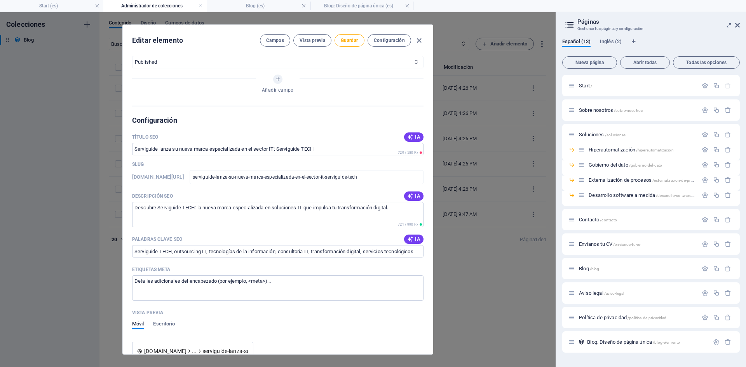
scroll to position [427, 0]
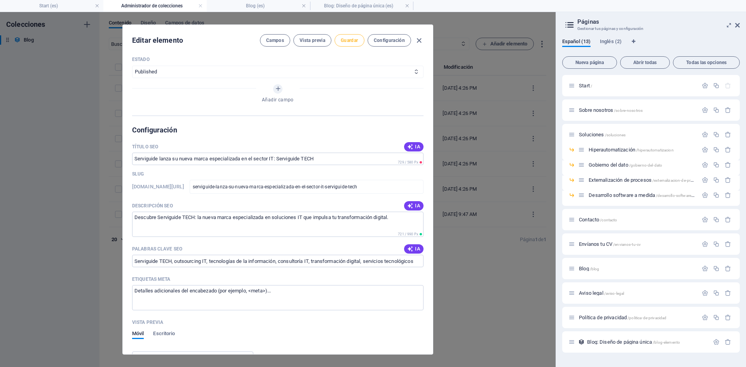
click at [352, 43] on span "Guardar" at bounding box center [349, 40] width 17 height 6
click at [418, 40] on icon "button" at bounding box center [419, 40] width 9 height 9
type input "[DATE]"
type input "serviguide-lanza-su-nueva-marca-especializada-en-el-sector-it-serviguide-tech"
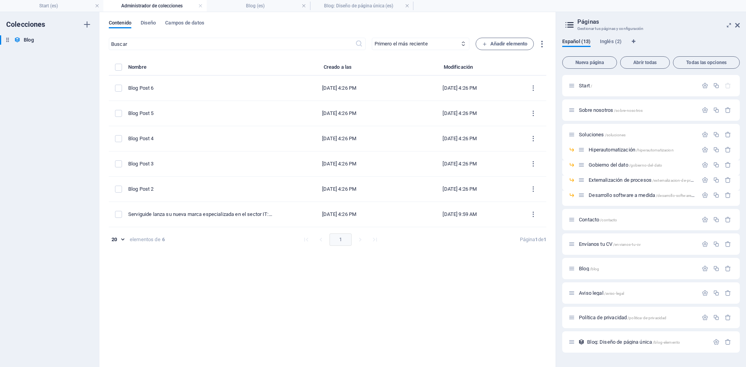
scroll to position [0, 0]
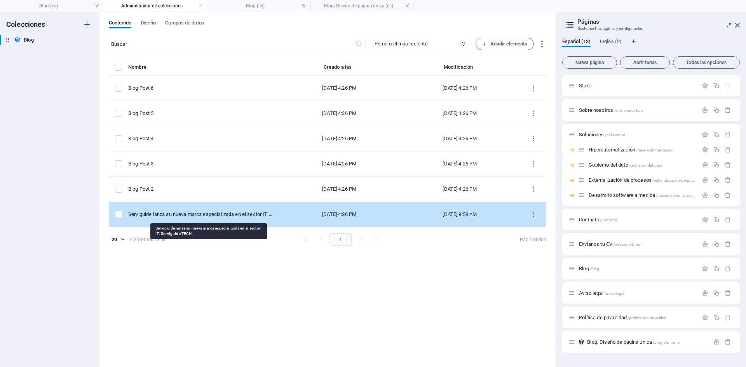
click at [213, 212] on div "Serviguide lanza su nueva marca especializada en el sector IT: Serviguide TECH" at bounding box center [200, 214] width 145 height 7
select select "Evolución y Expansión"
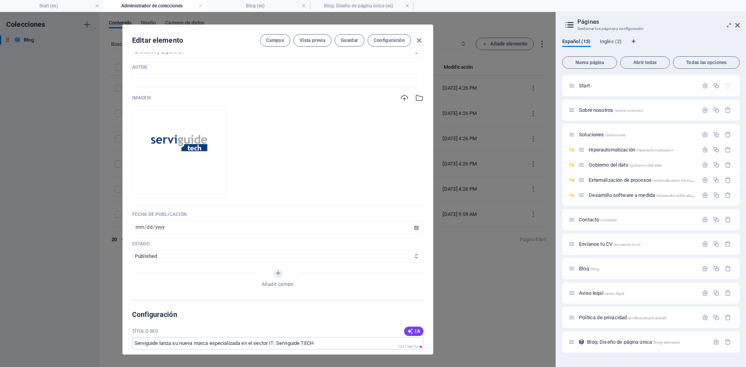
scroll to position [350, 0]
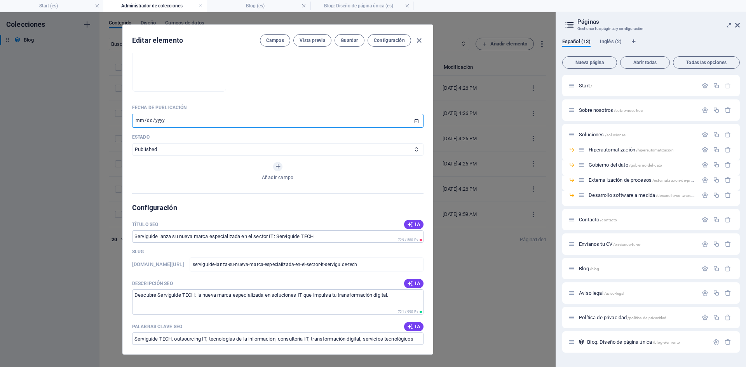
click at [167, 121] on input "[DATE]" at bounding box center [277, 121] width 291 height 14
click at [157, 126] on input "[DATE]" at bounding box center [277, 121] width 291 height 14
click at [351, 42] on span "Guardar" at bounding box center [349, 40] width 17 height 6
click at [420, 40] on icon "button" at bounding box center [419, 40] width 9 height 9
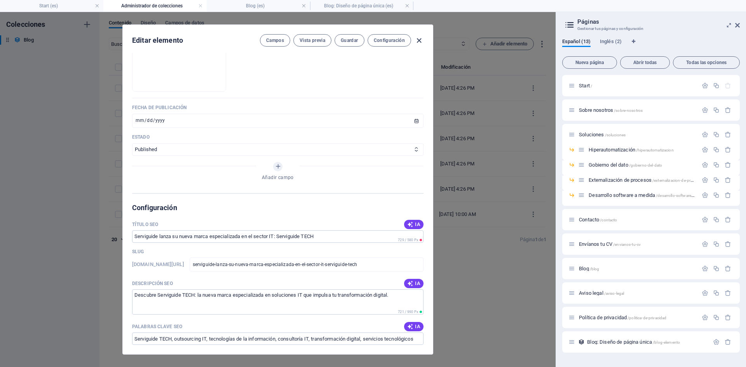
type input "[DATE]"
type input "serviguide-lanza-su-nueva-marca-especializada-en-el-sector-it-serviguide-tech"
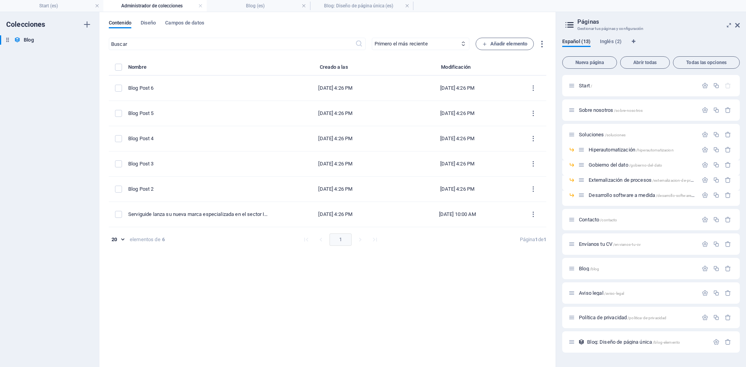
scroll to position [0, 0]
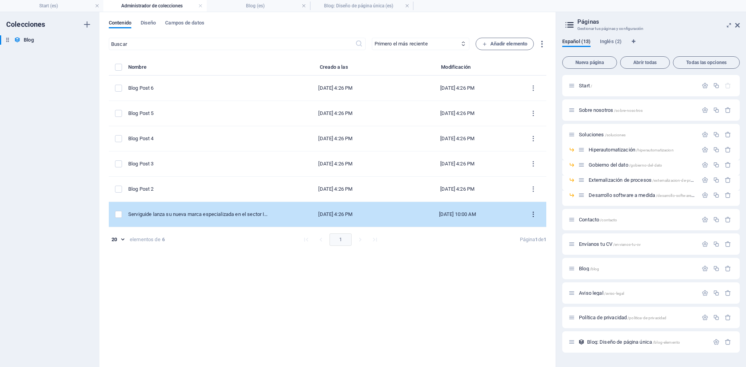
click at [537, 213] on icon "items list" at bounding box center [533, 214] width 7 height 7
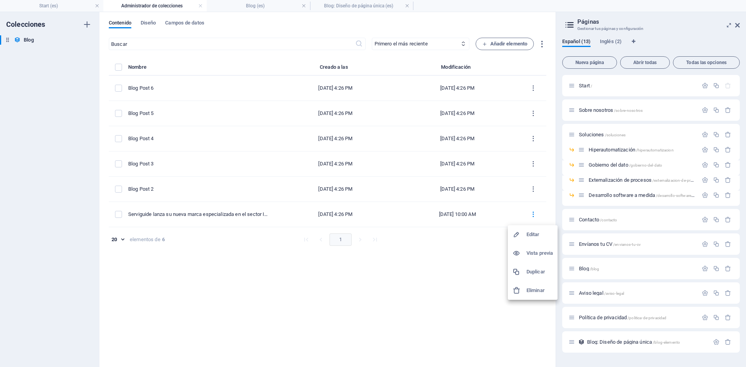
click at [536, 273] on h6 "Duplicar" at bounding box center [540, 271] width 26 height 9
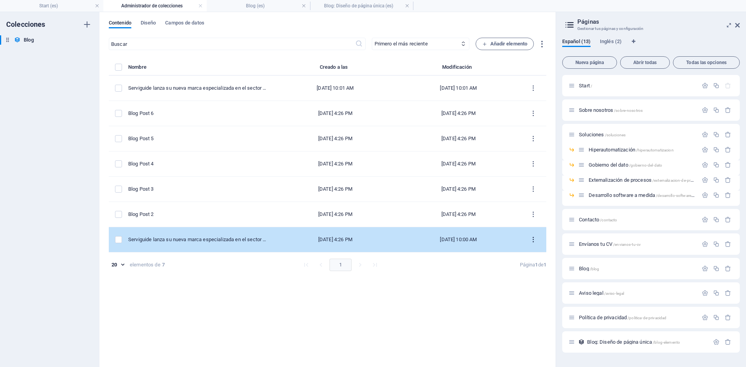
click at [532, 242] on icon "items list" at bounding box center [533, 239] width 7 height 7
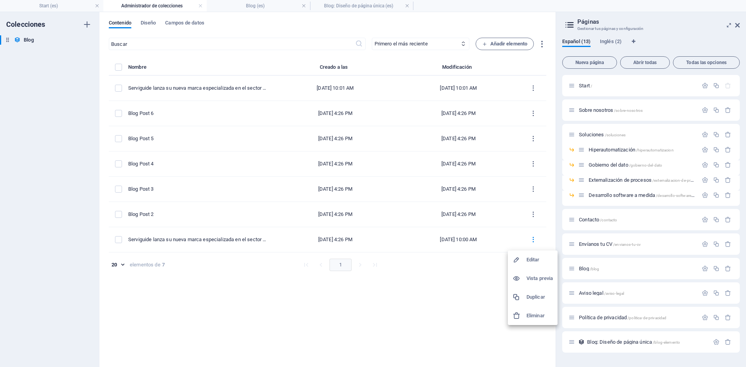
click at [537, 293] on h6 "Duplicar" at bounding box center [540, 297] width 26 height 9
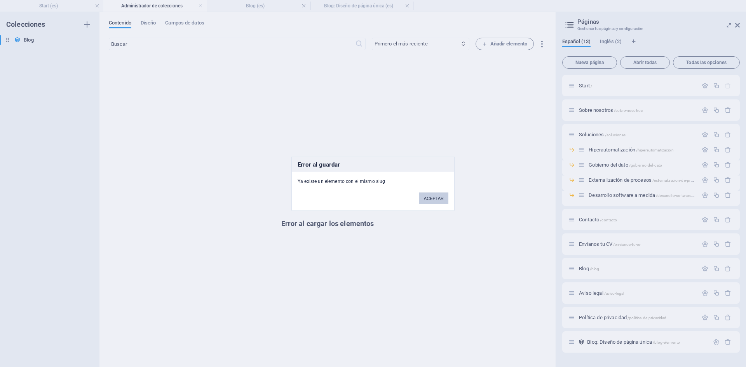
click at [436, 195] on button "ACEPTAR" at bounding box center [433, 198] width 29 height 12
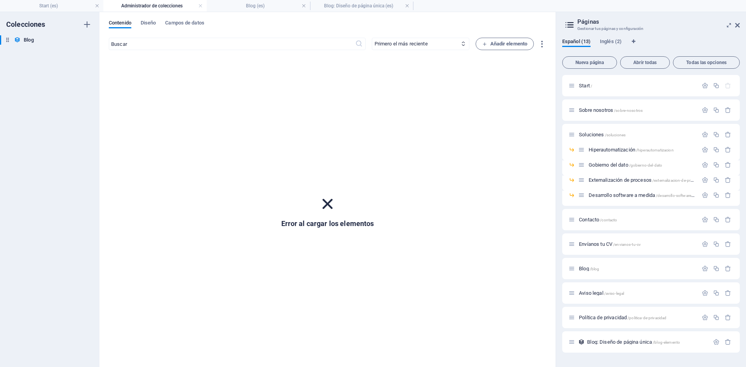
click at [330, 202] on icon at bounding box center [327, 204] width 20 height 20
click at [145, 25] on span "Diseño" at bounding box center [149, 23] width 16 height 11
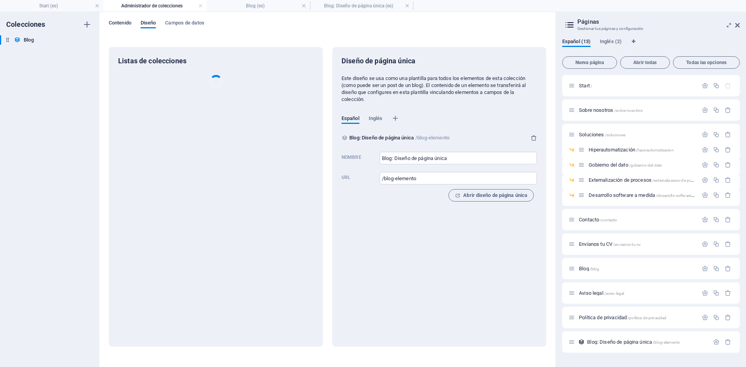
click at [124, 24] on span "Contenido" at bounding box center [120, 23] width 23 height 11
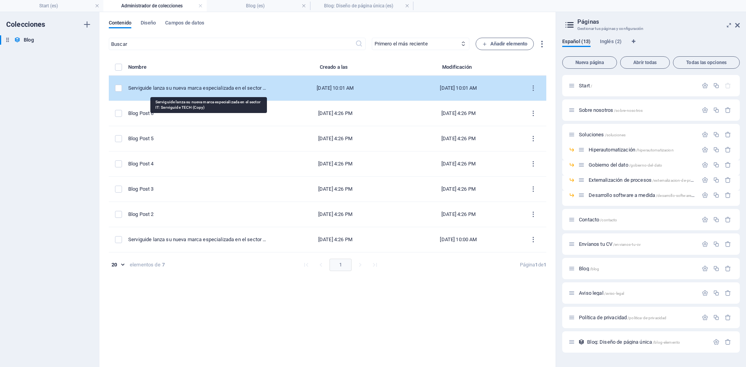
click at [203, 85] on div "Serviguide lanza su nueva marca especializada en el sector IT: Serviguide TECH …" at bounding box center [197, 88] width 139 height 7
select select "Evolución y Expansión"
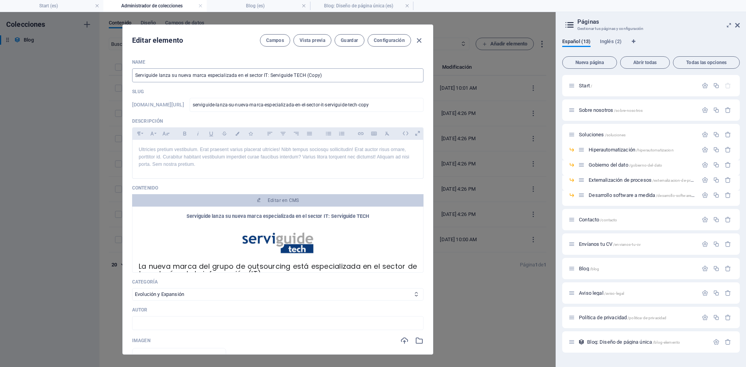
click at [258, 77] on input "Serviguide lanza su nueva marca especializada en el sector IT: Serviguide TECH …" at bounding box center [277, 75] width 291 height 14
paste input "Asistimos a FEED 22, el mayor Encuentro del Talento Digital y Recursos Humanos."
type input "Asistimos a FEED 22, el mayor Encuentro del Talento Digital y Recursos Humanos."
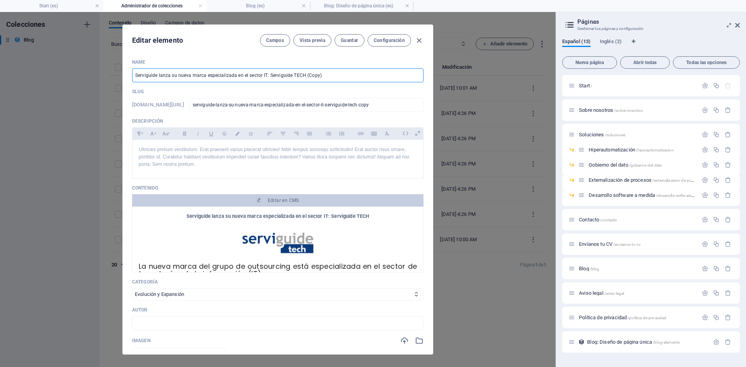
type input "asistimos-a-feed-22-el-mayor-encuentro-del-talento-digital-y-recursos-humanos"
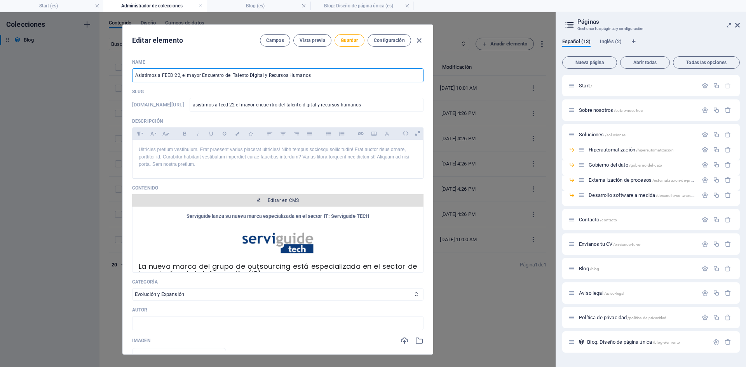
type input "Asistimos a FEED 22, el mayor Encuentro del Talento Digital y Recursos Humanos"
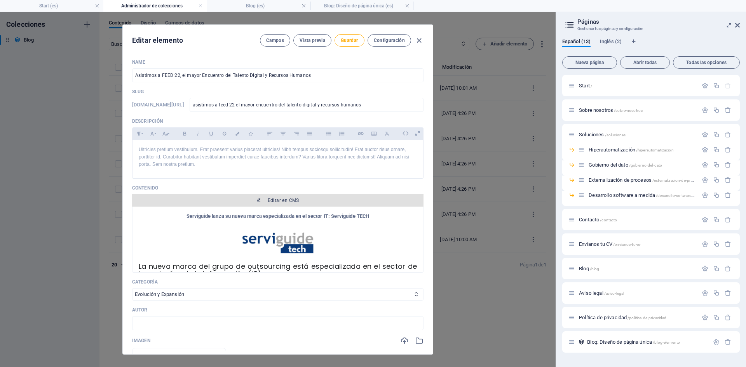
click at [285, 201] on span "Editar en CMS" at bounding box center [283, 200] width 31 height 6
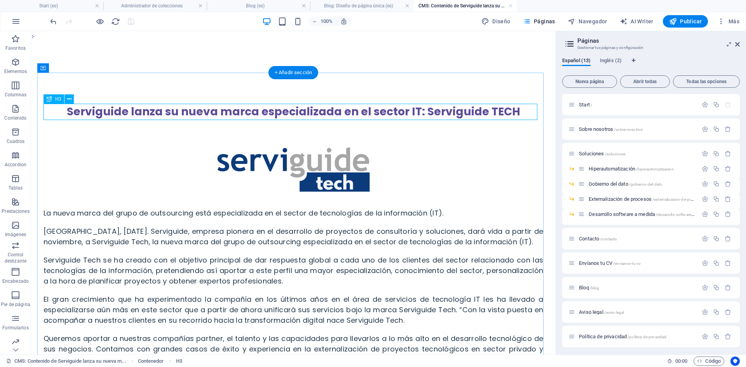
click at [197, 112] on div "Serviguide lanza su nueva marca especializada en el sector IT: Serviguide TECH" at bounding box center [294, 112] width 500 height 16
click at [60, 112] on div "Serviguide lanza su nueva marca especializada en el sector IT: Serviguide TECH …" at bounding box center [293, 263] width 512 height 381
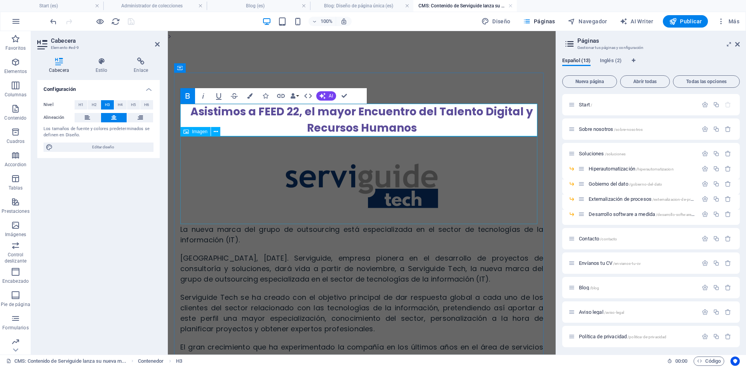
click at [301, 215] on figure at bounding box center [361, 180] width 363 height 88
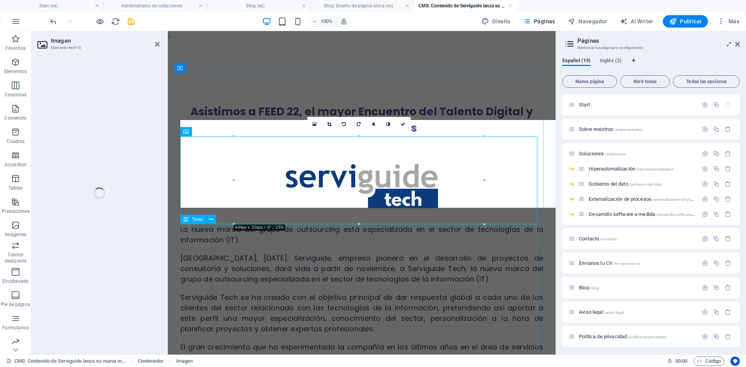
click at [270, 240] on div "La nueva marca del grupo de outsourcing está especializada en el sector de tecn…" at bounding box center [361, 359] width 363 height 270
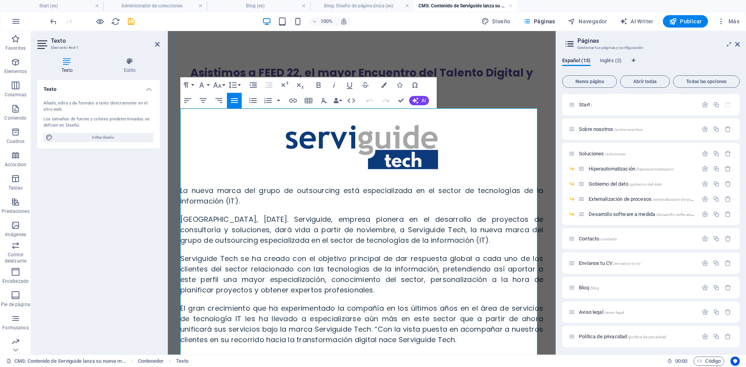
scroll to position [155, 0]
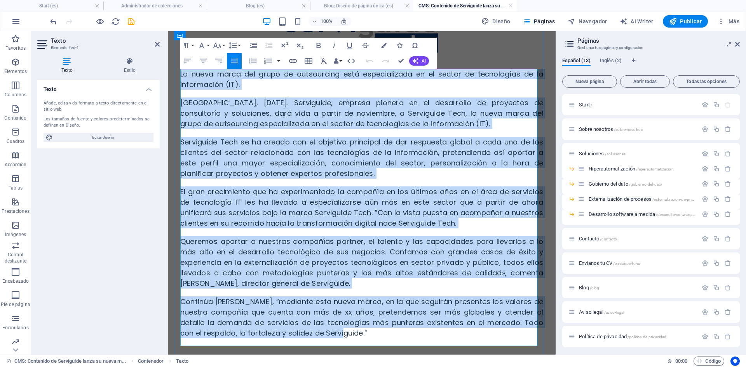
drag, startPoint x: 341, startPoint y: 331, endPoint x: 181, endPoint y: 78, distance: 300.2
click at [181, 78] on div "La nueva marca del grupo de outsourcing está especializada en el sector de tecn…" at bounding box center [361, 204] width 363 height 270
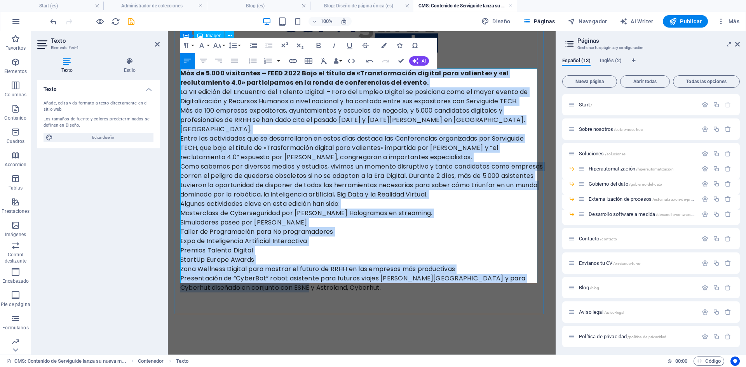
drag, startPoint x: 287, startPoint y: 275, endPoint x: 180, endPoint y: 61, distance: 239.6
click at [180, 61] on div "Asistimos a FEED 22, el mayor Encuentro [PERSON_NAME] Digital y Recursos Humano…" at bounding box center [361, 120] width 375 height 406
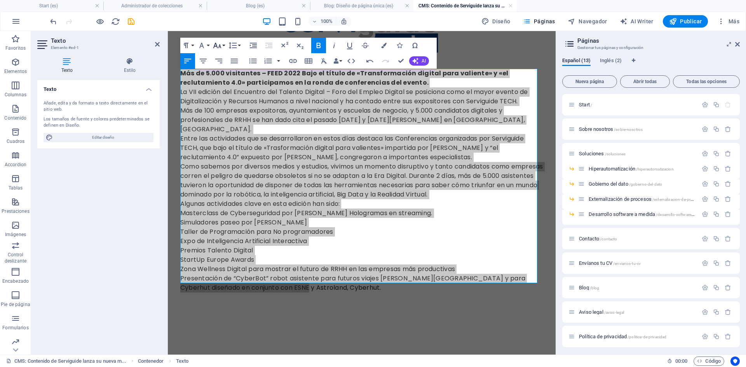
click at [217, 46] on icon "button" at bounding box center [217, 45] width 9 height 9
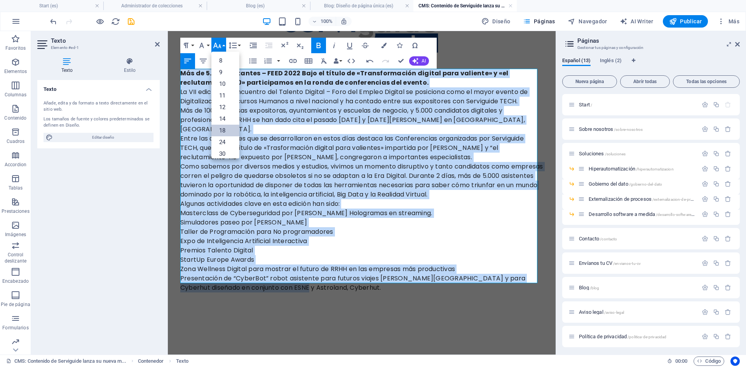
click at [231, 125] on link "18" at bounding box center [225, 131] width 28 height 12
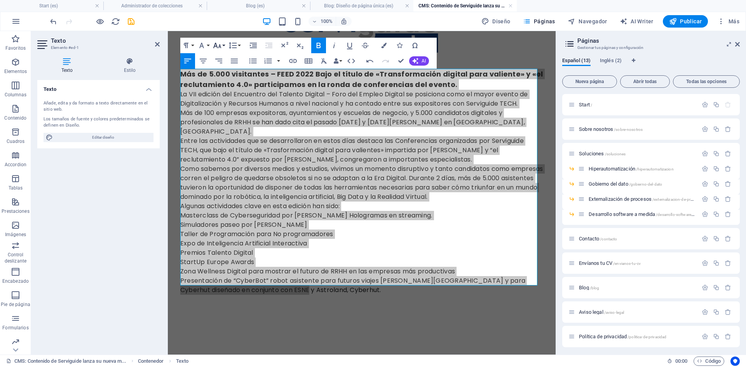
click at [222, 45] on button "Font Size" at bounding box center [218, 46] width 15 height 16
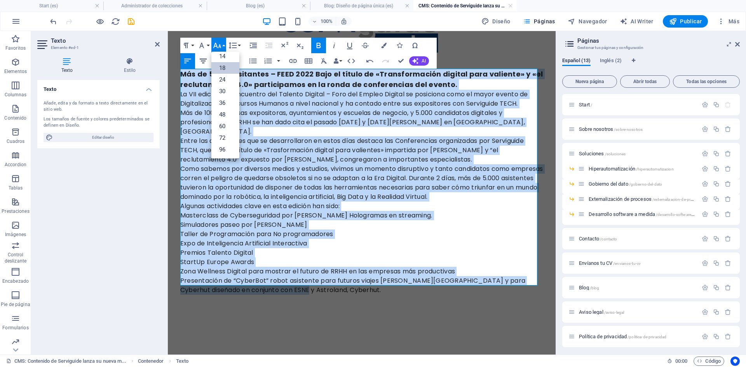
click at [204, 62] on icon "button" at bounding box center [203, 60] width 9 height 9
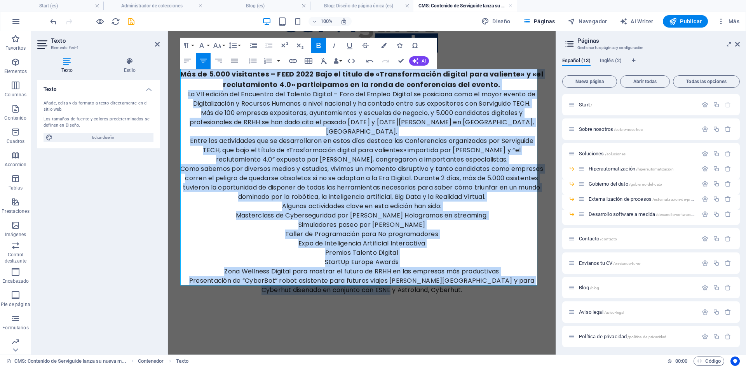
click at [232, 62] on icon "button" at bounding box center [234, 60] width 9 height 9
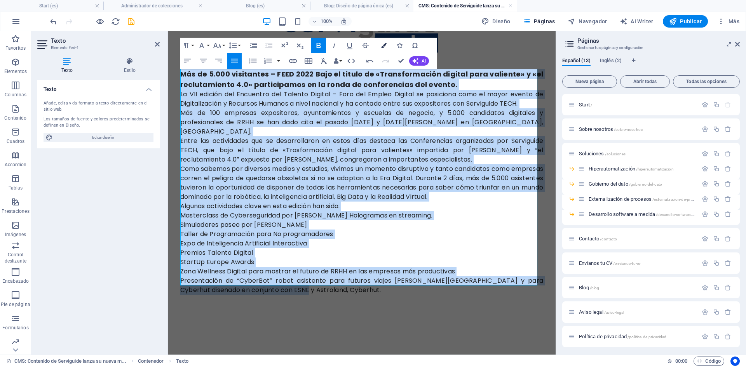
drag, startPoint x: 384, startPoint y: 43, endPoint x: 383, endPoint y: 48, distance: 5.6
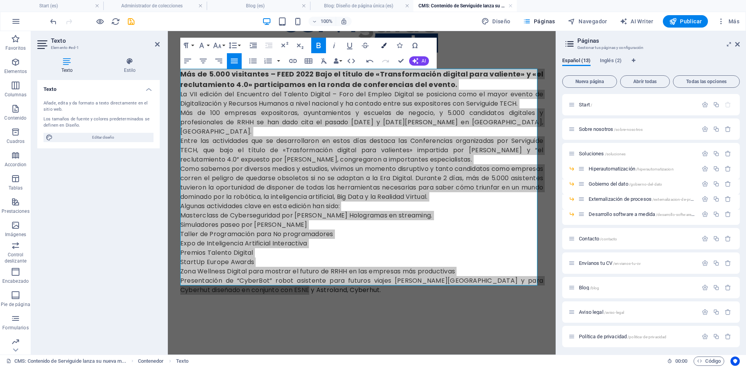
click at [384, 43] on icon "button" at bounding box center [383, 45] width 5 height 5
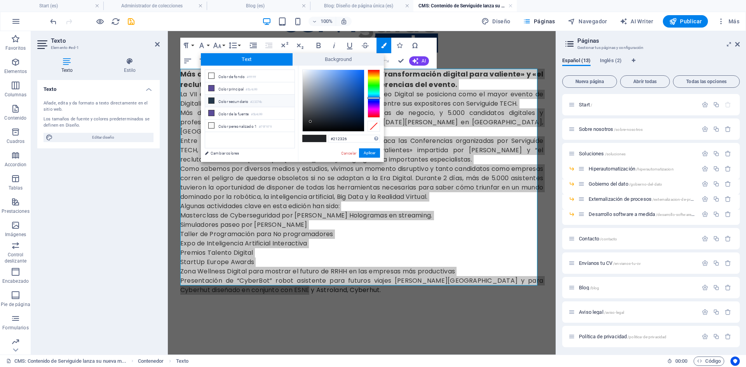
click at [246, 100] on li "Color secundario #23374b" at bounding box center [249, 101] width 89 height 12
type input "#23374b"
drag, startPoint x: 371, startPoint y: 152, endPoint x: 203, endPoint y: 121, distance: 170.6
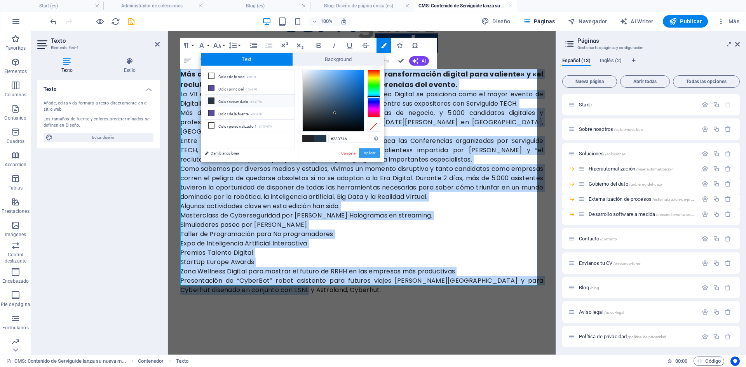
click at [371, 152] on button "Aplicar" at bounding box center [369, 152] width 21 height 9
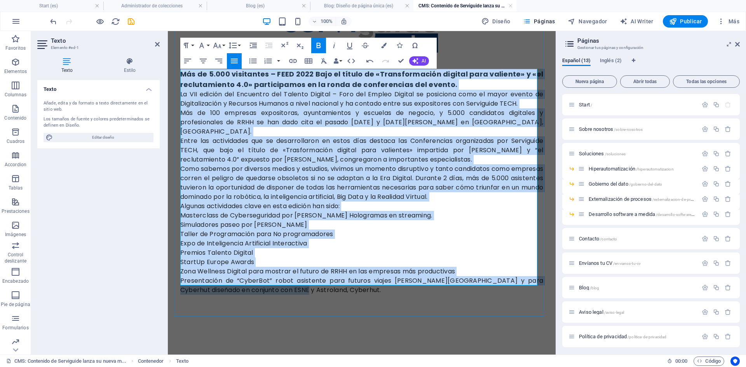
click at [324, 248] on div "Premios Talento Digital" at bounding box center [361, 252] width 363 height 9
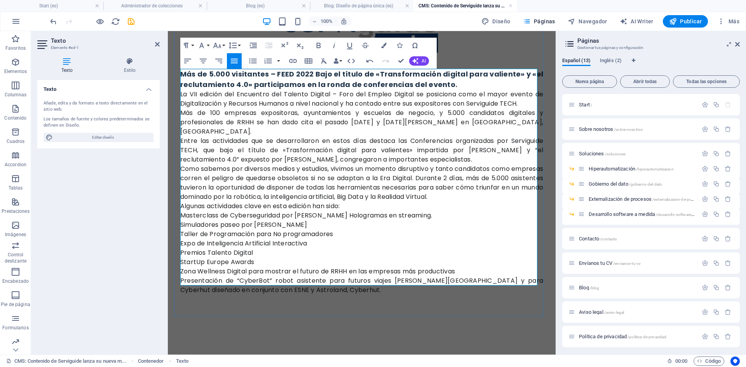
click at [458, 84] on div "Más de 5.000 visitantes – FEED 2022 Bajo el título de «Transformación digital p…" at bounding box center [361, 79] width 363 height 21
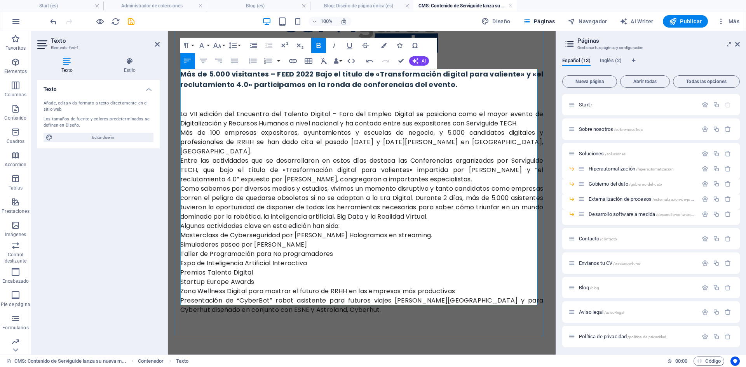
click at [530, 124] on div "La VII edición del Encuentro del Talento Digital – Foro del Empleo Digital se p…" at bounding box center [361, 119] width 363 height 19
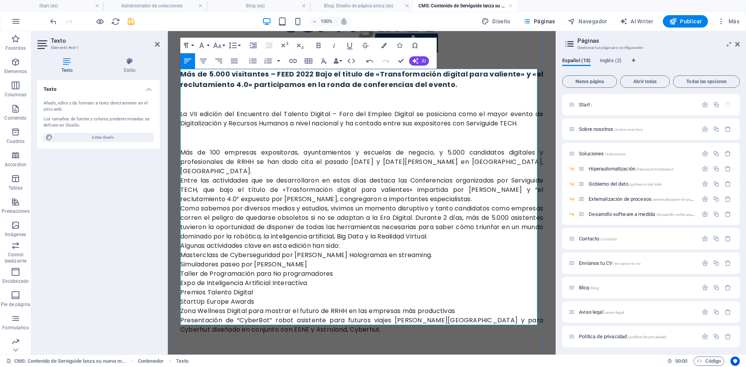
click at [494, 161] on div "Más de 100 empresas expositoras, ayuntamientos y escuelas de negocio, y 5.000 c…" at bounding box center [361, 162] width 363 height 28
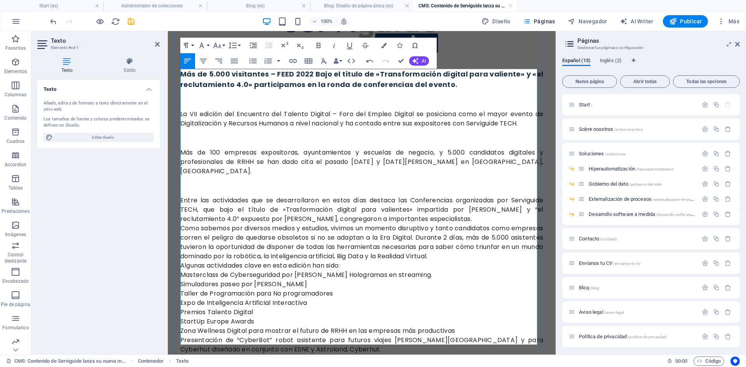
click at [448, 211] on div "Entre las actividades que se desarrollaron en estos días destaca las Conferenci…" at bounding box center [361, 210] width 363 height 28
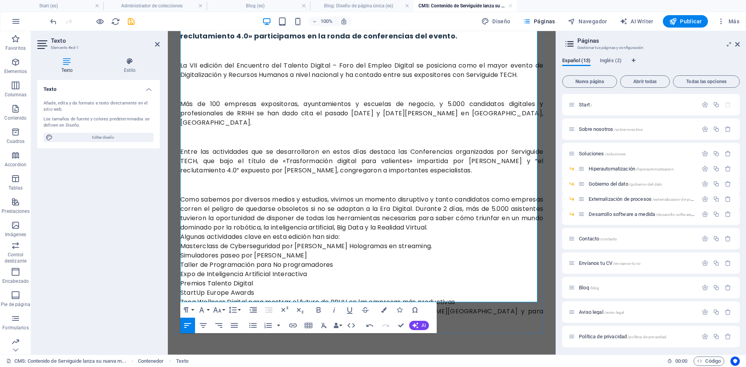
scroll to position [233, 0]
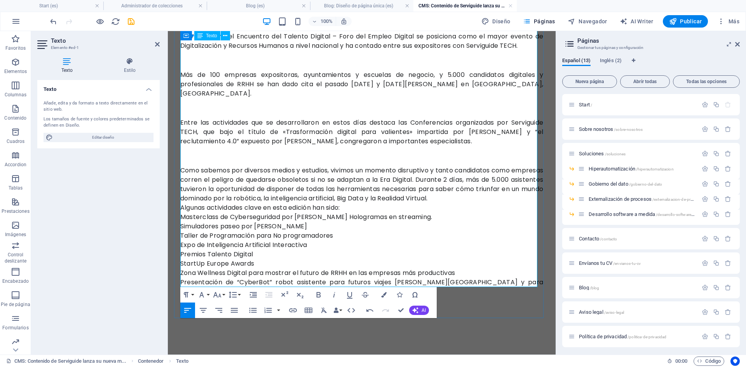
click at [516, 190] on div "Como sabemos por diversos medios y estudios, vivimos un momento disruptivo y ta…" at bounding box center [361, 184] width 363 height 37
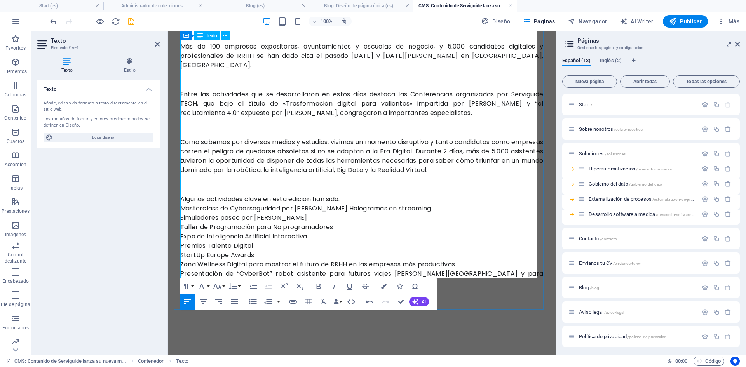
scroll to position [272, 0]
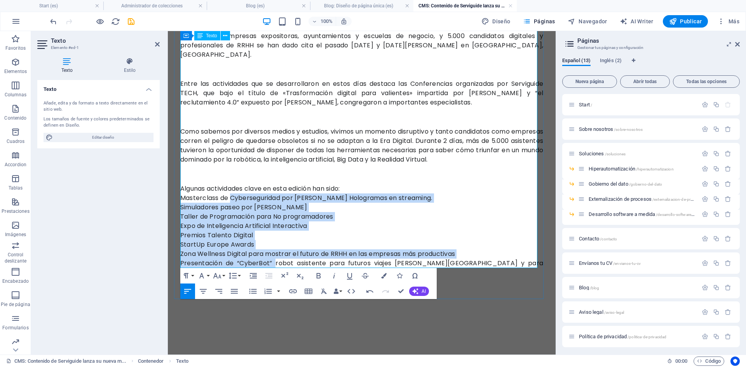
drag, startPoint x: 231, startPoint y: 189, endPoint x: 271, endPoint y: 251, distance: 73.6
click at [271, 251] on div "Más de 5.000 visitantes – FEED 2022 Bajo el título de «Transformación digital p…" at bounding box center [361, 114] width 363 height 325
click at [252, 291] on icon "button" at bounding box center [252, 291] width 7 height 5
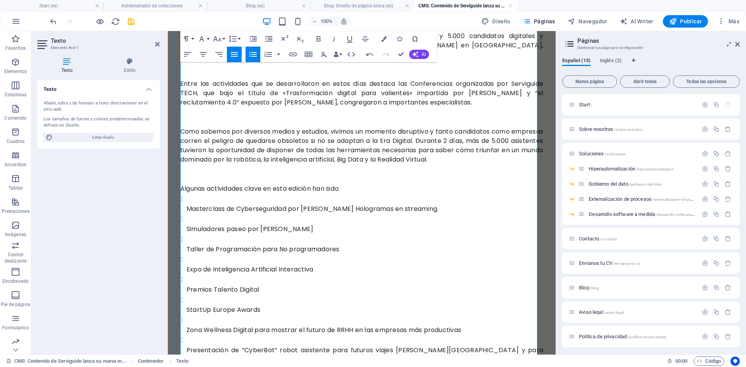
click at [203, 194] on li "Masterclass de Cyberseguridad por [PERSON_NAME] Hologramas en streaming." at bounding box center [365, 204] width 357 height 20
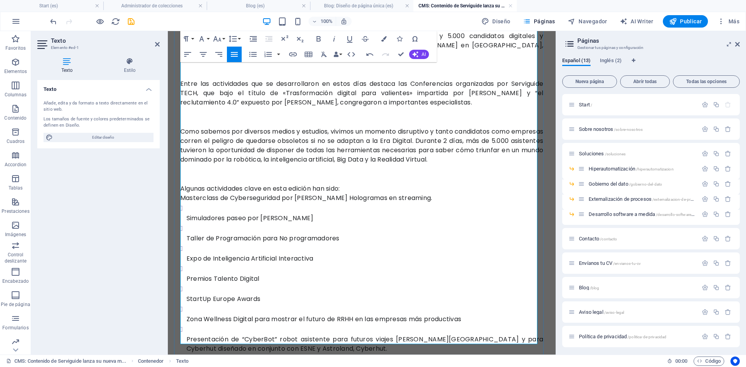
click at [187, 214] on div "Simuladores paseo por [PERSON_NAME]" at bounding box center [365, 218] width 357 height 9
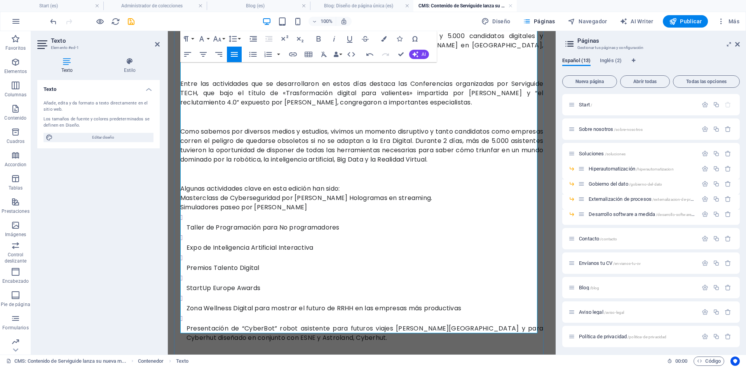
click at [188, 223] on div "Taller de Programación para No programadores" at bounding box center [365, 227] width 357 height 9
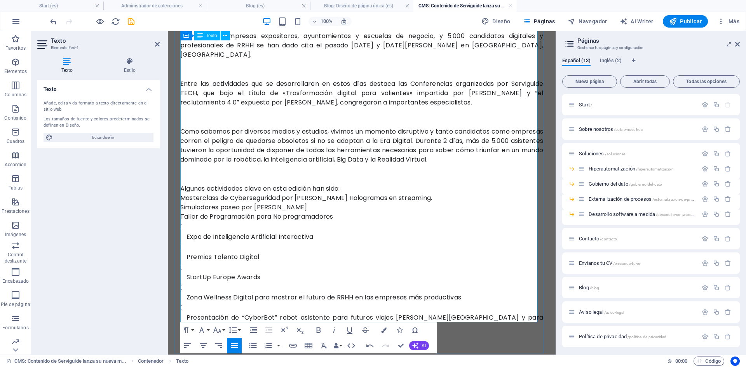
click at [187, 223] on ul "Expo de Inteligencia Artificial Interactiva Premios Talento Digital StartUp Eur…" at bounding box center [361, 276] width 363 height 110
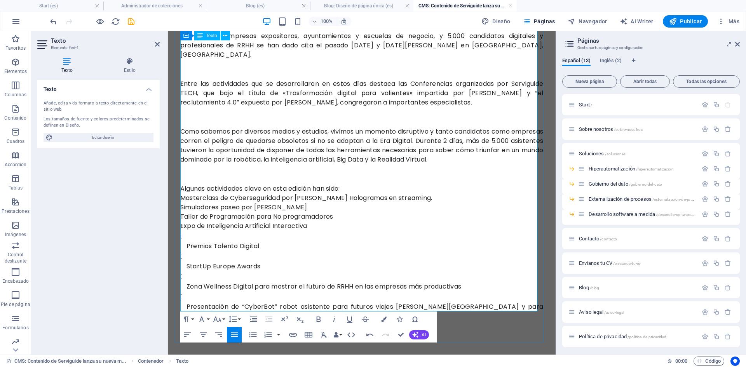
click at [186, 235] on ul "Premios Talento Digital StartUp Europe Awards Zona Wellness Digital para mostra…" at bounding box center [361, 276] width 363 height 90
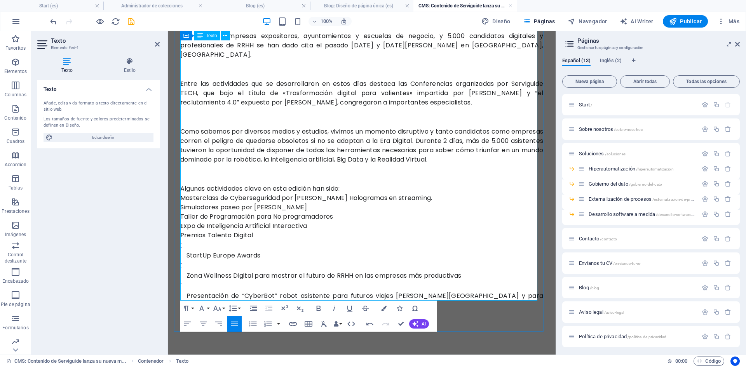
click at [185, 246] on ul "StartUp Europe Awards Zona Wellness Digital para mostrar el futuro de RRHH en l…" at bounding box center [361, 275] width 363 height 70
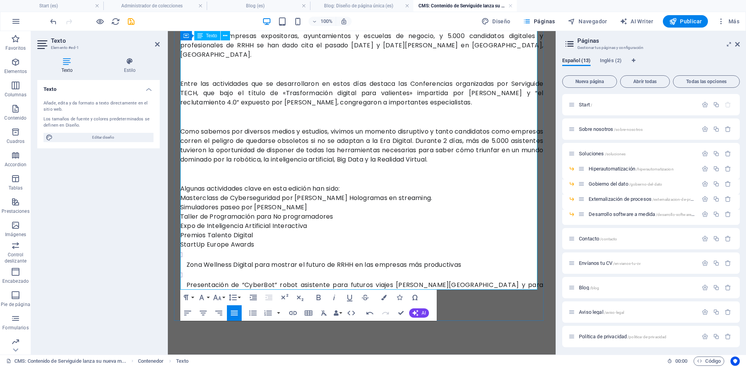
click at [188, 260] on div "Zona Wellness Digital para mostrar el futuro de RRHH en las empresas más produc…" at bounding box center [365, 264] width 357 height 9
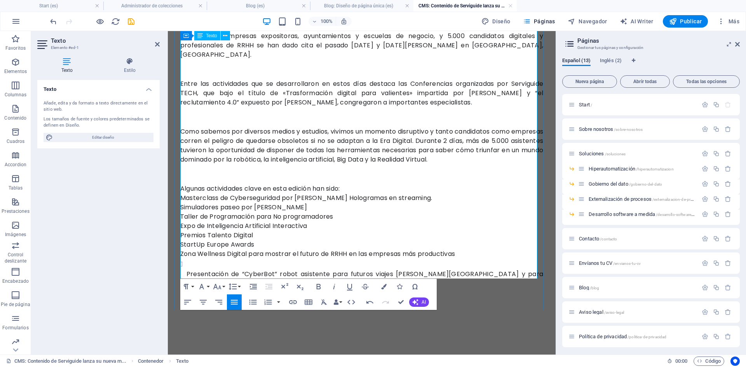
click at [187, 260] on li "Presentación de “CyberBot” robot asistente para futuros viajes [PERSON_NAME][GE…" at bounding box center [365, 274] width 357 height 30
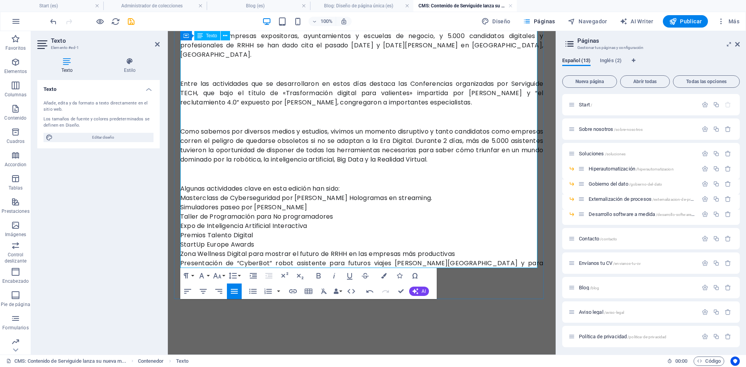
click at [182, 194] on div "Masterclass de Cyberseguridad por [PERSON_NAME] Hologramas en streaming." at bounding box center [361, 198] width 363 height 9
click at [183, 194] on div "Masterclass de Cyberseguridad por [PERSON_NAME] Hologramas en streaming." at bounding box center [361, 198] width 363 height 9
click at [190, 194] on div "Masterclass de Cyberseguridad por [PERSON_NAME] Hologramas en streaming." at bounding box center [361, 198] width 363 height 9
click at [255, 289] on icon "button" at bounding box center [252, 291] width 7 height 5
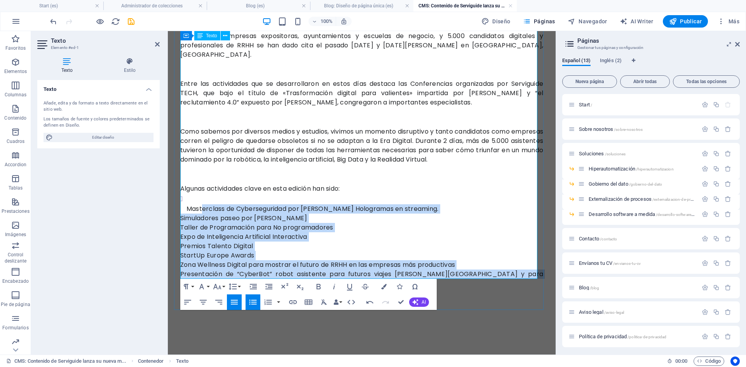
drag, startPoint x: 204, startPoint y: 207, endPoint x: 226, endPoint y: 277, distance: 73.2
click at [218, 270] on div "Más de 5.000 visitantes – FEED 2022 Bajo el título de «Transformación digital p…" at bounding box center [361, 120] width 363 height 336
click at [251, 302] on icon "button" at bounding box center [252, 302] width 9 height 9
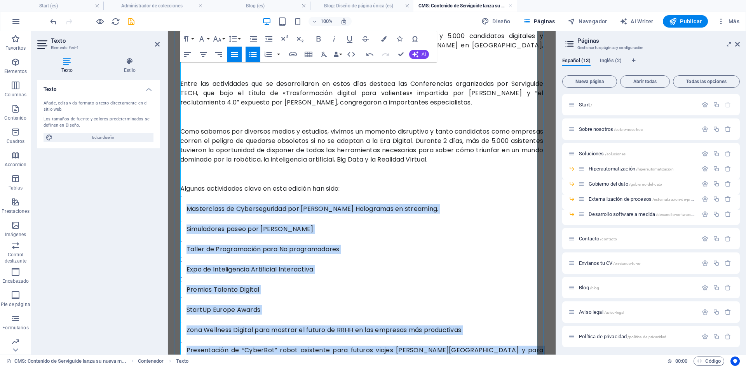
click at [326, 254] on li "Expo de Inteligencia Artificial Interactiva" at bounding box center [365, 264] width 357 height 20
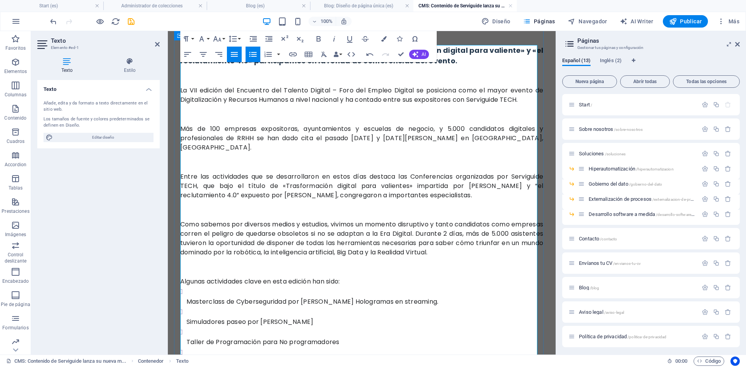
scroll to position [0, 0]
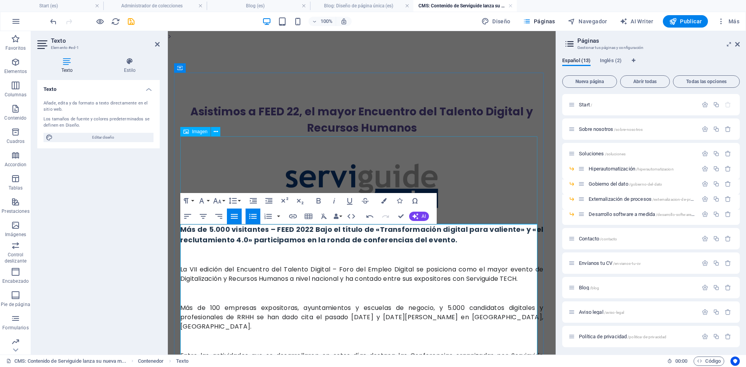
click at [474, 189] on figure at bounding box center [361, 180] width 363 height 88
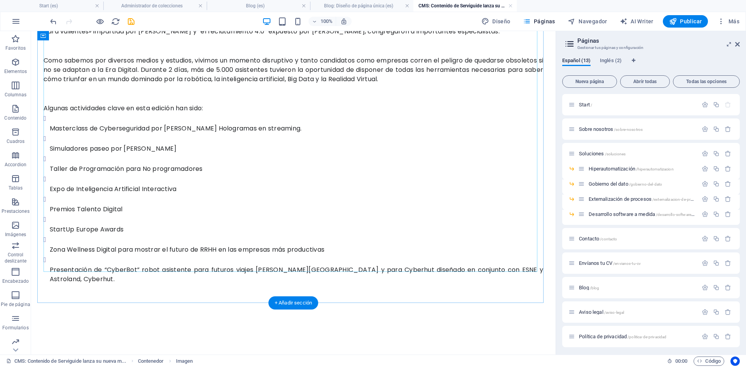
scroll to position [311, 0]
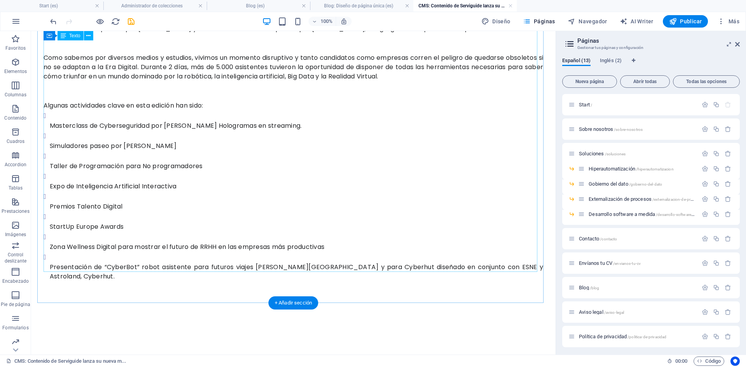
click at [79, 207] on div "Más de 5.000 visitantes – FEED 2022 Bajo el título de «Transformación digital p…" at bounding box center [294, 89] width 500 height 384
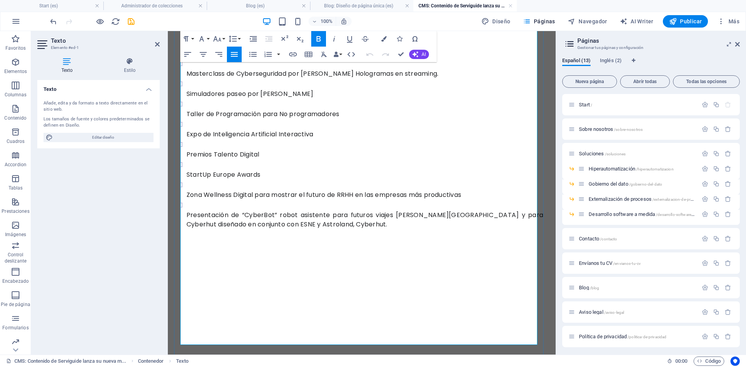
scroll to position [412, 0]
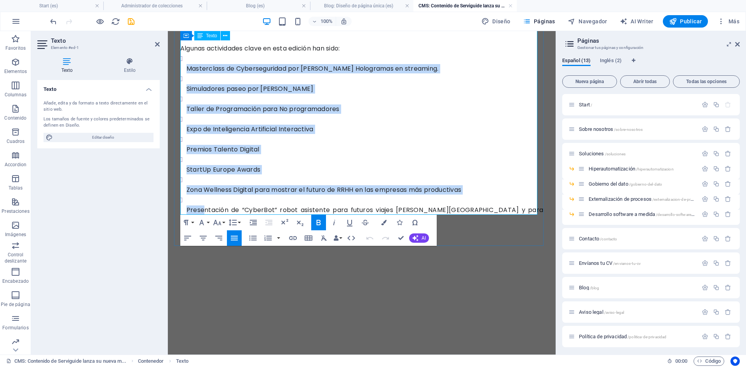
drag, startPoint x: 206, startPoint y: 200, endPoint x: 202, endPoint y: 77, distance: 123.2
click at [198, 53] on ul "Masterclass de Cyberseguridad por [PERSON_NAME] Hologramas en streaming. Simula…" at bounding box center [361, 138] width 363 height 171
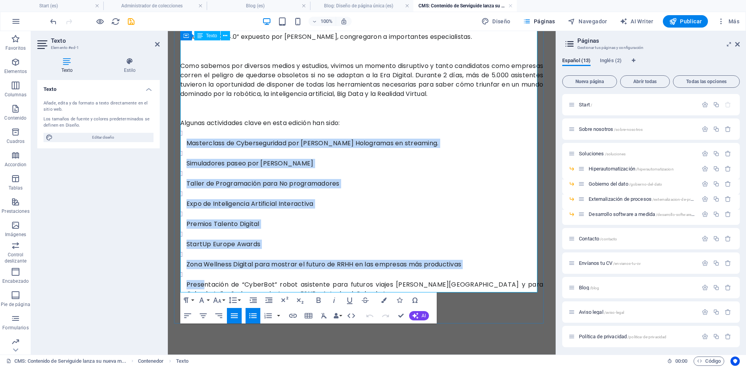
scroll to position [335, 0]
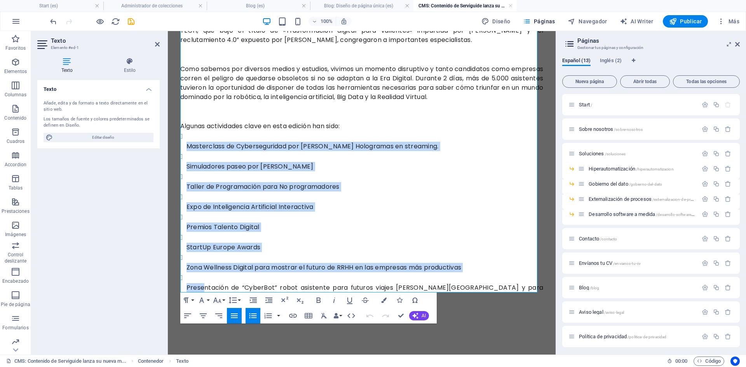
click at [251, 317] on icon "button" at bounding box center [252, 315] width 9 height 9
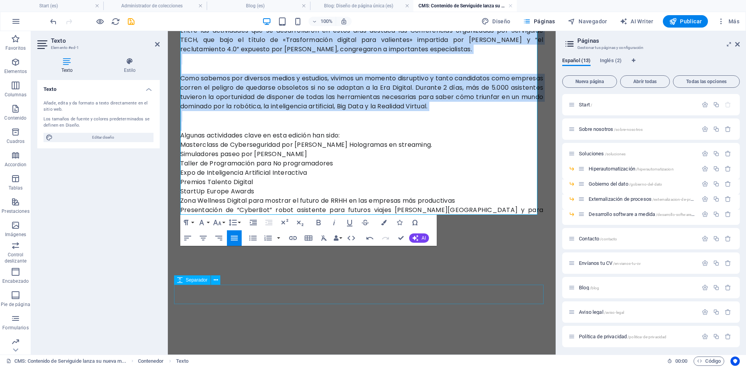
click at [249, 294] on div at bounding box center [361, 303] width 375 height 19
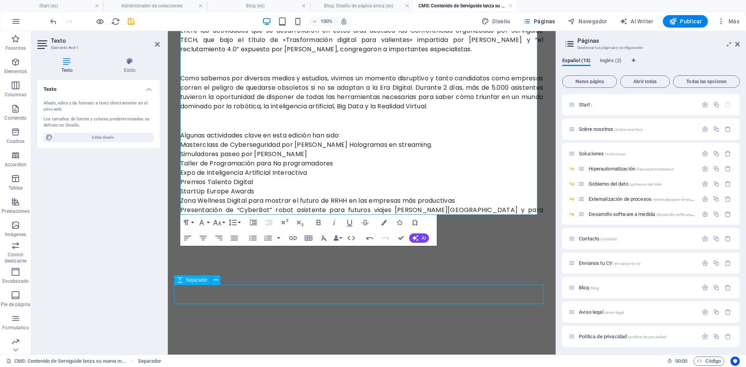
scroll to position [281, 0]
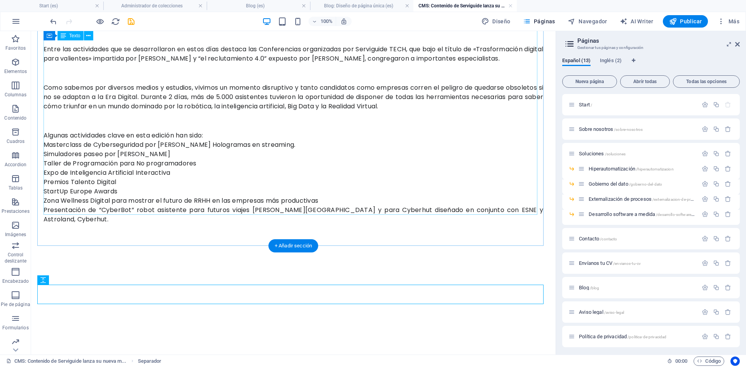
click at [201, 206] on div "Más de 5.000 visitantes – FEED 2022 Bajo el título de «Transformación digital p…" at bounding box center [294, 75] width 500 height 297
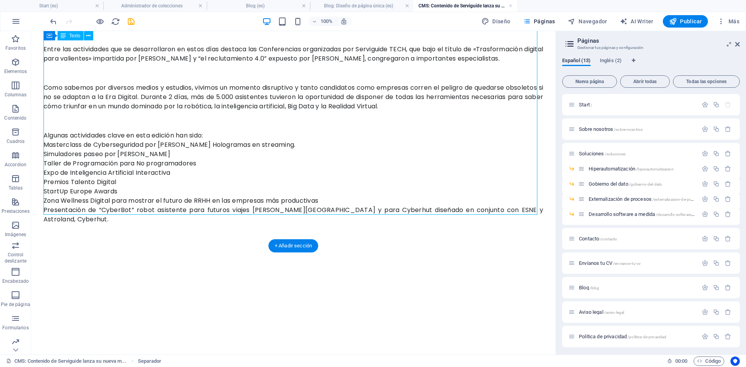
click at [201, 206] on div "Más de 5.000 visitantes – FEED 2022 Bajo el título de «Transformación digital p…" at bounding box center [294, 75] width 500 height 297
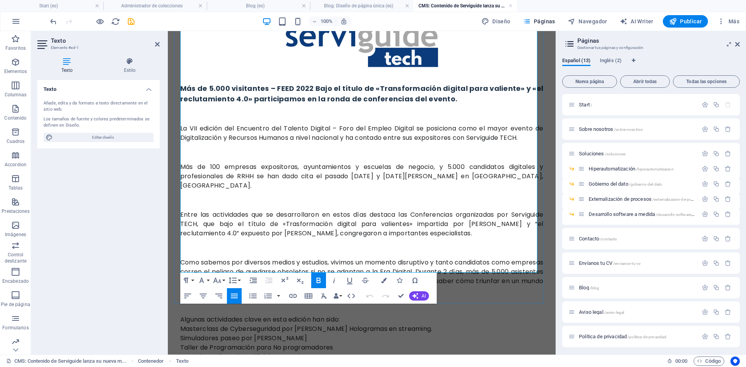
scroll to position [272, 0]
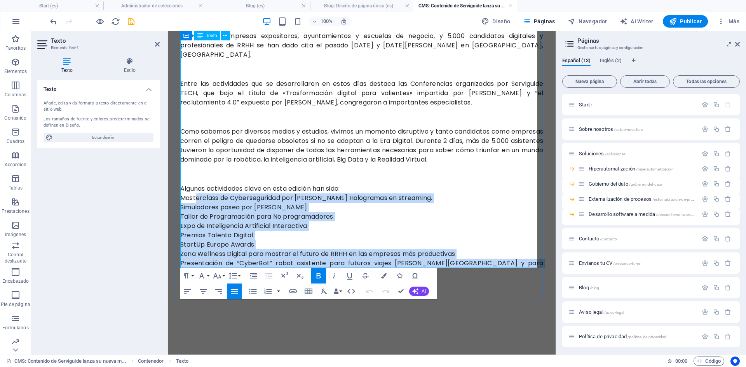
drag, startPoint x: 210, startPoint y: 262, endPoint x: 208, endPoint y: 205, distance: 56.8
click at [196, 187] on div "Más de 5.000 visitantes – FEED 2022 Bajo el título de «Transformación digital p…" at bounding box center [361, 114] width 363 height 325
click at [186, 292] on icon "button" at bounding box center [187, 291] width 9 height 9
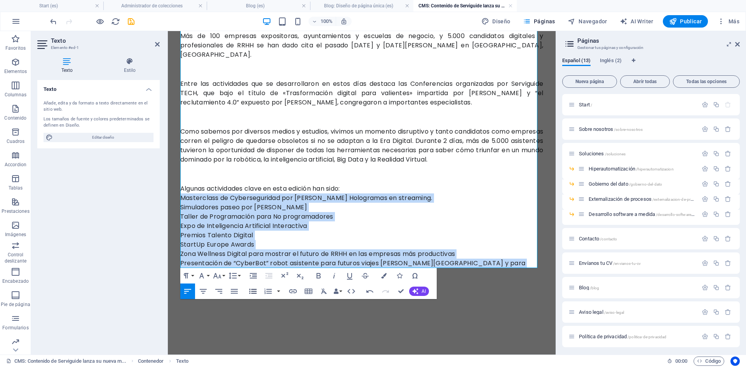
click at [249, 292] on icon "button" at bounding box center [252, 291] width 9 height 9
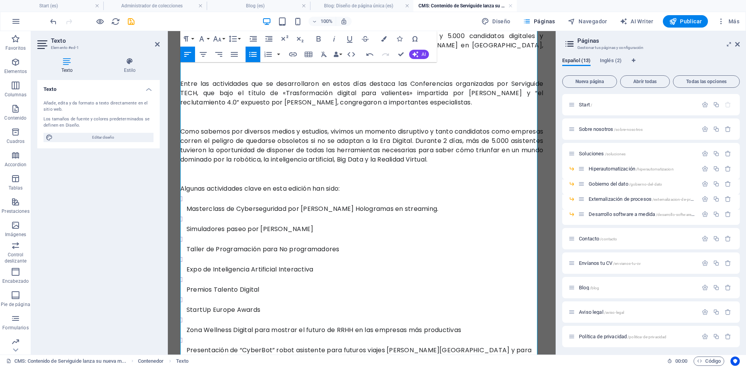
click at [251, 54] on icon "button" at bounding box center [252, 54] width 9 height 9
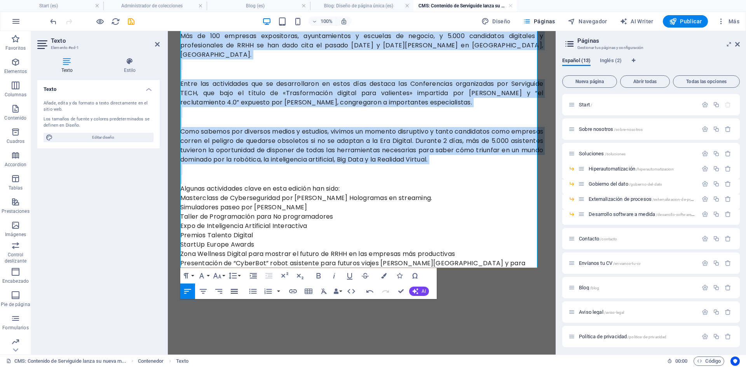
click at [235, 290] on icon "button" at bounding box center [234, 291] width 7 height 5
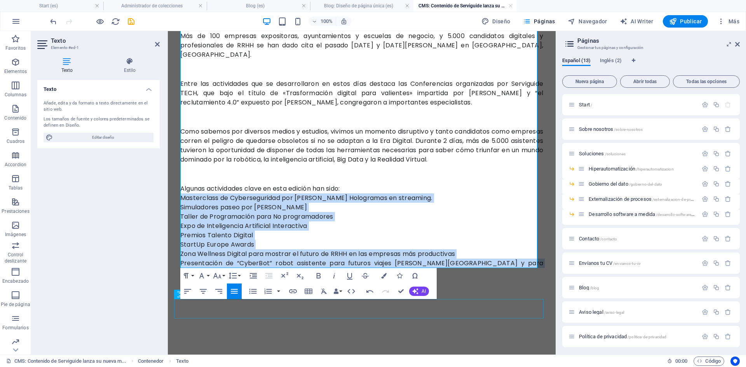
click at [237, 328] on div at bounding box center [361, 337] width 375 height 19
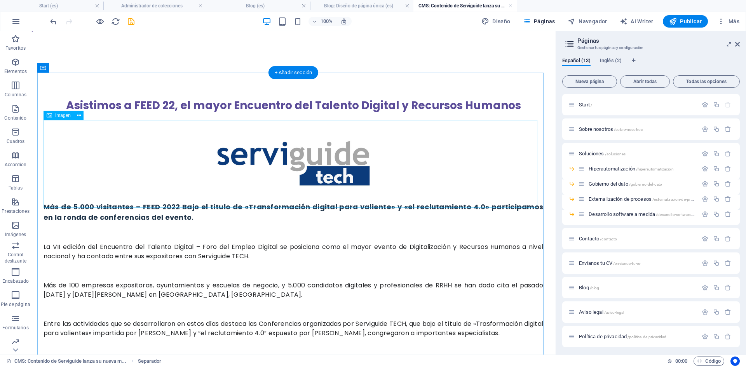
scroll to position [0, 0]
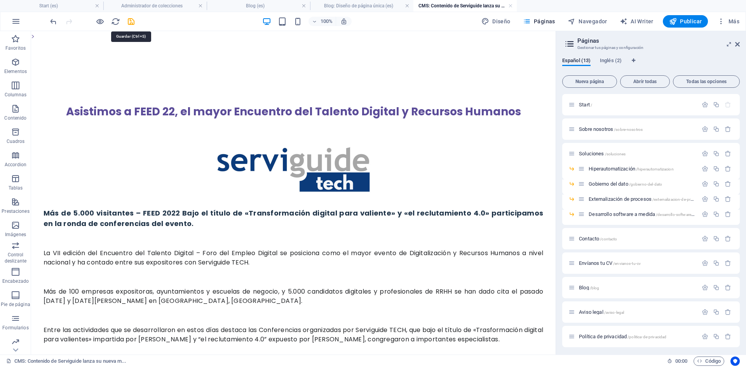
click at [133, 20] on icon "save" at bounding box center [131, 21] width 9 height 9
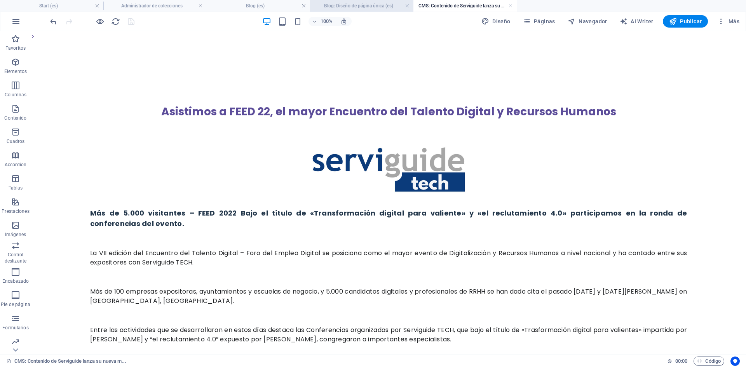
click at [336, 7] on h4 "Blog: Diseño de página única (es)" at bounding box center [361, 6] width 103 height 9
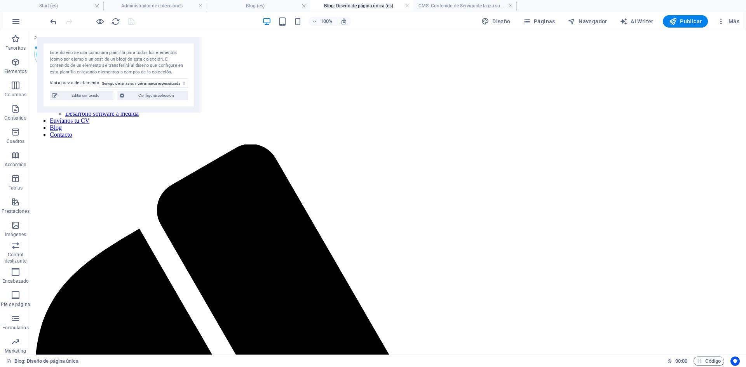
scroll to position [69, 0]
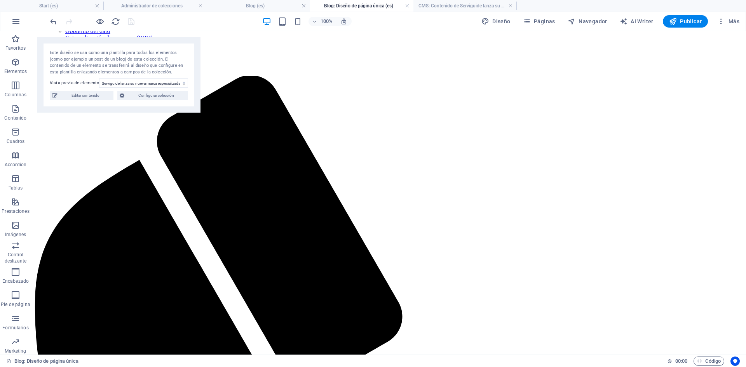
click at [406, 3] on link at bounding box center [407, 5] width 5 height 7
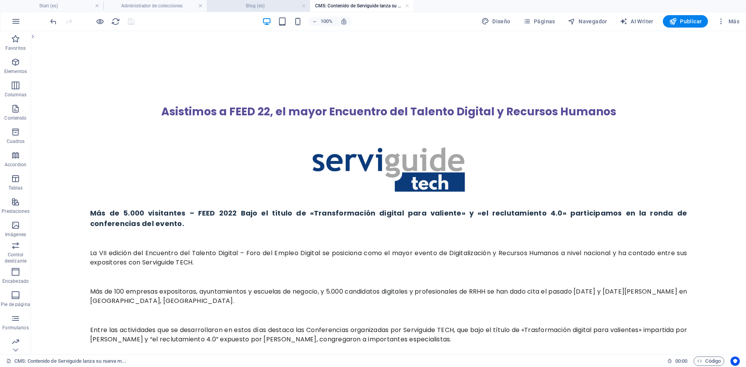
click at [254, 7] on h4 "Blog (es)" at bounding box center [258, 6] width 103 height 9
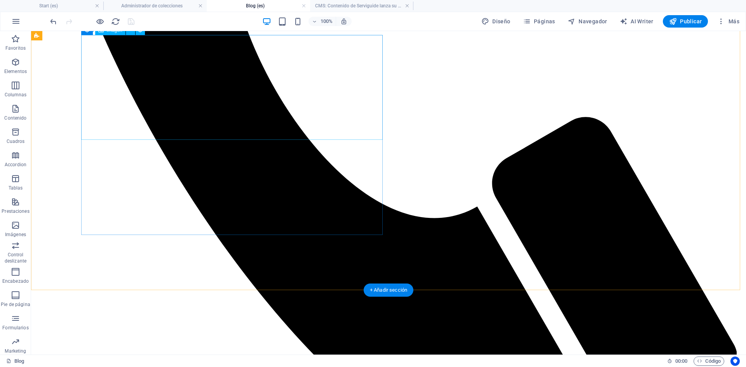
scroll to position [595, 0]
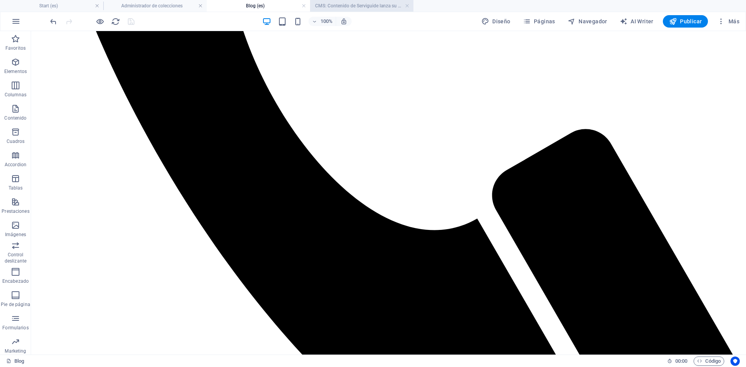
click at [360, 6] on h4 "CMS: Contenido de Serviguide lanza su nueva m..." at bounding box center [361, 6] width 103 height 9
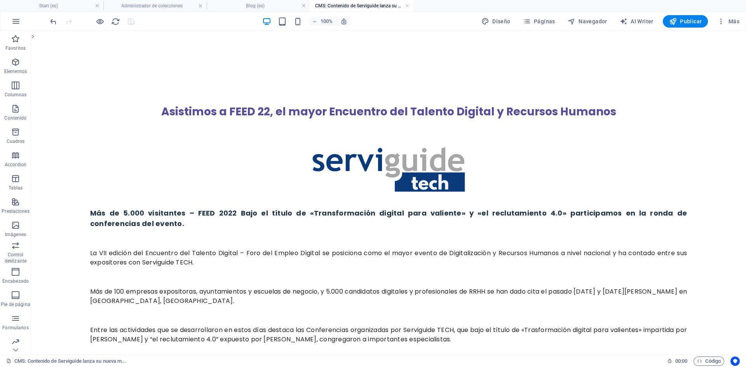
scroll to position [0, 0]
click at [553, 19] on span "Páginas" at bounding box center [539, 21] width 32 height 8
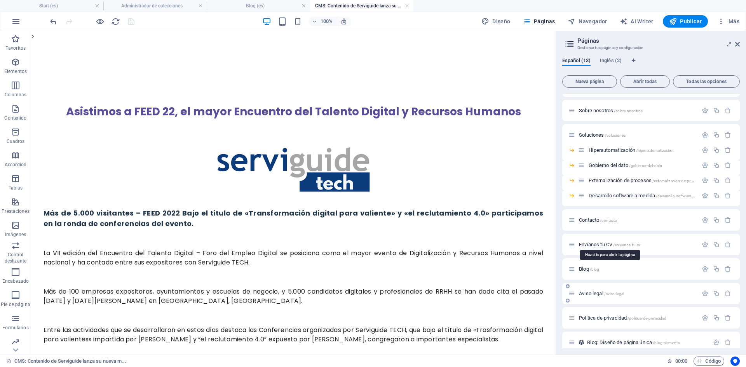
scroll to position [26, 0]
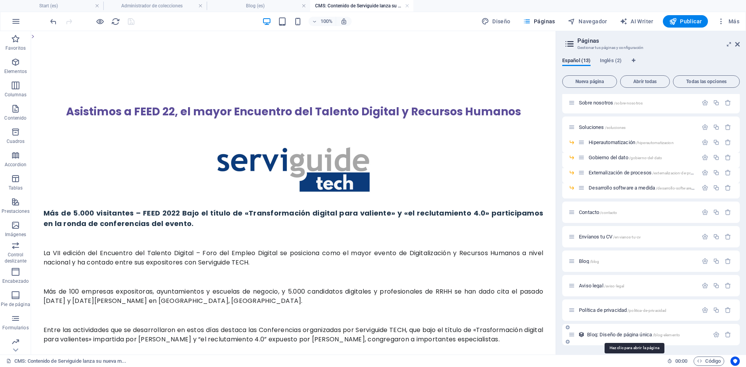
click at [599, 333] on span "Blog: Diseño de página única /blog-elemento" at bounding box center [633, 335] width 93 height 6
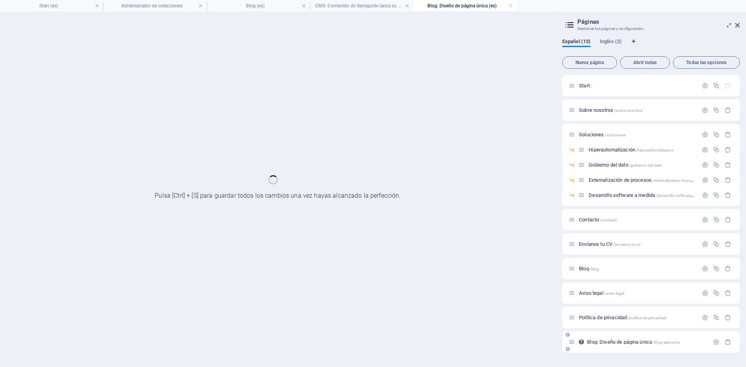
scroll to position [0, 0]
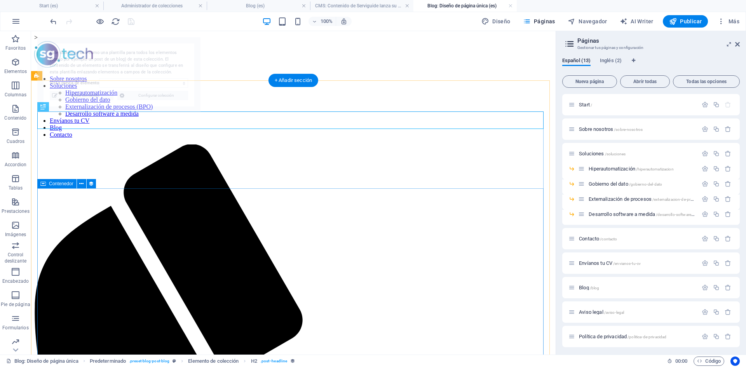
select select "68dcdfbf099f7100530a89b8"
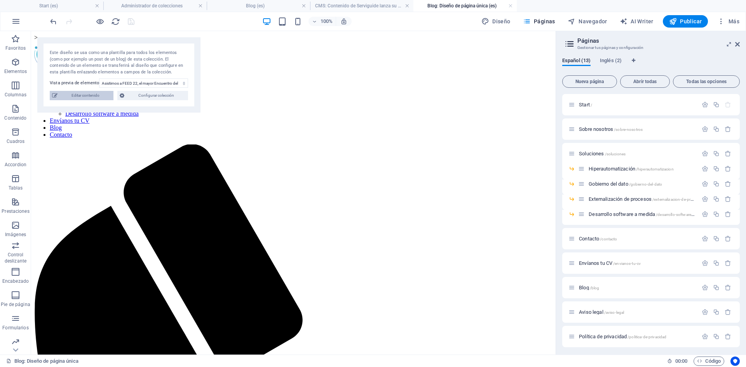
click at [97, 94] on span "Editar contenido" at bounding box center [85, 95] width 51 height 9
type input "[DATE]"
type input "asistimos-a-feed-22-el-mayor-encuentro-del-talento-digital-y-recursos-humanos"
type textarea "Descubre Serviguide TECH: la nueva marca especializada en soluciones IT que imp…"
type input "Serviguide TECH, outsourcing IT, tecnologías de la información, consultoría IT,…"
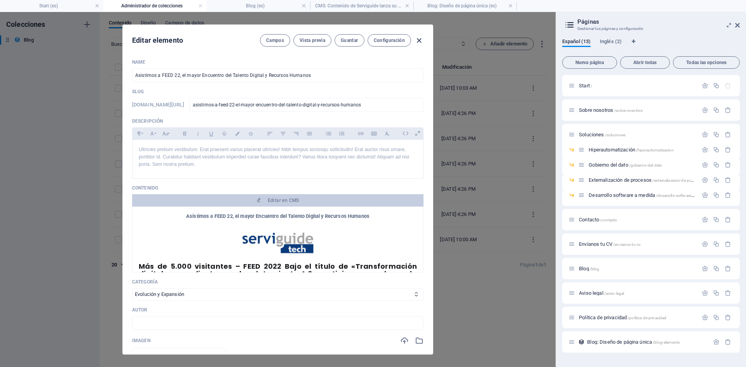
click at [415, 40] on icon "button" at bounding box center [419, 40] width 9 height 9
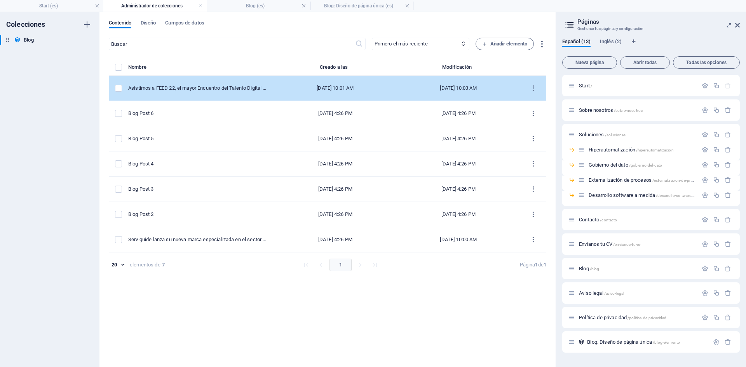
click at [341, 87] on div "[DATE] 10:01 AM" at bounding box center [335, 88] width 111 height 7
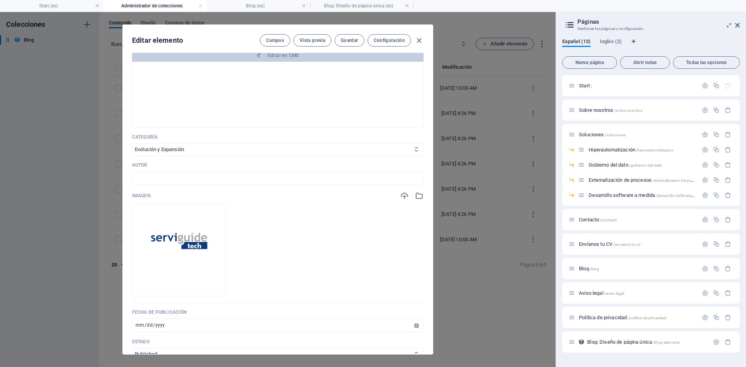
scroll to position [155, 0]
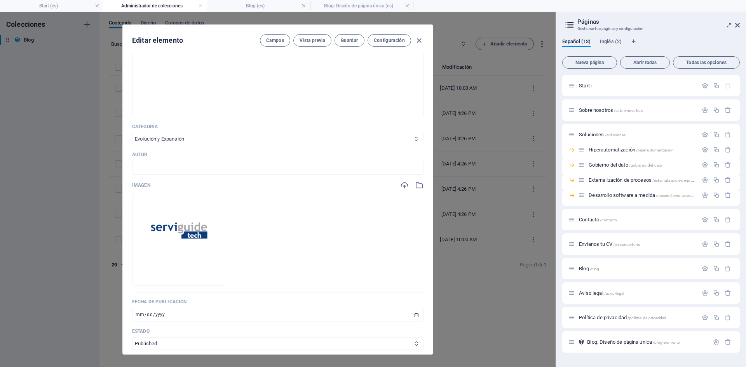
click at [180, 138] on select "Category 1 Category 2 Evolución y Expansión Eventos Soluciones" at bounding box center [277, 139] width 291 height 12
select select "Eventos"
click at [132, 133] on select "Category 1 Category 2 Evolución y Expansión Eventos Soluciones" at bounding box center [277, 139] width 291 height 12
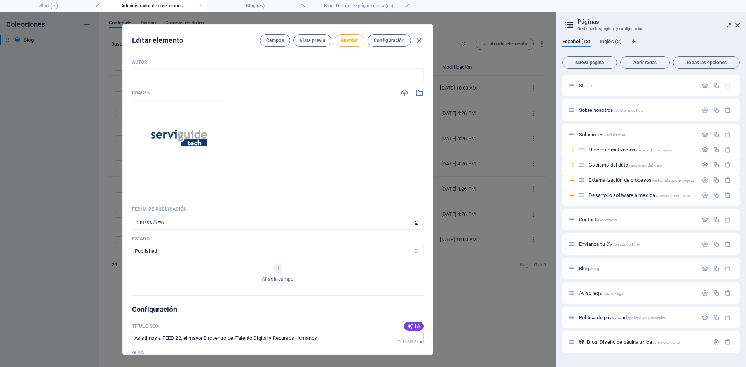
scroll to position [272, 0]
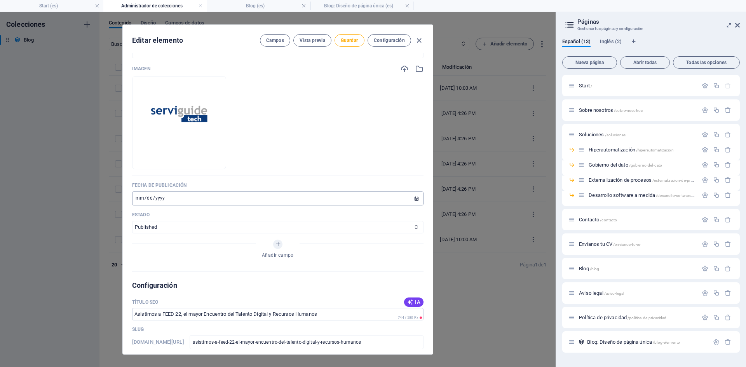
click at [159, 197] on input "[DATE]" at bounding box center [277, 199] width 291 height 14
click at [138, 200] on input "[DATE]" at bounding box center [277, 199] width 291 height 14
type input "[DATE]"
click at [225, 120] on img at bounding box center [179, 123] width 92 height 92
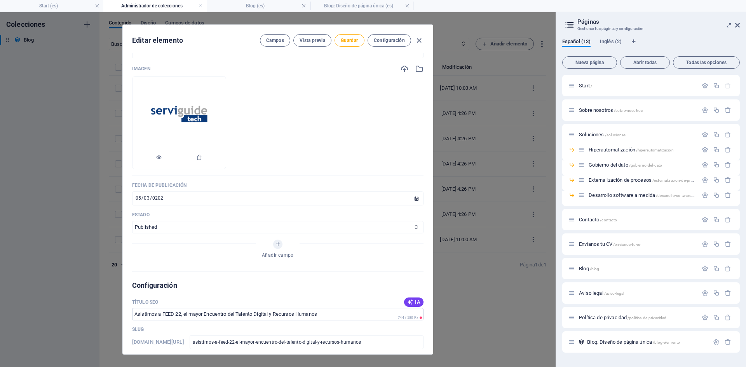
click at [225, 120] on img at bounding box center [179, 123] width 92 height 92
click at [221, 115] on img at bounding box center [179, 123] width 92 height 92
click at [402, 67] on icon "button" at bounding box center [404, 69] width 9 height 9
click at [353, 41] on span "Guardar" at bounding box center [349, 40] width 17 height 6
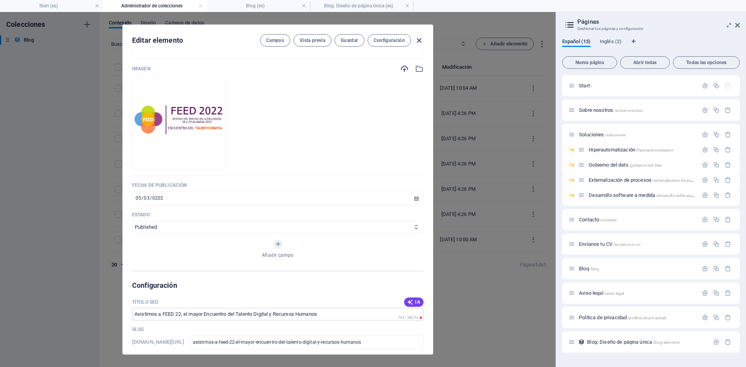
click at [420, 39] on icon "button" at bounding box center [419, 40] width 9 height 9
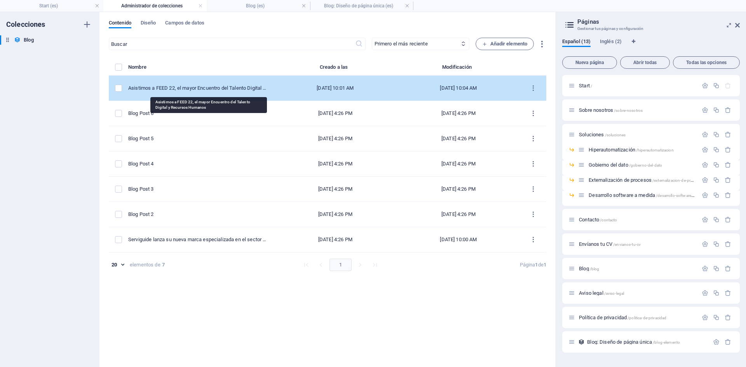
click at [213, 88] on div "Asistimos a FEED 22, el mayor Encuentro del Talento Digital y Recursos Humanos" at bounding box center [197, 88] width 139 height 7
select select "Eventos"
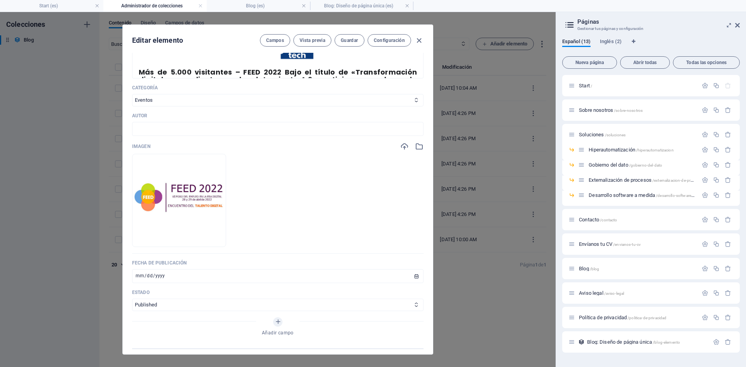
scroll to position [78, 0]
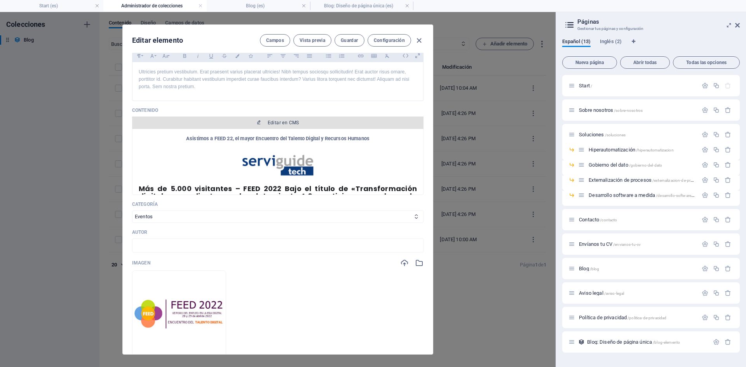
click at [279, 120] on span "Editar en CMS" at bounding box center [283, 123] width 31 height 6
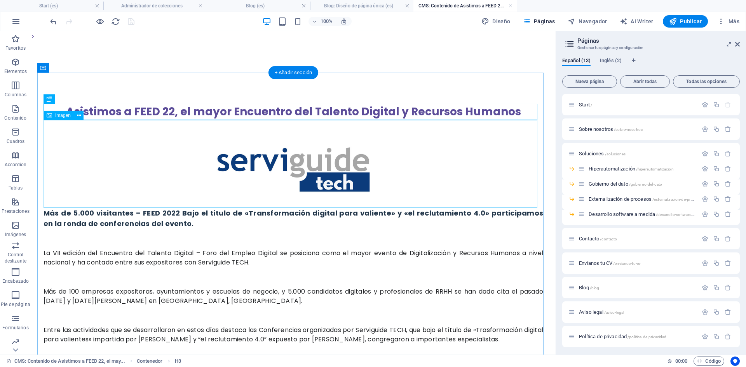
scroll to position [0, 0]
click at [254, 172] on figure at bounding box center [294, 164] width 500 height 88
select select "px"
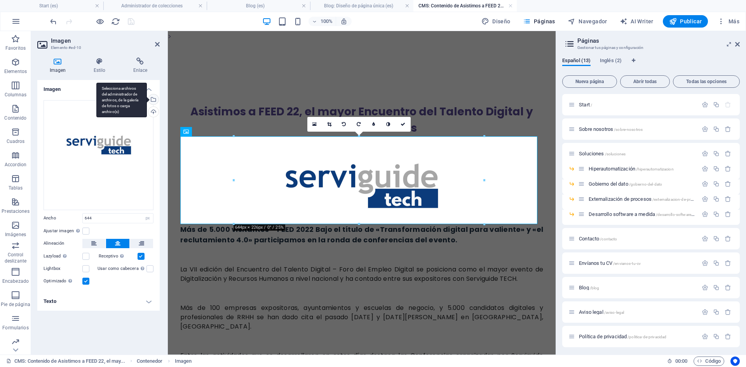
drag, startPoint x: 154, startPoint y: 103, endPoint x: 31, endPoint y: 201, distance: 157.3
click at [154, 103] on div "Selecciona archivos del administrador de archivos, de la galería de fotos o car…" at bounding box center [153, 100] width 12 height 12
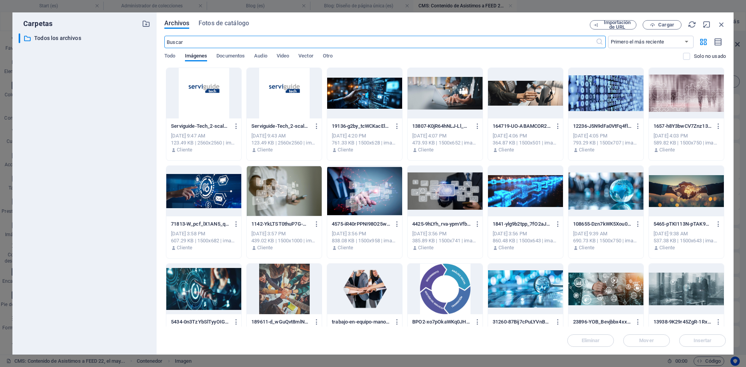
click at [220, 94] on div at bounding box center [203, 93] width 75 height 51
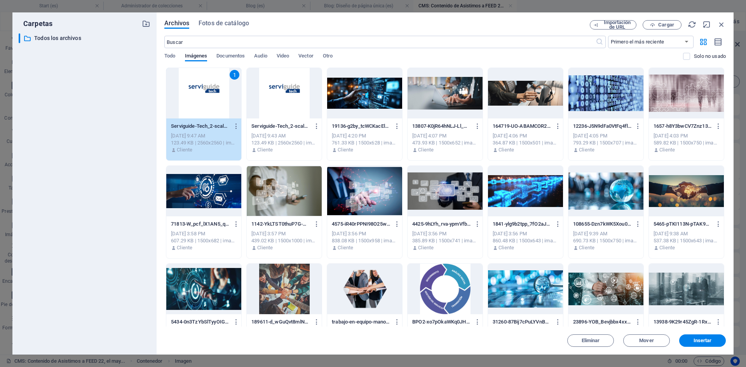
click at [220, 94] on div "1" at bounding box center [203, 93] width 75 height 51
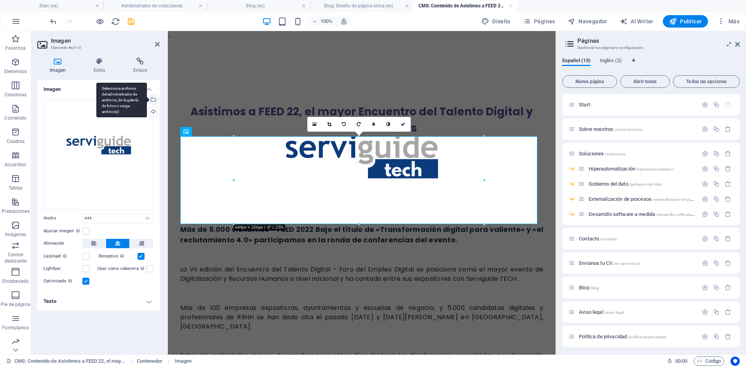
click at [147, 101] on div "Selecciona archivos del administrador de archivos, de la galería de fotos o car…" at bounding box center [121, 100] width 51 height 35
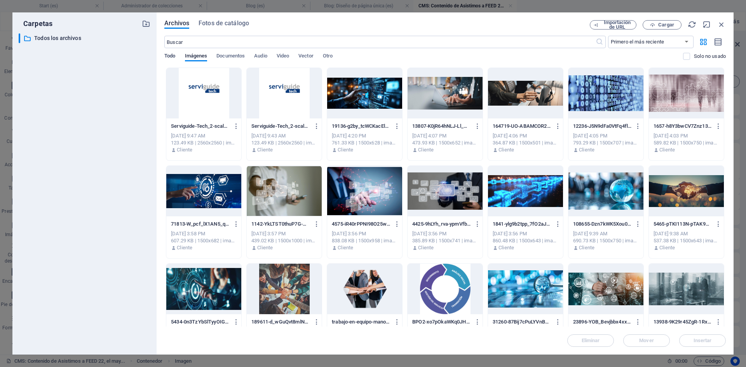
click at [168, 53] on span "Todo" at bounding box center [169, 56] width 11 height 11
drag, startPoint x: 724, startPoint y: 23, endPoint x: 22, endPoint y: 142, distance: 712.6
click at [724, 23] on icon "button" at bounding box center [721, 24] width 9 height 9
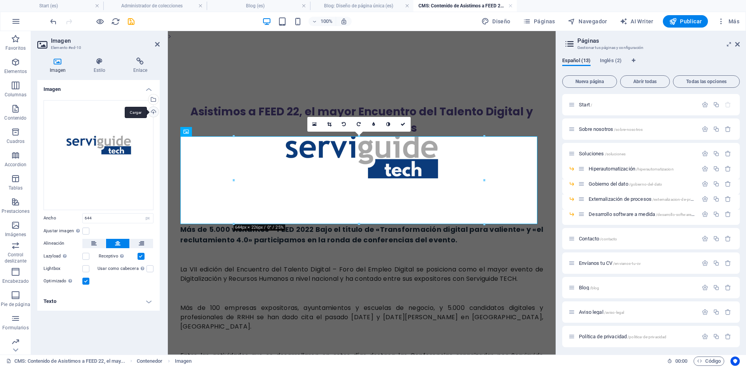
click at [154, 112] on div "Cargar" at bounding box center [153, 113] width 12 height 12
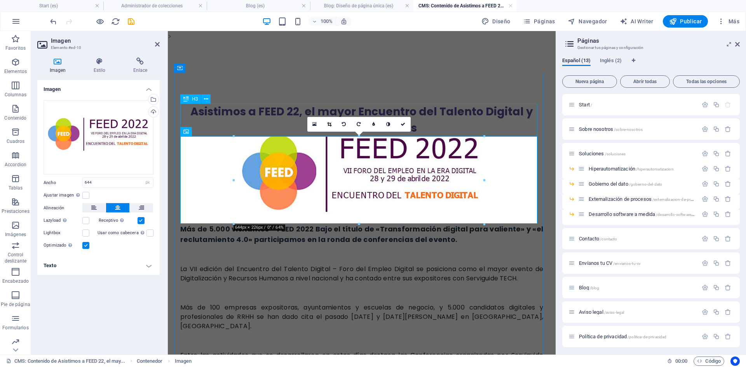
click at [525, 124] on div "Asistimos a FEED 22, el mayor Encuentro del Talento Digital y Recursos Humanos" at bounding box center [361, 120] width 363 height 33
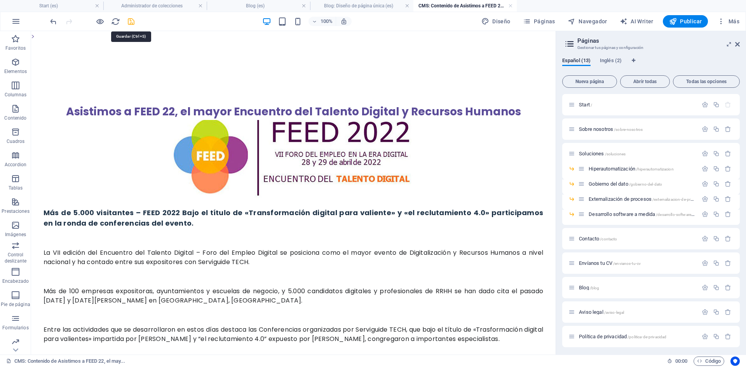
drag, startPoint x: 129, startPoint y: 18, endPoint x: 67, endPoint y: 98, distance: 101.6
click at [129, 18] on icon "save" at bounding box center [131, 21] width 9 height 9
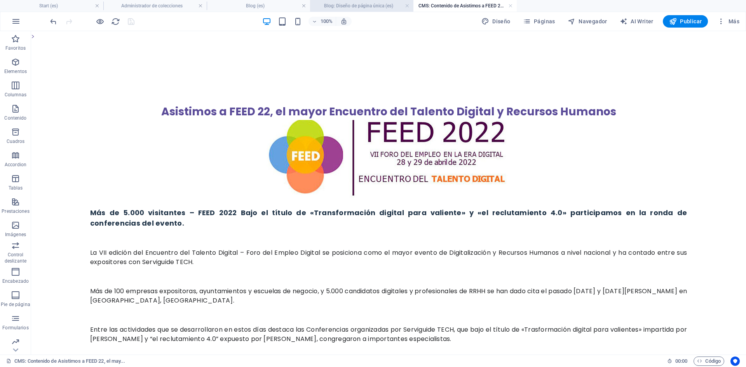
click at [358, 5] on h4 "Blog: Diseño de página única (es)" at bounding box center [361, 6] width 103 height 9
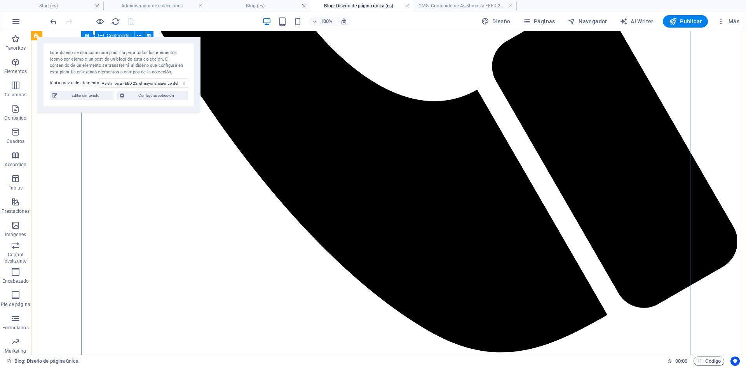
scroll to position [919, 0]
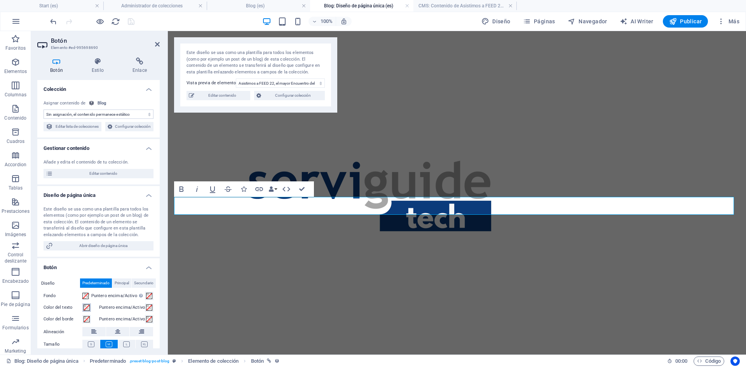
click at [86, 311] on span at bounding box center [87, 308] width 6 height 6
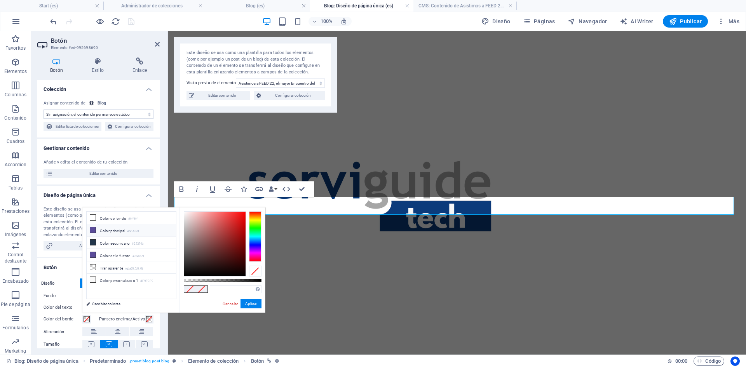
click at [122, 232] on li "Color principal #5b4c99" at bounding box center [131, 230] width 89 height 12
type input "#5b4c99"
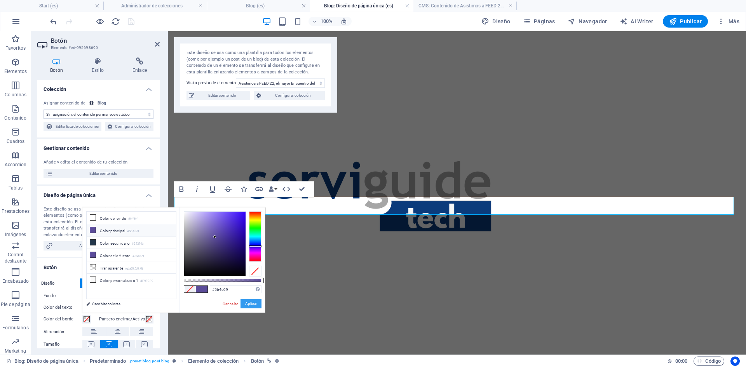
drag, startPoint x: 247, startPoint y: 302, endPoint x: 31, endPoint y: 283, distance: 216.5
click at [247, 302] on button "Aplicar" at bounding box center [251, 303] width 21 height 9
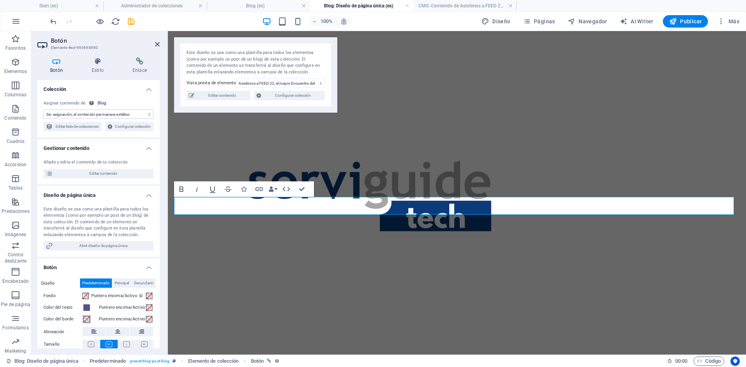
click at [85, 323] on span at bounding box center [87, 319] width 6 height 6
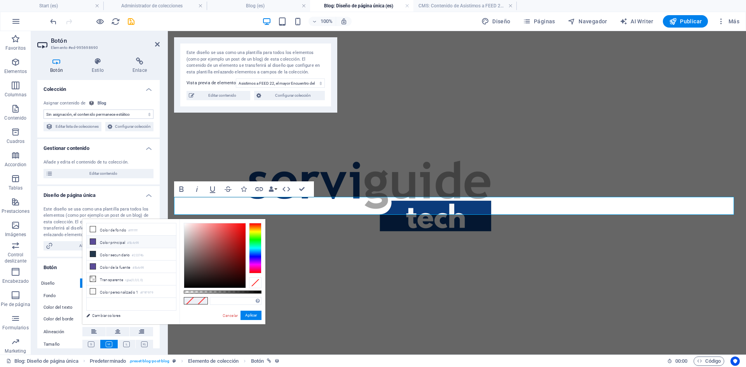
click at [143, 242] on li "Color principal #5b4c99" at bounding box center [131, 242] width 89 height 12
type input "#5b4c99"
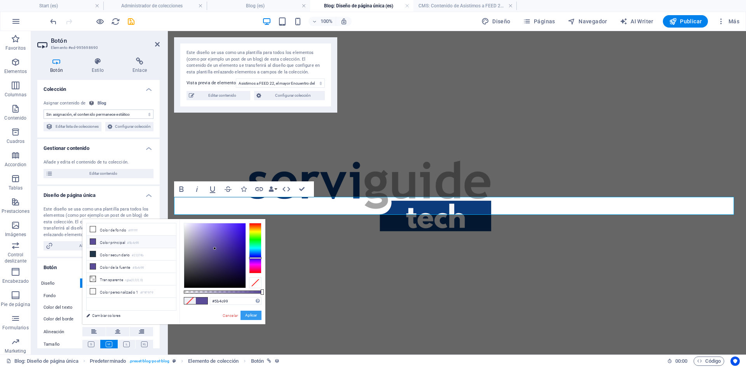
drag, startPoint x: 249, startPoint y: 315, endPoint x: 133, endPoint y: 236, distance: 139.9
click at [249, 315] on button "Aplicar" at bounding box center [251, 315] width 21 height 9
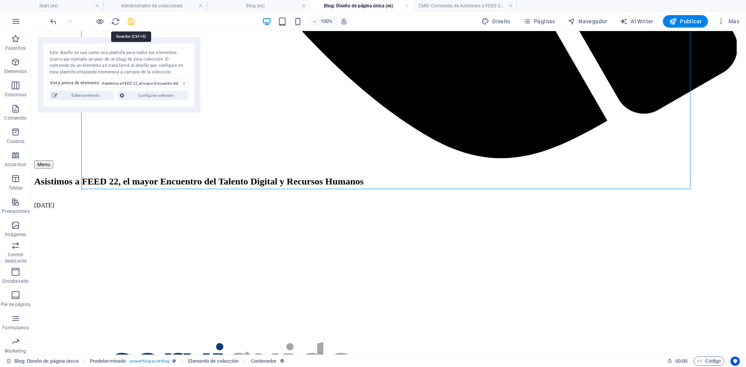
click at [132, 24] on icon "save" at bounding box center [131, 21] width 9 height 9
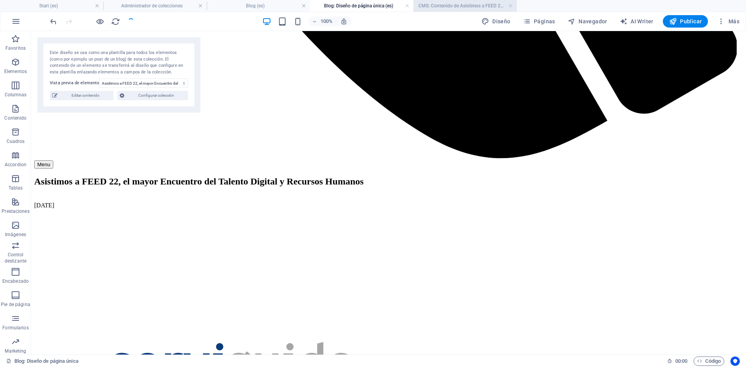
click at [464, 4] on h4 "CMS: Contenido de Asistimos a FEED 22, el may..." at bounding box center [464, 6] width 103 height 9
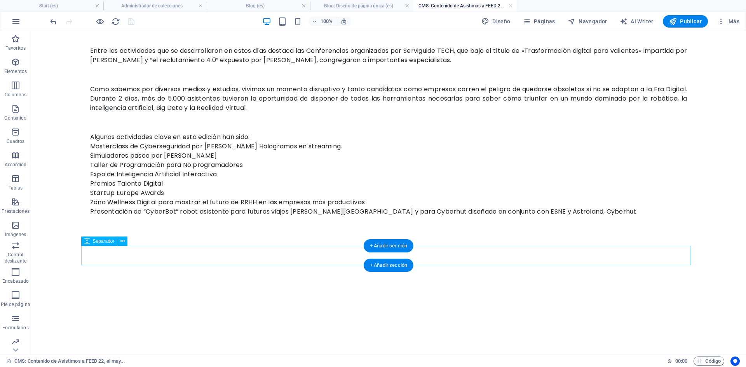
scroll to position [281, 0]
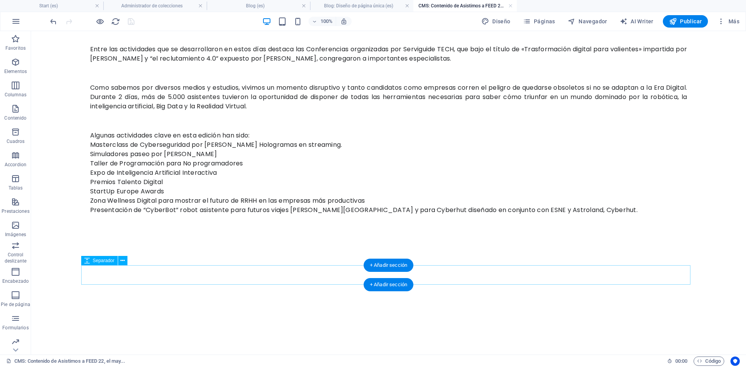
click at [99, 275] on div at bounding box center [388, 274] width 609 height 19
select select "px"
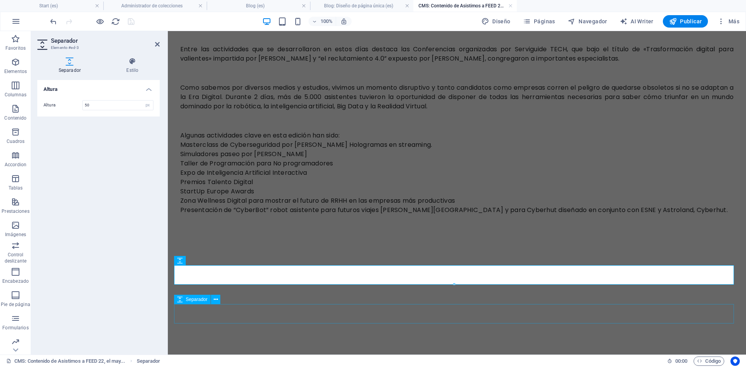
click at [228, 314] on div at bounding box center [457, 313] width 566 height 19
click at [365, 314] on div at bounding box center [457, 313] width 566 height 19
select select "px"
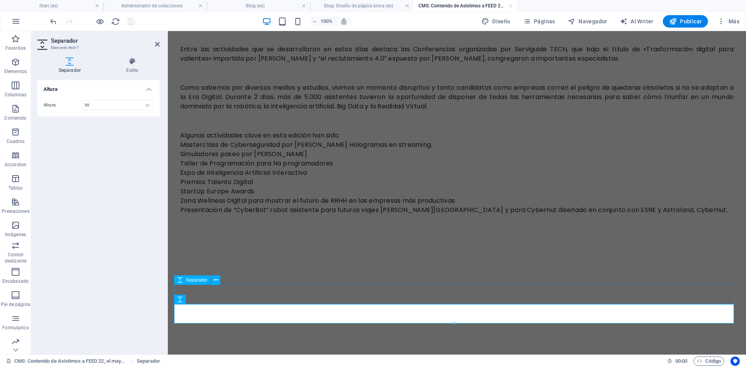
click at [252, 287] on div at bounding box center [457, 294] width 566 height 19
click at [389, 291] on div at bounding box center [457, 294] width 566 height 19
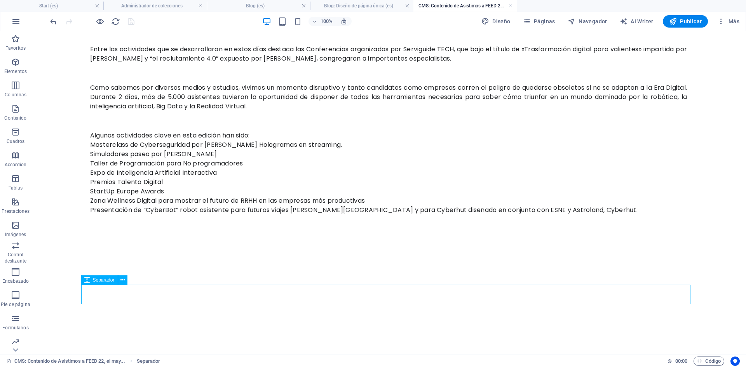
click at [253, 291] on div at bounding box center [388, 294] width 609 height 19
select select "px"
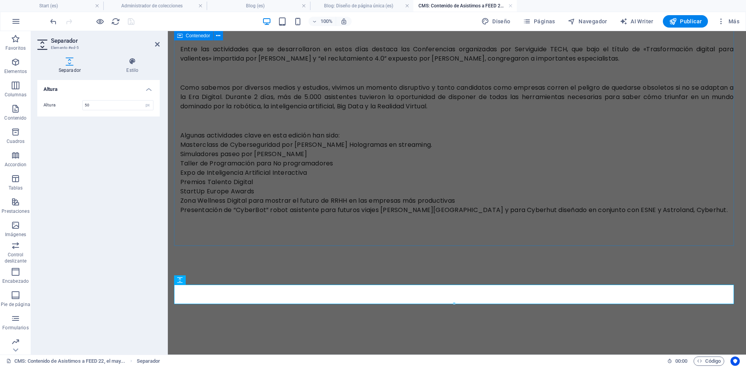
click at [233, 227] on div "Asistimos a FEED 22, el mayor Encuentro [PERSON_NAME] Digital y Recursos Humano…" at bounding box center [457, 19] width 566 height 454
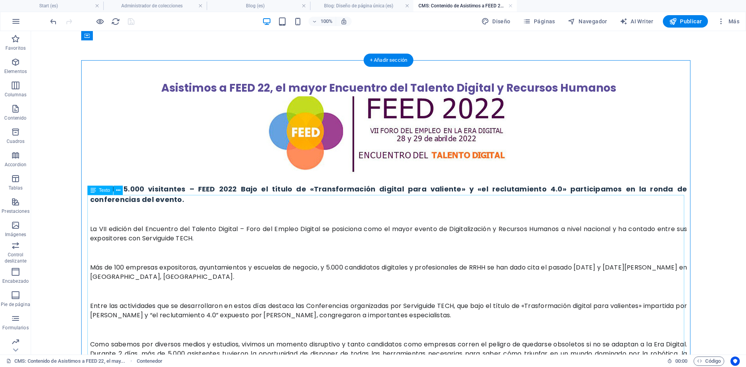
scroll to position [0, 0]
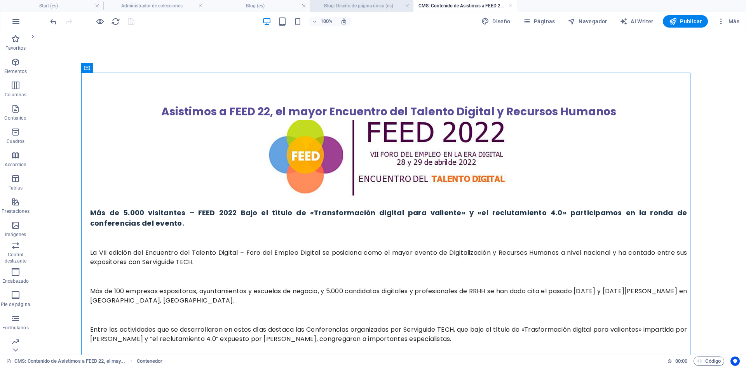
click at [371, 5] on h4 "Blog: Diseño de página única (es)" at bounding box center [361, 6] width 103 height 9
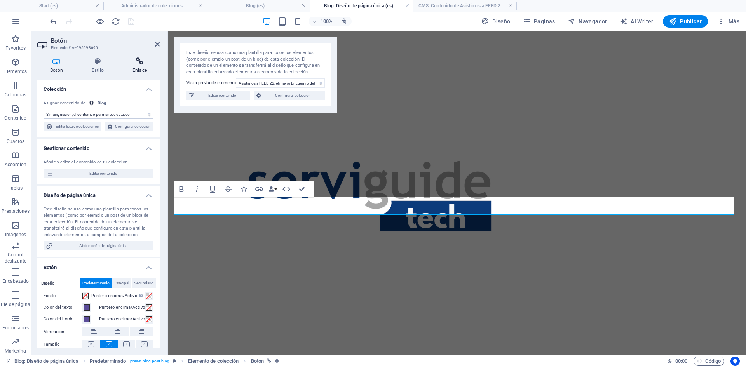
click at [137, 67] on h4 "Enlace" at bounding box center [140, 66] width 40 height 16
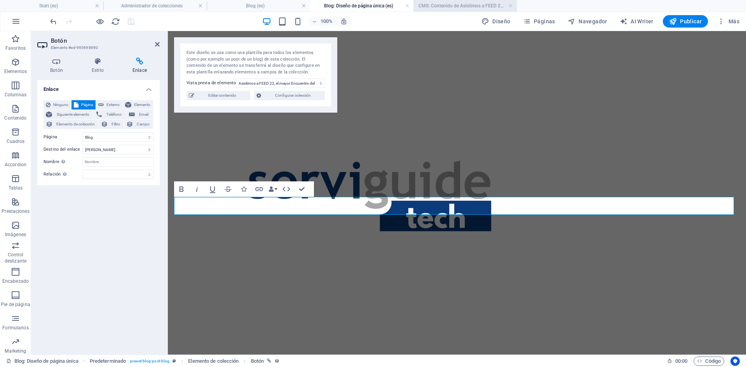
click at [466, 8] on h4 "CMS: Contenido de Asistimos a FEED 22, el may..." at bounding box center [464, 6] width 103 height 9
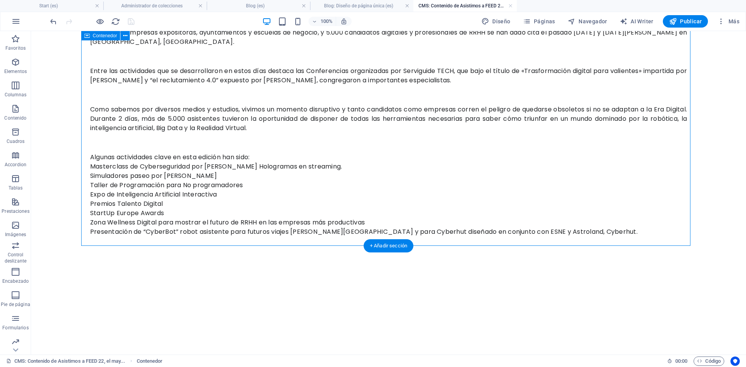
scroll to position [281, 0]
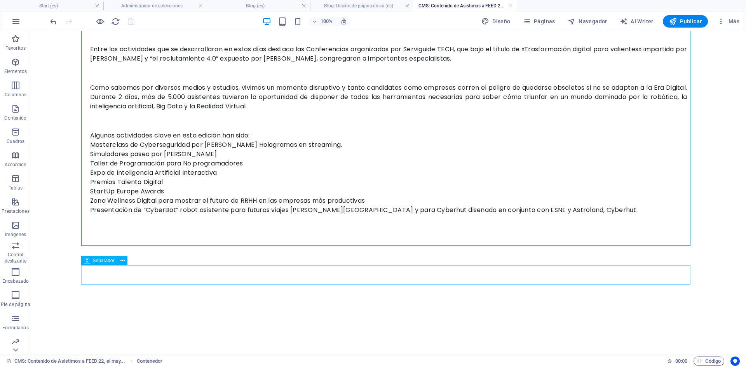
click at [110, 259] on span "Separador" at bounding box center [104, 260] width 22 height 5
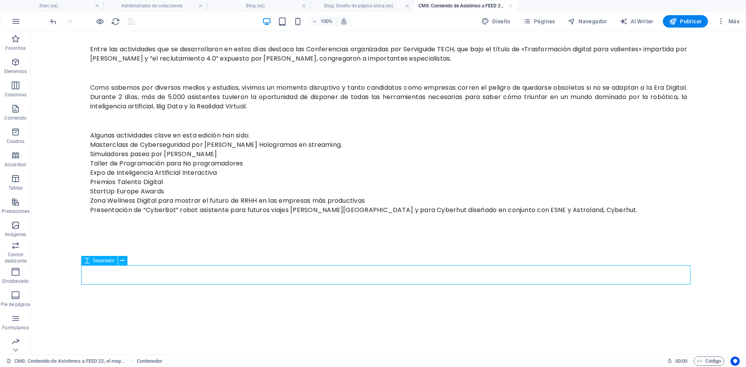
scroll to position [261, 0]
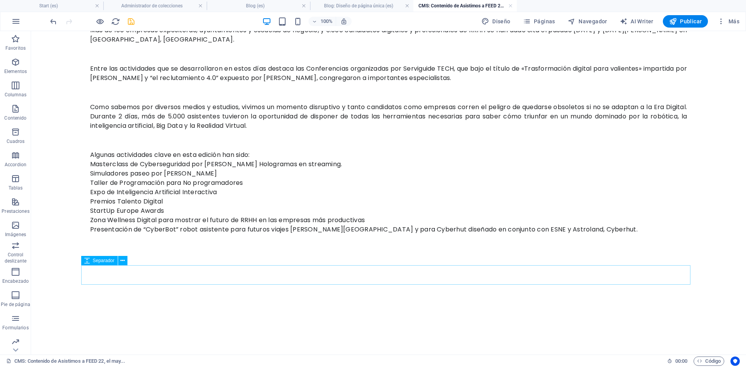
click at [98, 261] on span "Separador" at bounding box center [104, 260] width 22 height 5
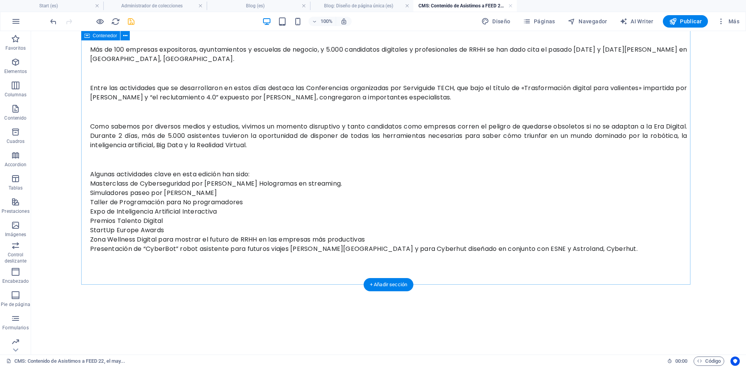
scroll to position [242, 0]
click at [102, 281] on span "Separador" at bounding box center [104, 280] width 22 height 5
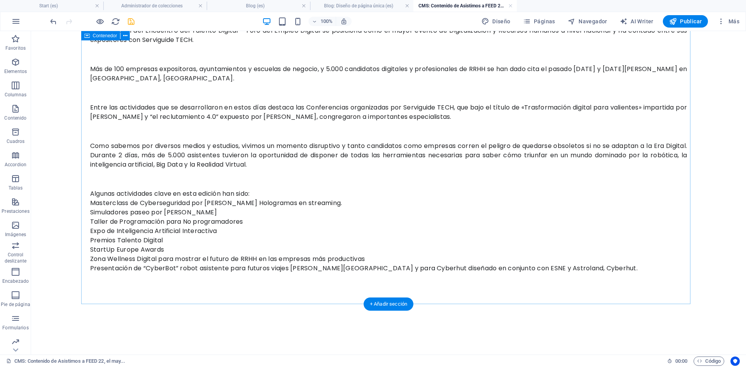
scroll to position [222, 0]
click at [16, 66] on icon "button" at bounding box center [15, 62] width 9 height 9
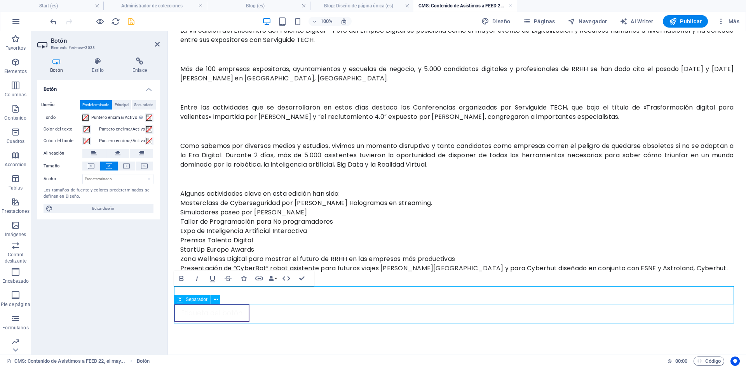
scroll to position [240, 0]
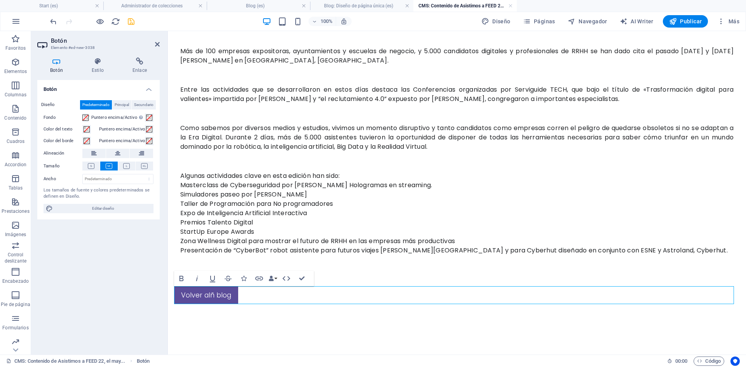
click at [208, 292] on link "Volver alñ blog" at bounding box center [206, 295] width 64 height 18
click at [214, 295] on link "Volver alñ blog" at bounding box center [206, 295] width 64 height 18
click at [226, 298] on link "Volver al blog" at bounding box center [204, 295] width 60 height 18
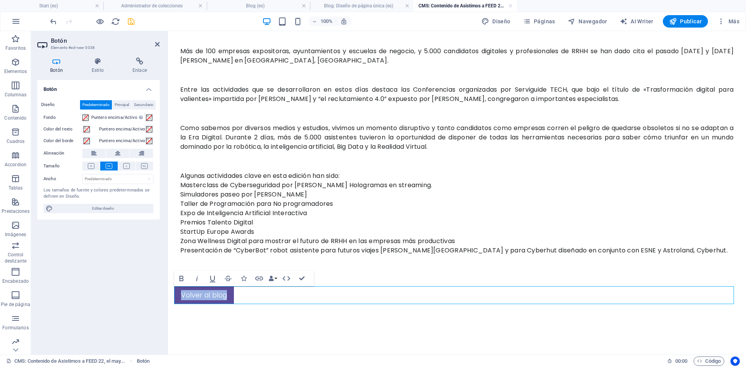
click at [226, 298] on link "Volver al blog" at bounding box center [204, 295] width 60 height 18
click at [87, 128] on span at bounding box center [87, 129] width 6 height 6
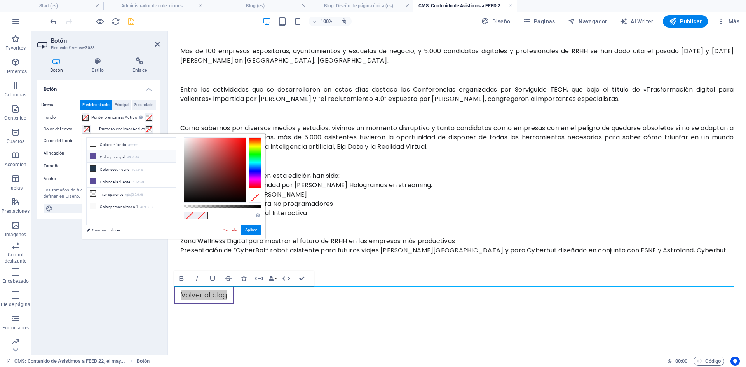
click at [117, 157] on li "Color principal #5b4c99" at bounding box center [131, 156] width 89 height 12
type input "#5b4c99"
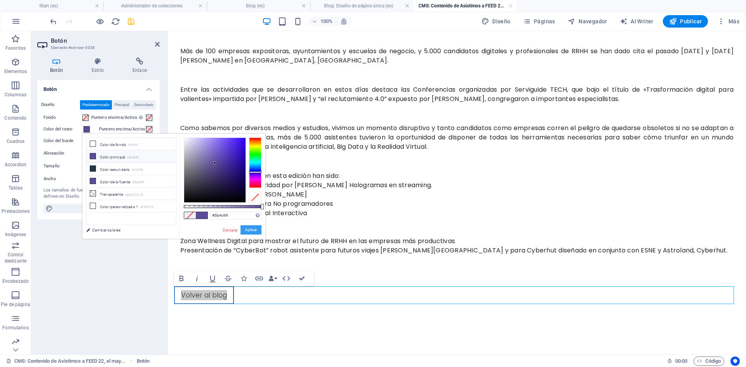
click at [246, 230] on button "Aplicar" at bounding box center [251, 229] width 21 height 9
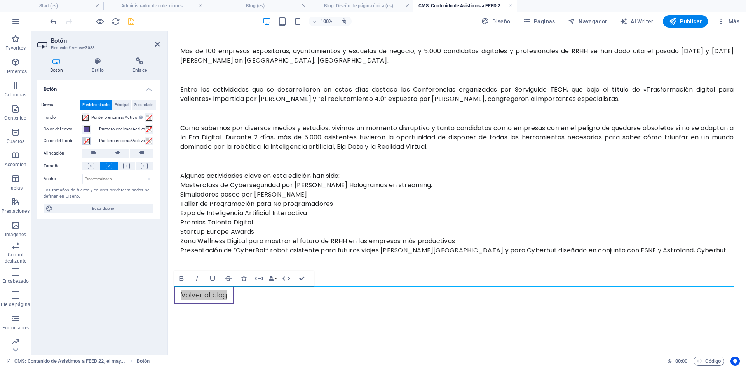
drag, startPoint x: 86, startPoint y: 138, endPoint x: 99, endPoint y: 155, distance: 21.6
click at [86, 138] on span at bounding box center [87, 141] width 6 height 6
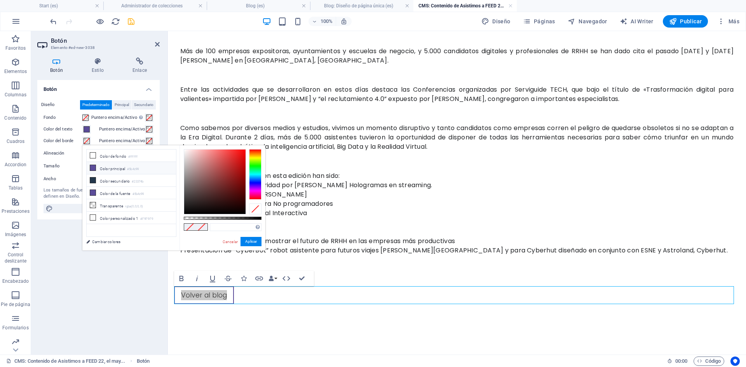
click at [124, 168] on li "Color principal #5b4c99" at bounding box center [131, 168] width 89 height 12
type input "#5b4c99"
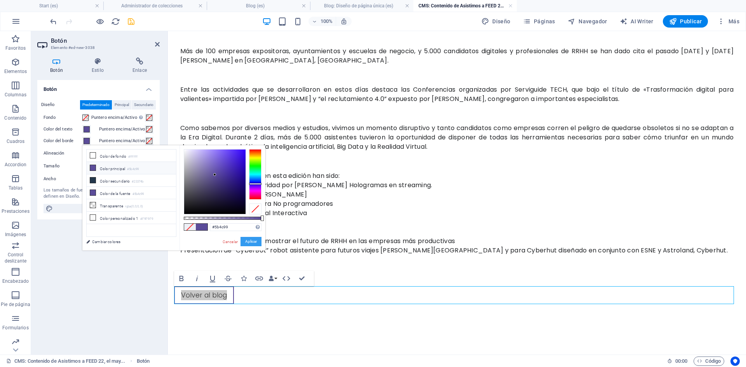
click at [245, 242] on button "Aplicar" at bounding box center [251, 241] width 21 height 9
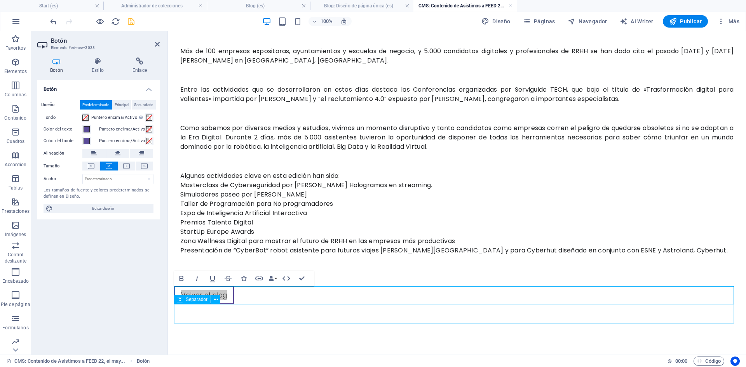
click at [265, 315] on div at bounding box center [457, 313] width 566 height 19
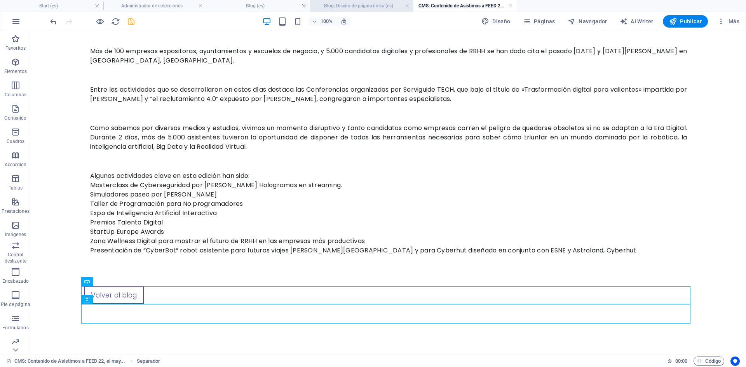
click at [358, 7] on h4 "Blog: Diseño de página única (es)" at bounding box center [361, 6] width 103 height 9
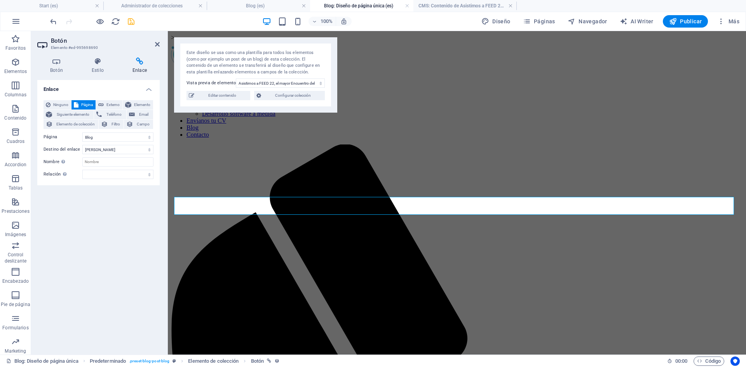
scroll to position [919, 0]
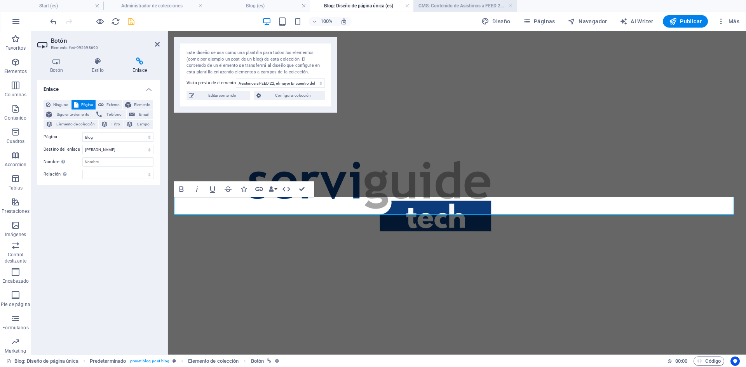
click at [432, 5] on h4 "CMS: Contenido de Asistimos a FEED 22, el may..." at bounding box center [464, 6] width 103 height 9
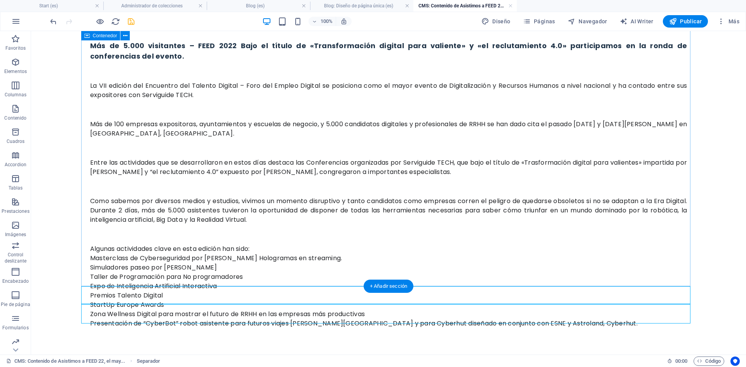
scroll to position [240, 0]
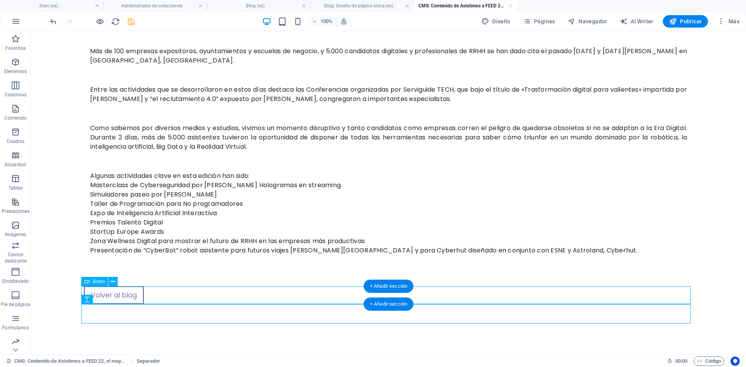
click at [115, 293] on div "Volver al blog" at bounding box center [388, 295] width 609 height 18
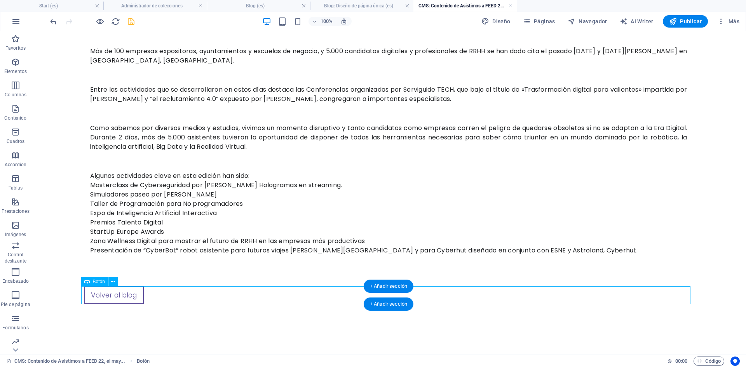
click at [115, 293] on div "Volver al blog" at bounding box center [388, 295] width 609 height 18
select select
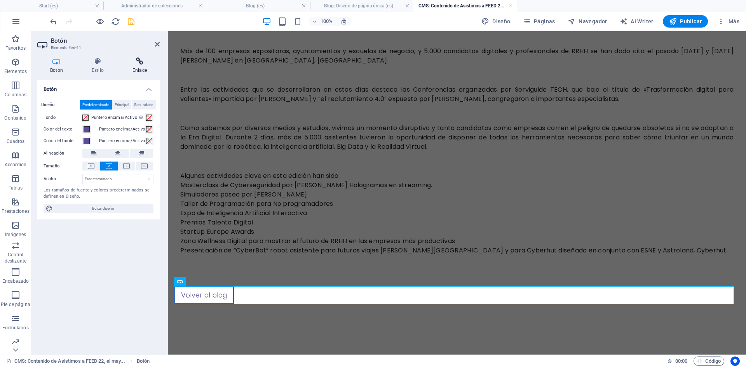
click at [139, 70] on h4 "Enlace" at bounding box center [140, 66] width 40 height 16
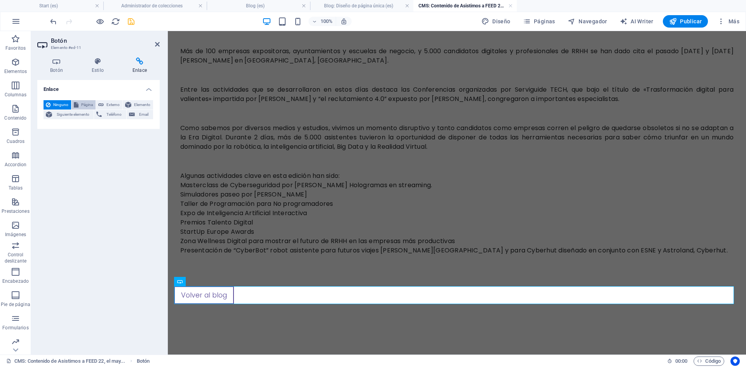
click at [82, 103] on span "Página" at bounding box center [87, 104] width 12 height 9
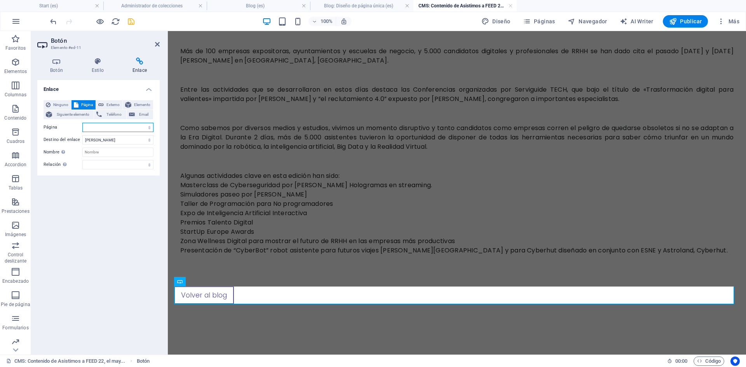
click at [112, 132] on select "Start Sobre nosotros Soluciones -- Hiperautomatización -- Gobierno del dato -- …" at bounding box center [117, 127] width 71 height 9
select select "9"
click at [82, 123] on select "Start Sobre nosotros Soluciones -- Hiperautomatización -- Gobierno del dato -- …" at bounding box center [117, 127] width 71 height 9
click at [87, 193] on div "Enlace Ninguno Página Externo Elemento Siguiente elemento Teléfono Email Página…" at bounding box center [98, 214] width 122 height 268
click at [135, 22] on icon "save" at bounding box center [131, 21] width 9 height 9
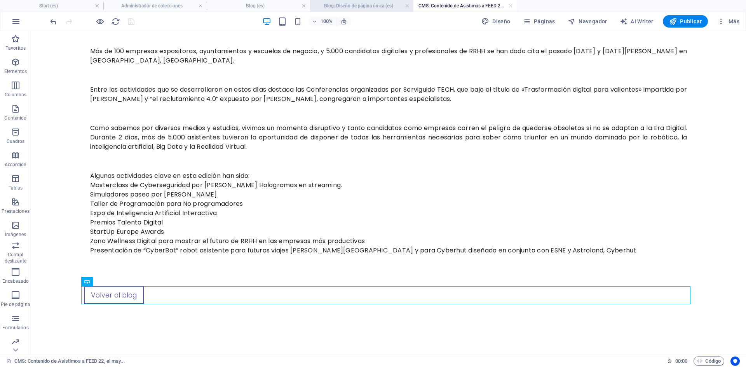
click at [365, 7] on h4 "Blog: Diseño de página única (es)" at bounding box center [361, 6] width 103 height 9
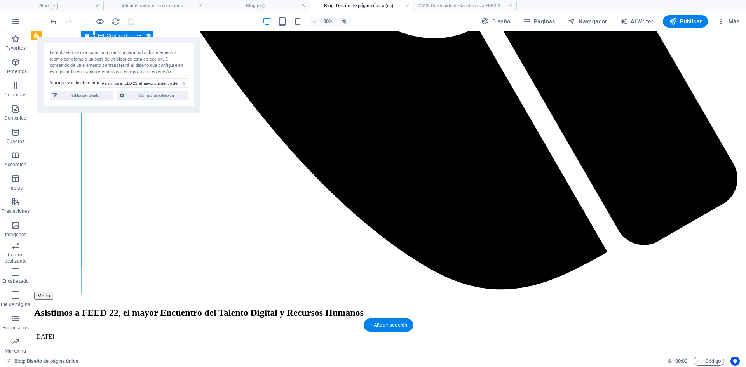
scroll to position [841, 0]
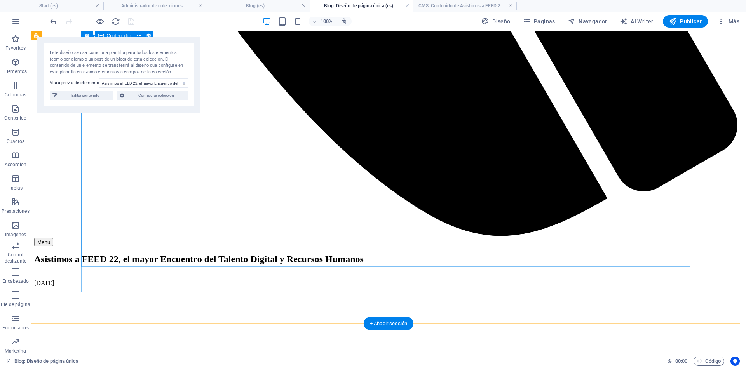
select select "content"
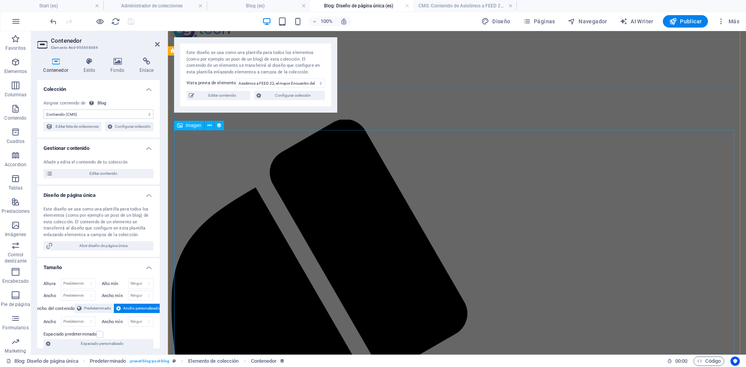
scroll to position [64, 0]
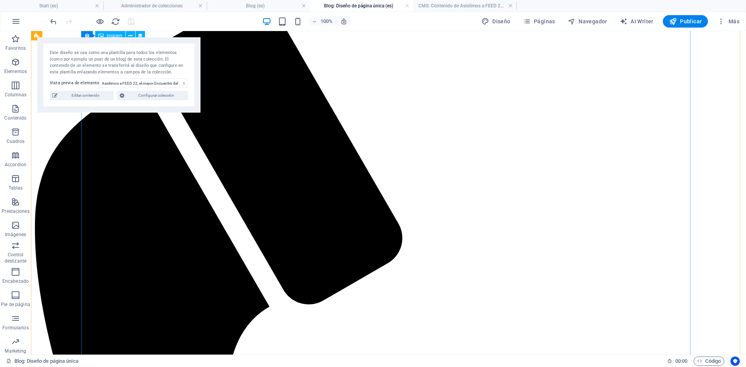
scroll to position [141, 0]
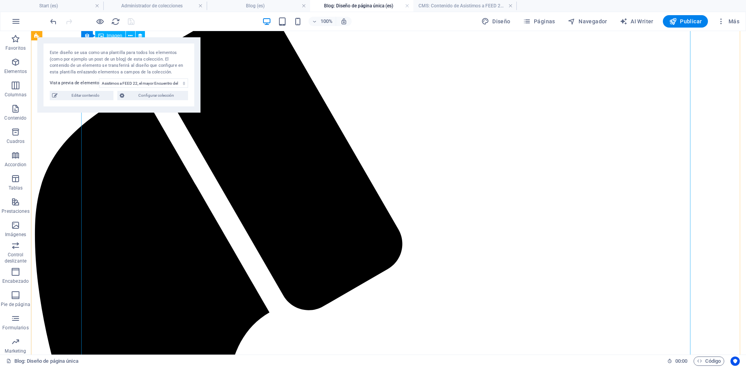
select select "image"
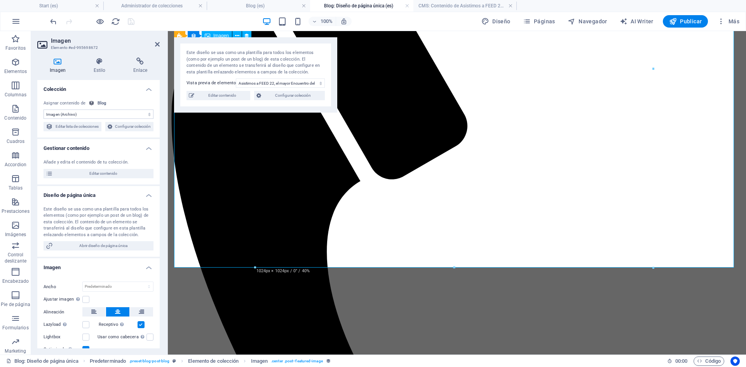
scroll to position [297, 0]
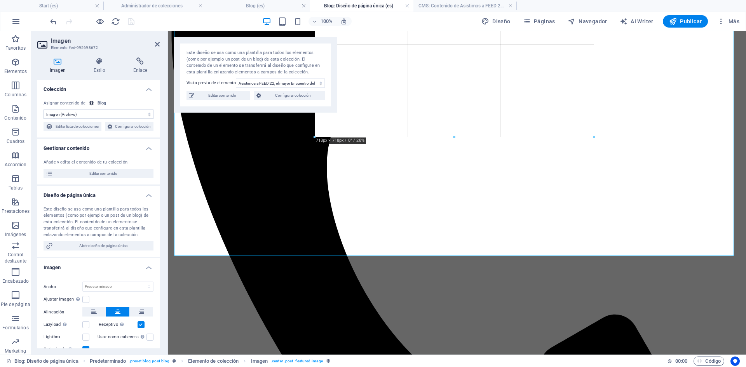
drag, startPoint x: 652, startPoint y: 256, endPoint x: 532, endPoint y: 127, distance: 175.7
type input "718"
select select "px"
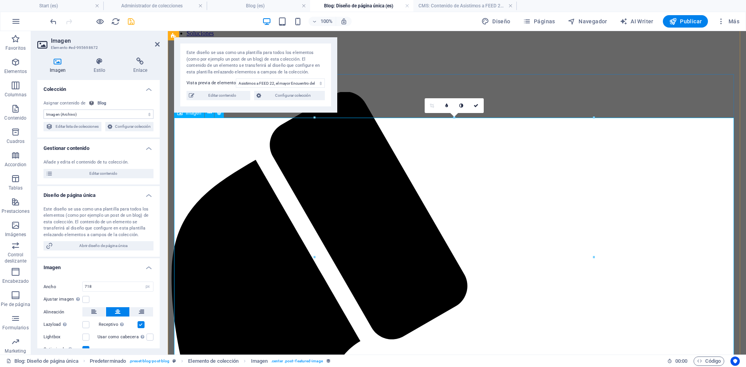
scroll to position [0, 0]
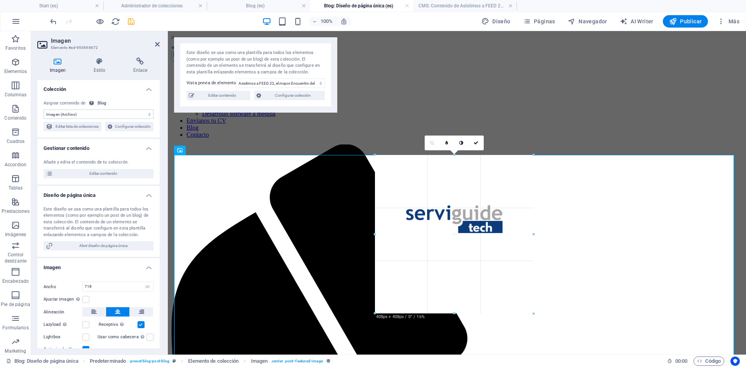
drag, startPoint x: 314, startPoint y: 155, endPoint x: 441, endPoint y: 277, distance: 175.6
type input "408"
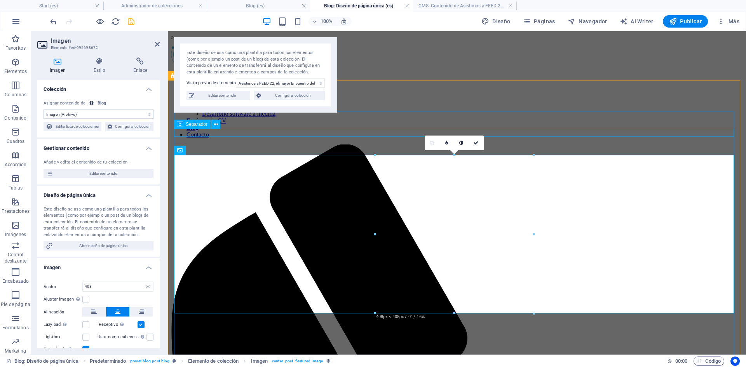
select select "px"
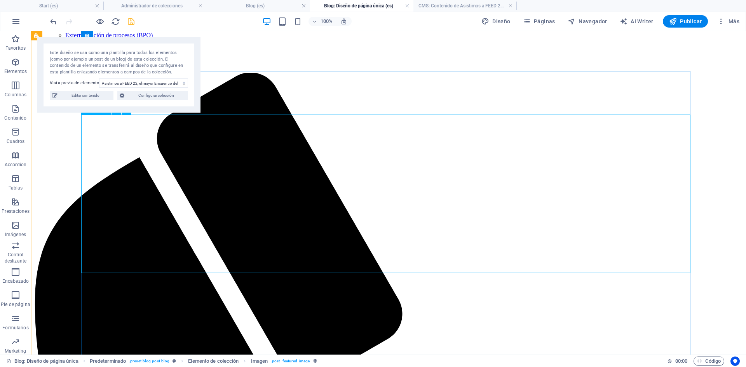
scroll to position [39, 0]
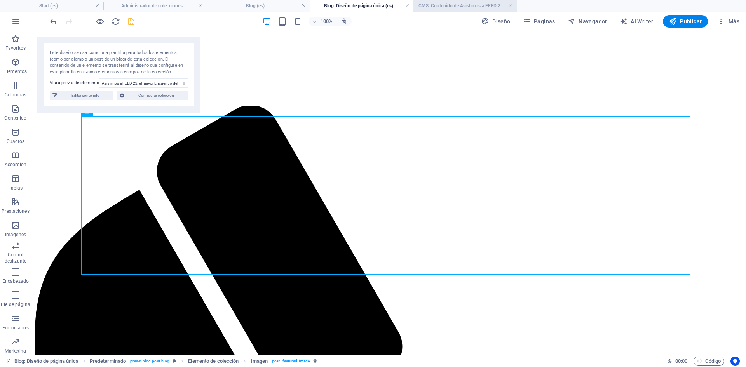
click at [439, 3] on h4 "CMS: Contenido de Asistimos a FEED 22, el may..." at bounding box center [464, 6] width 103 height 9
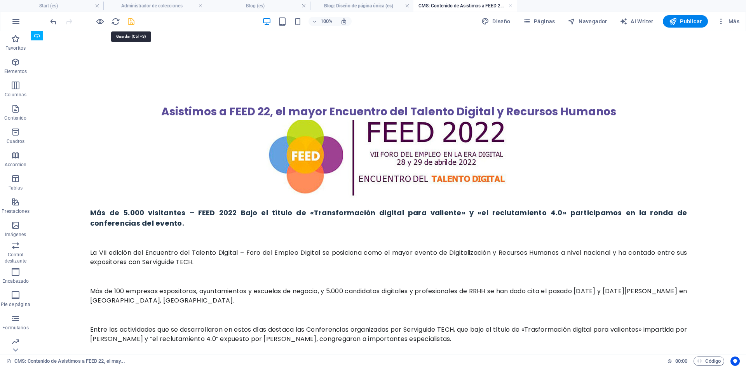
click at [129, 23] on icon "save" at bounding box center [131, 21] width 9 height 9
click at [247, 6] on h4 "Blog (es)" at bounding box center [258, 6] width 103 height 9
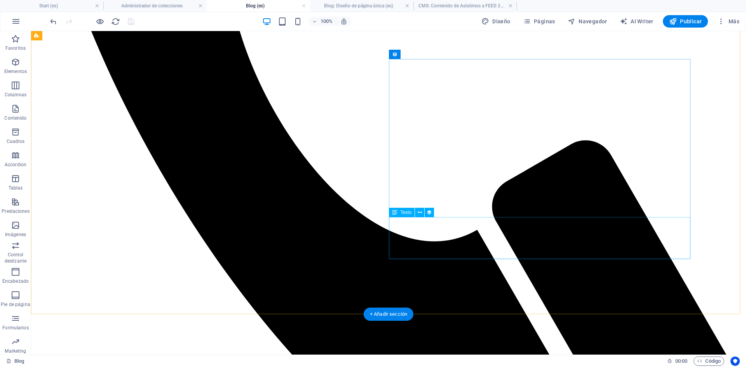
scroll to position [595, 0]
